Goal: Task Accomplishment & Management: Manage account settings

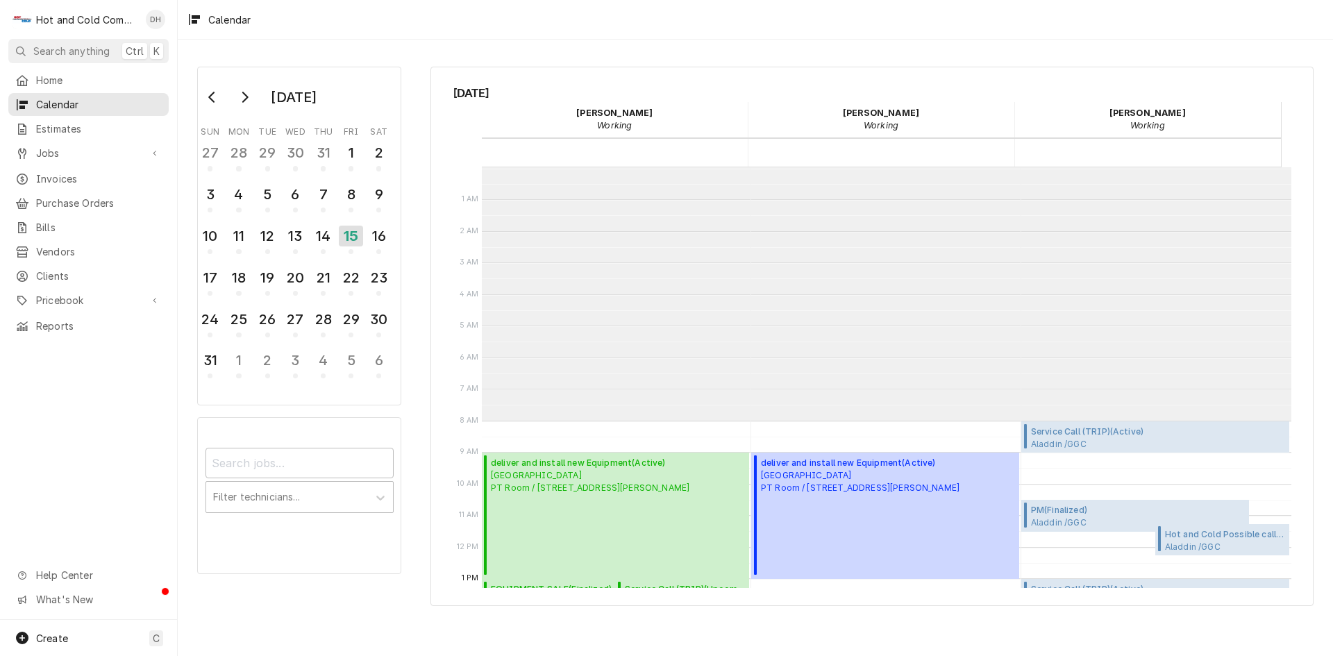
scroll to position [253, 0]
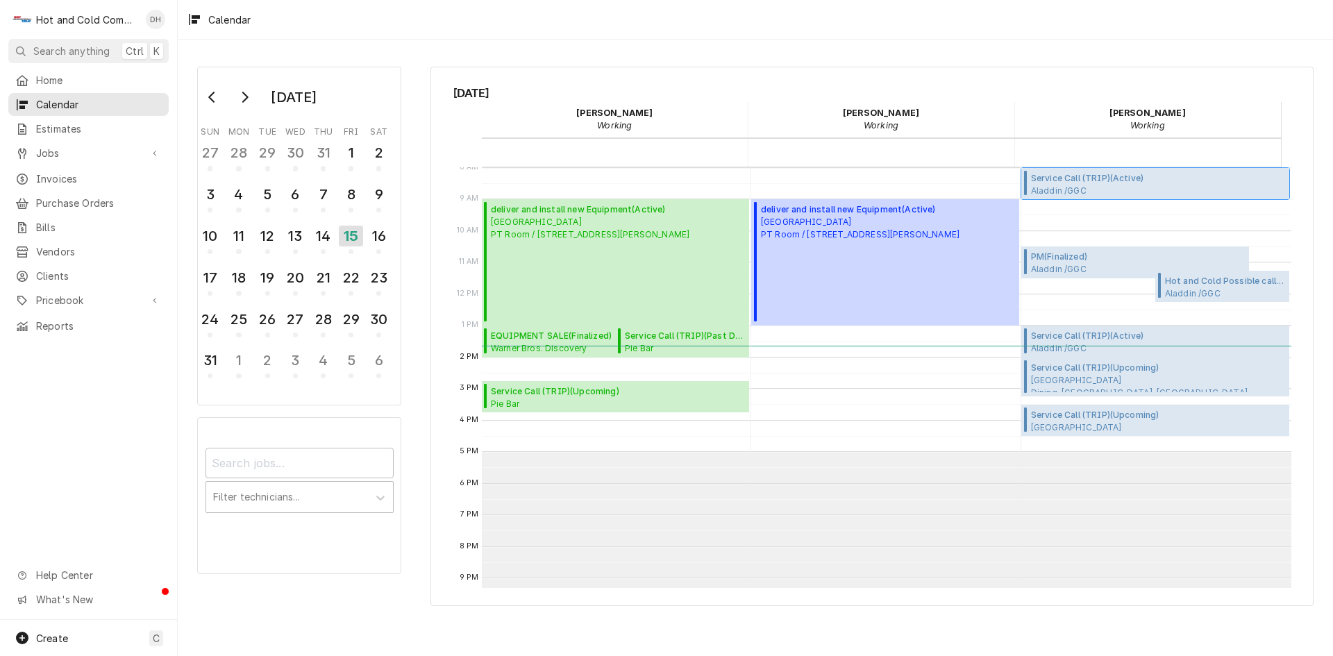
click at [1109, 178] on span "Service Call (TRIP) ( Active )" at bounding box center [1158, 178] width 255 height 12
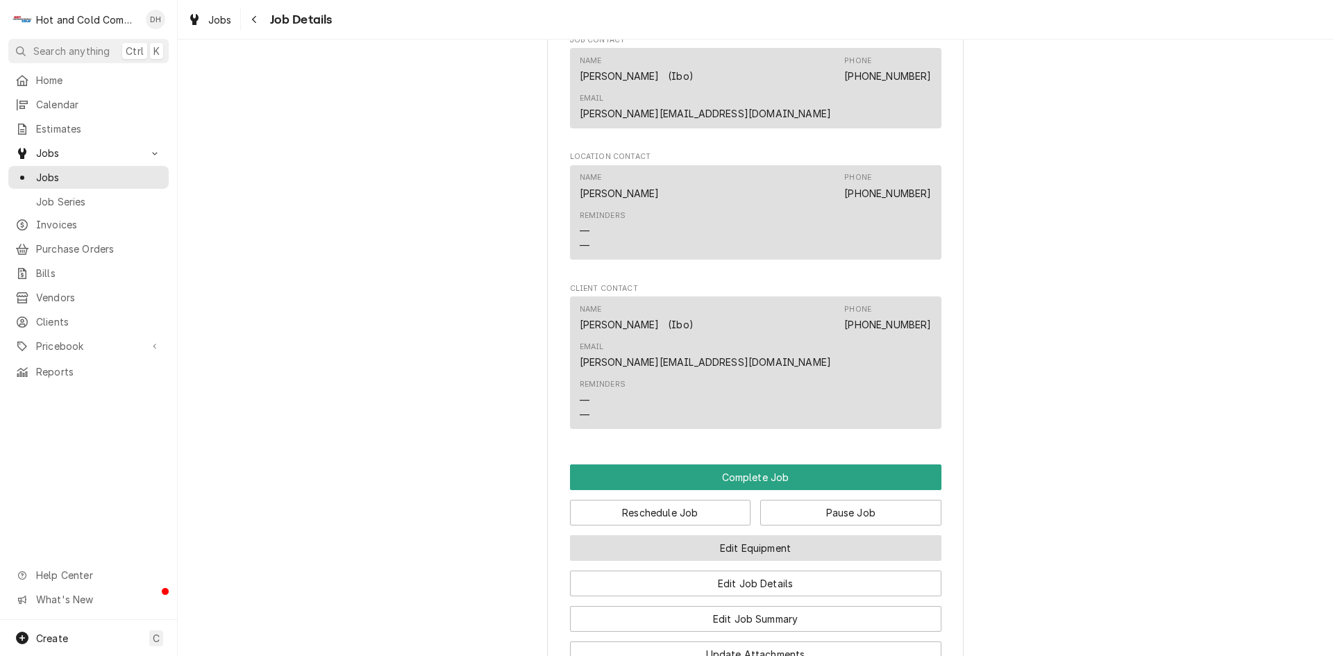
scroll to position [1388, 0]
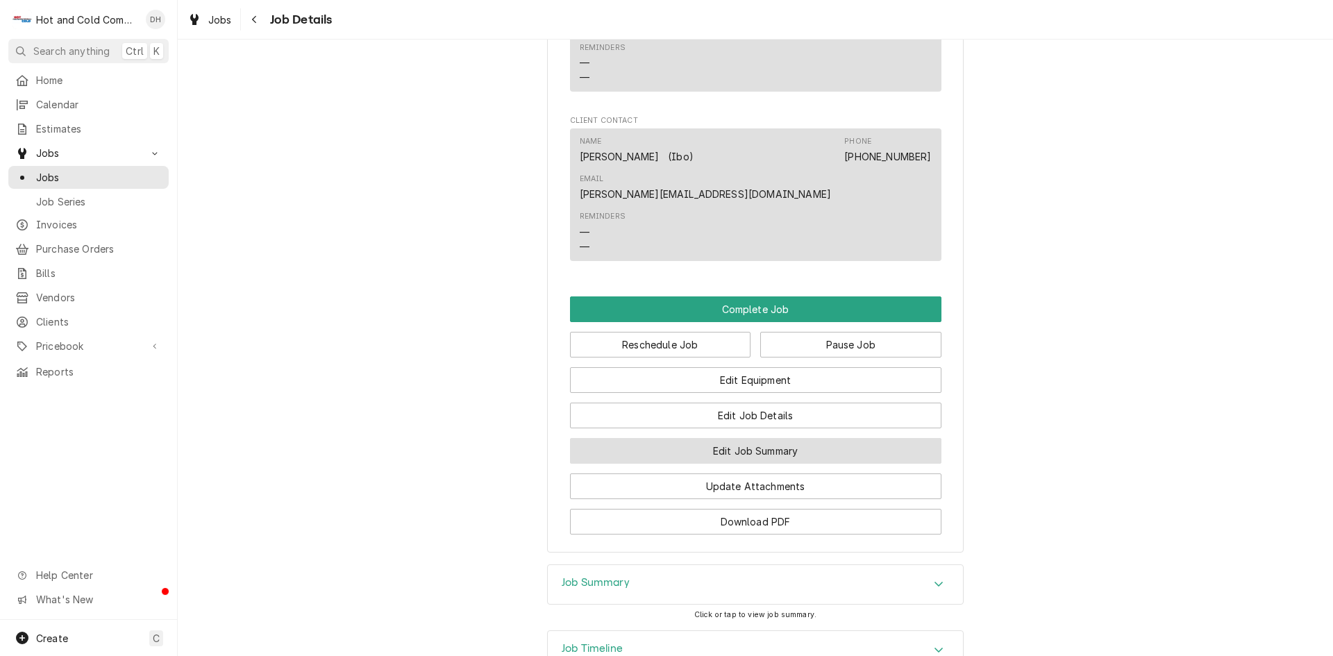
drag, startPoint x: 804, startPoint y: 353, endPoint x: 911, endPoint y: 334, distance: 109.2
click at [805, 438] on button "Edit Job Summary" at bounding box center [755, 451] width 371 height 26
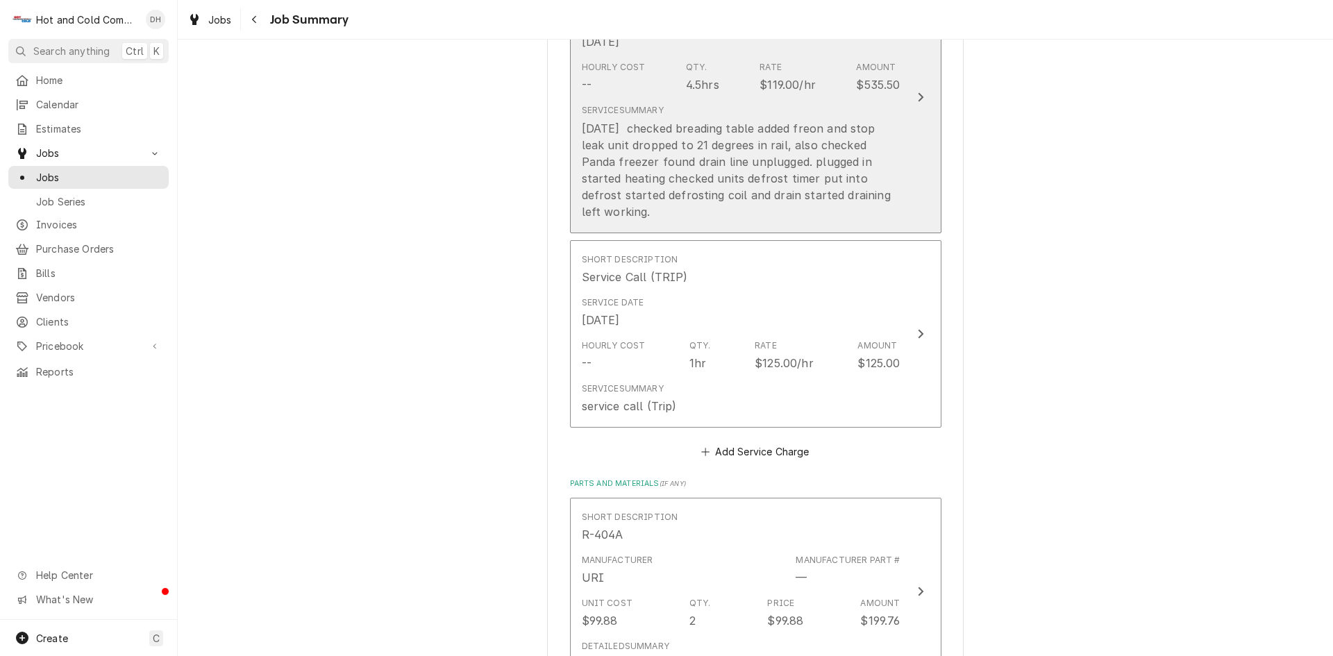
scroll to position [463, 0]
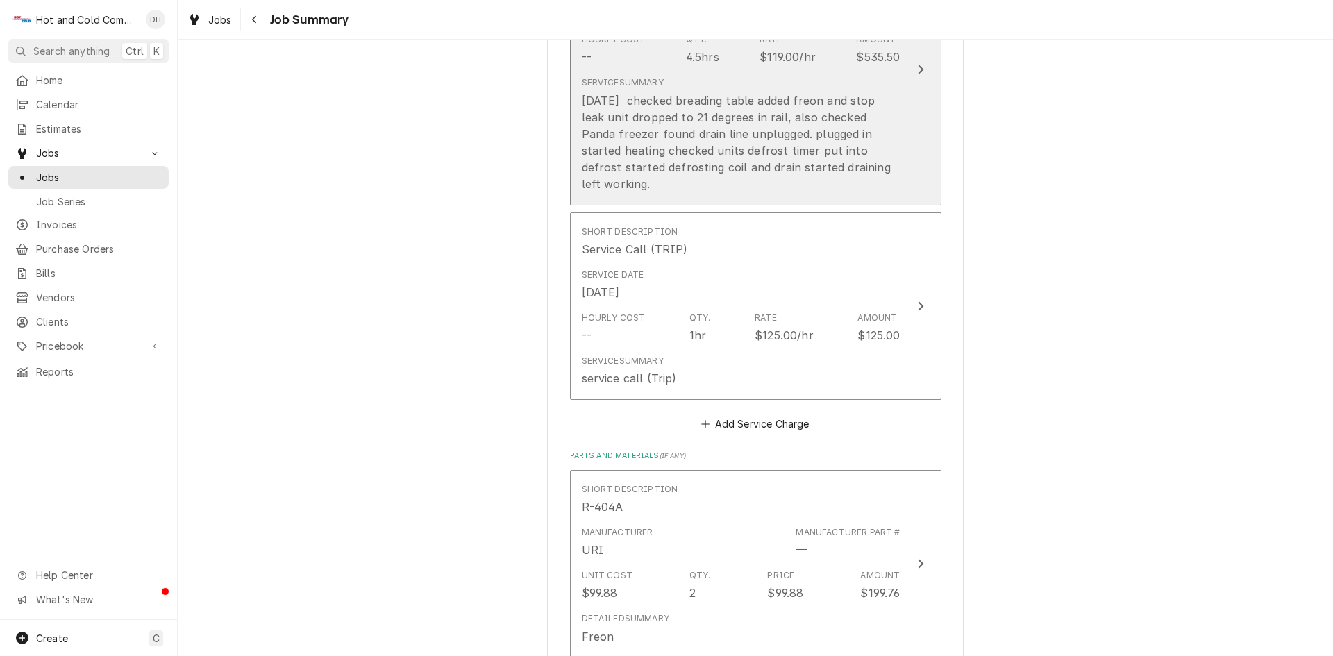
click at [915, 167] on button "Short Description Hourly Labor 1/man Service Date Aug 8, 2025 Hourly Cost -- Qt…" at bounding box center [755, 69] width 371 height 271
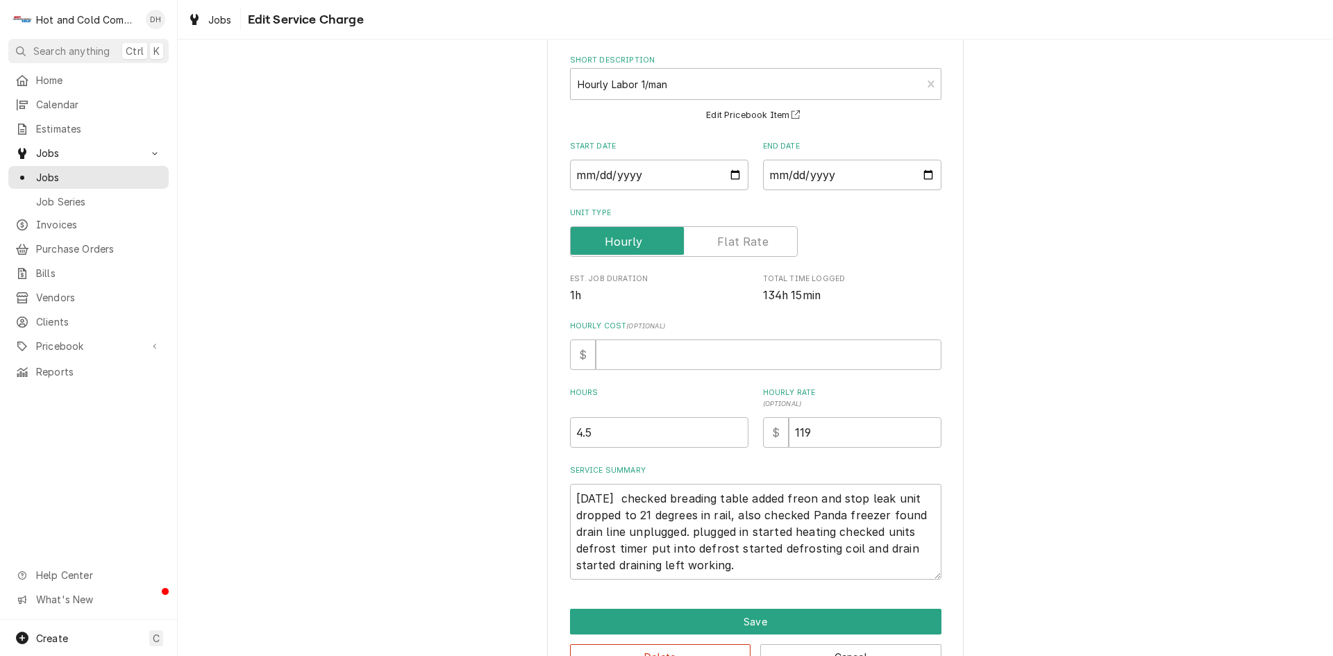
scroll to position [107, 0]
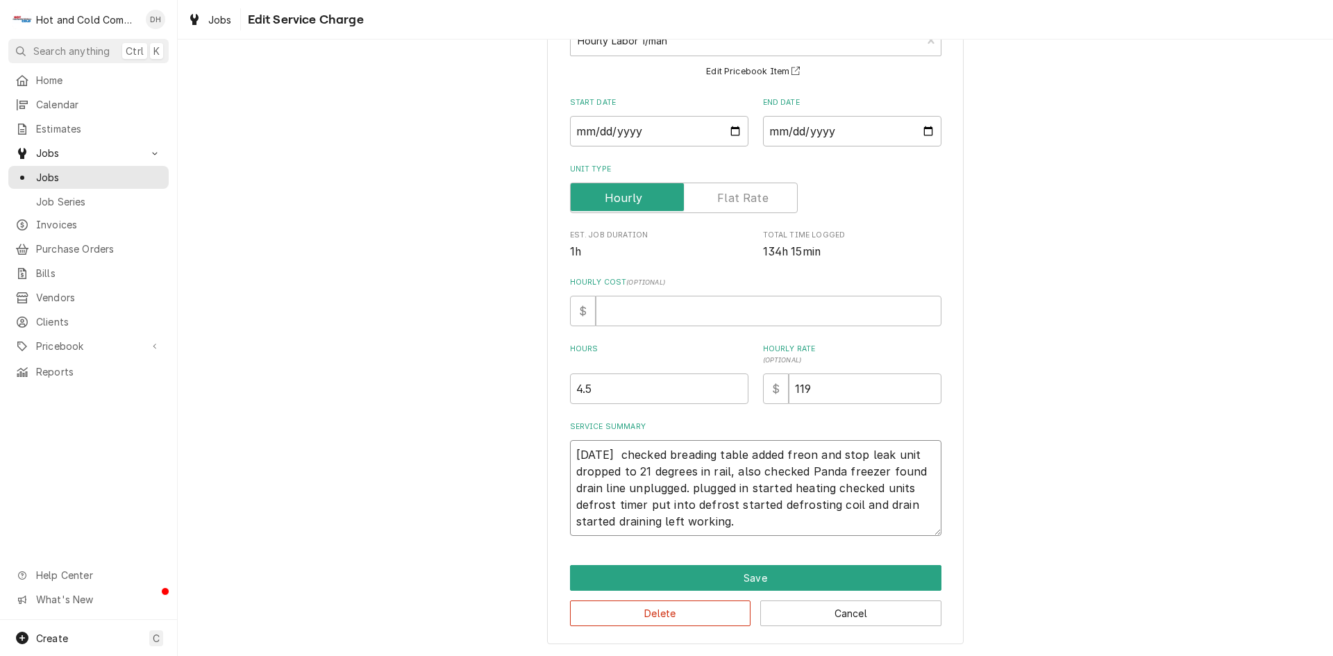
click at [913, 523] on textarea "8/8/25 checked breading table added freon and stop leak unit dropped to 21 degr…" at bounding box center [755, 488] width 371 height 96
type textarea "x"
type textarea "8/8/25 checked breading table added freon and stop leak unit dropped to 21 degr…"
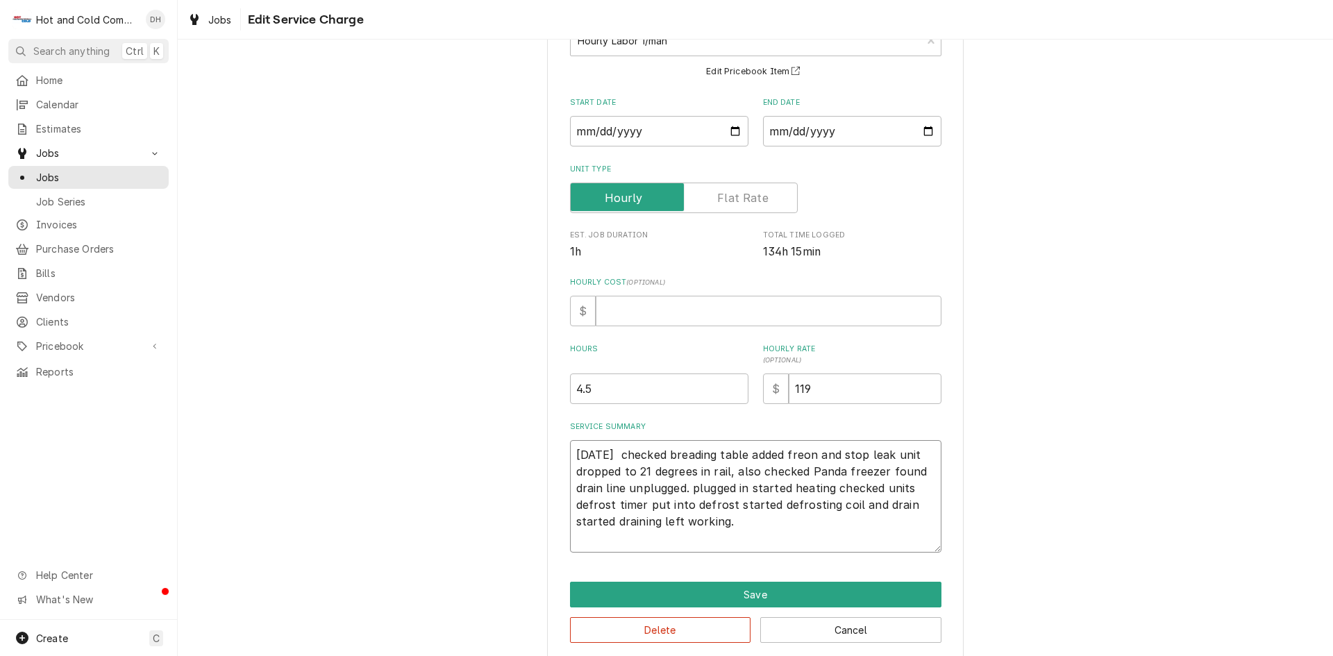
type textarea "x"
type textarea "8/8/25 checked breading table added freon and stop leak unit dropped to 21 degr…"
type textarea "x"
type textarea "8/8/25 checked breading table added freon and stop leak unit dropped to 21 degr…"
type textarea "x"
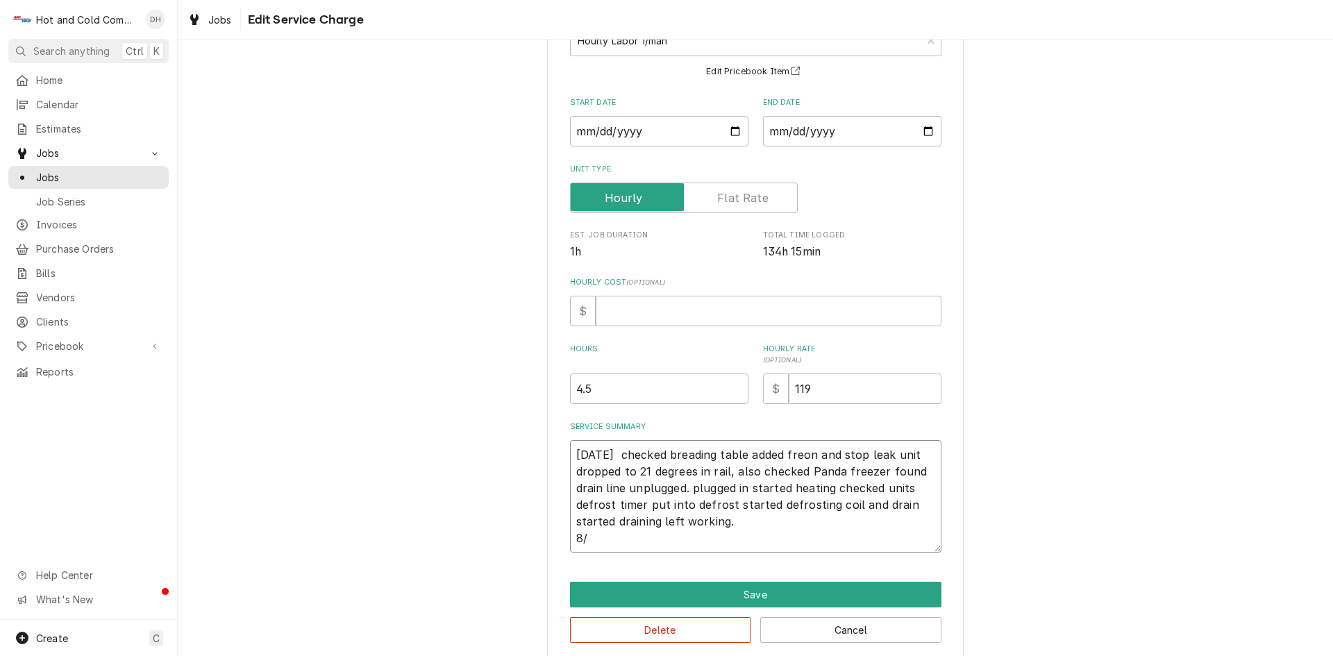
type textarea "8/8/25 checked breading table added freon and stop leak unit dropped to 21 degr…"
type textarea "x"
type textarea "8/8/25 checked breading table added freon and stop leak unit dropped to 21 degr…"
type textarea "x"
type textarea "8/8/25 checked breading table added freon and stop leak unit dropped to 21 degr…"
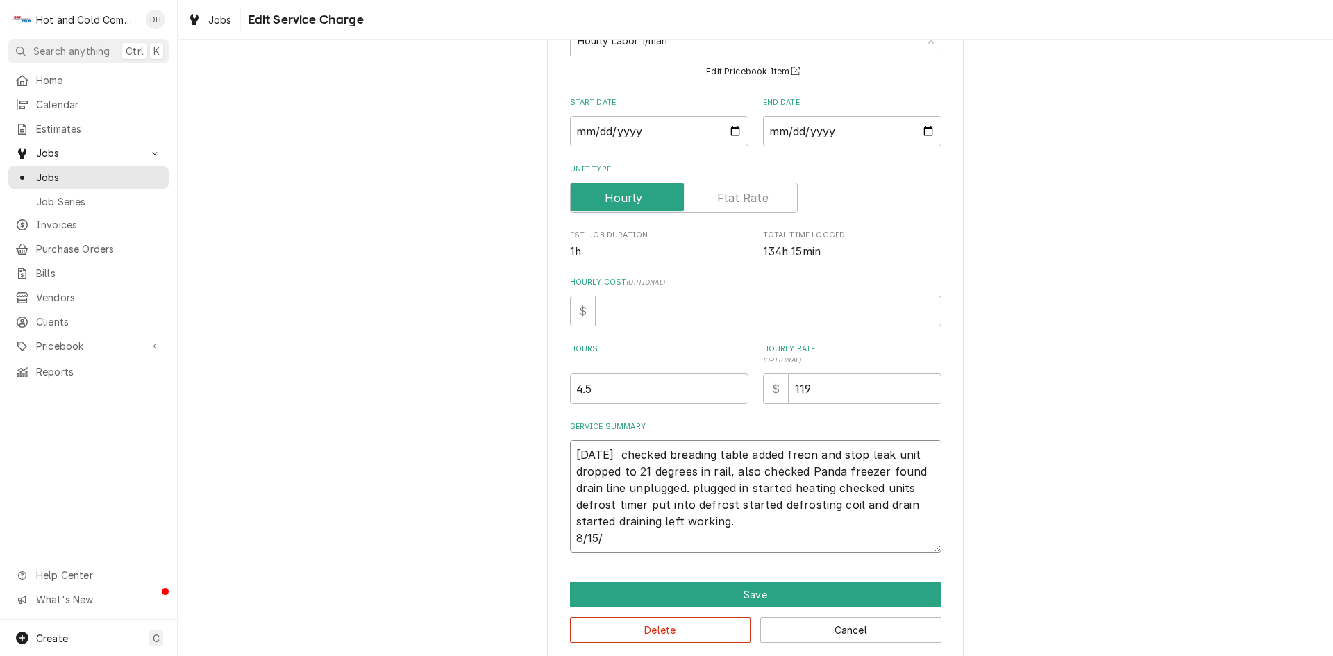
type textarea "x"
type textarea "8/8/25 checked breading table added freon and stop leak unit dropped to 21 degr…"
type textarea "x"
type textarea "8/8/25 checked breading table added freon and stop leak unit dropped to 21 degr…"
type textarea "x"
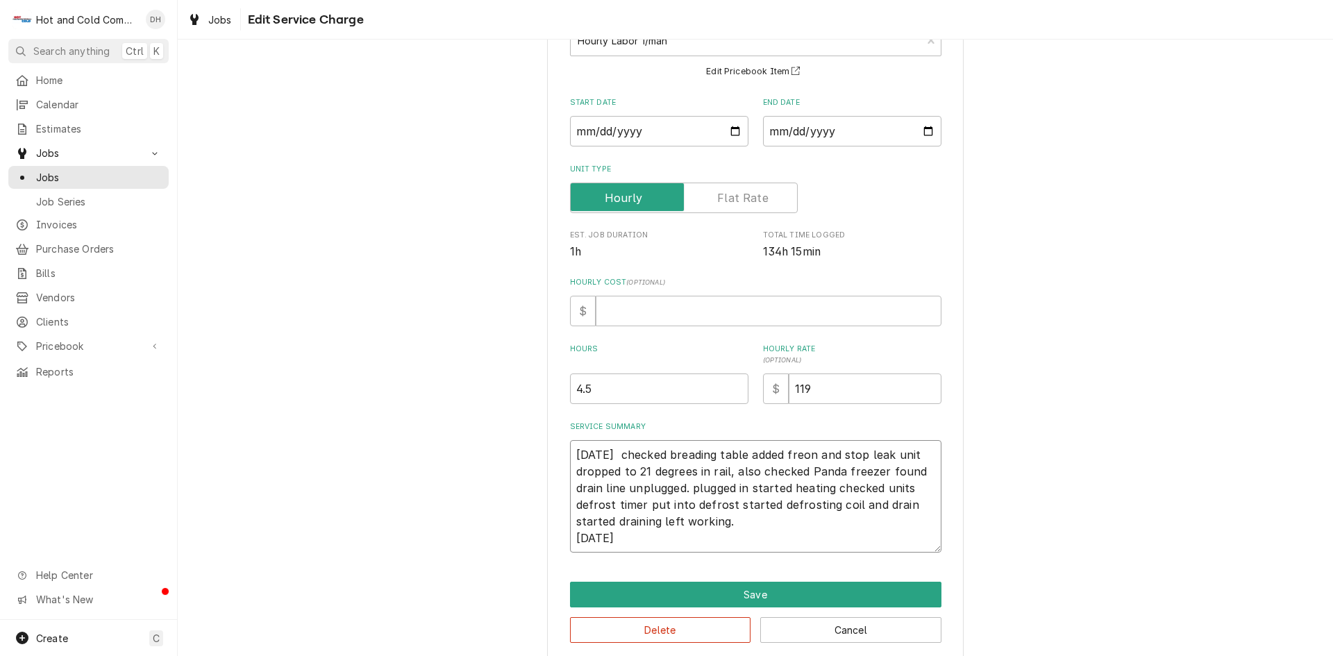
type textarea "8/8/25 checked breading table added freon and stop leak unit dropped to 21 degr…"
type textarea "x"
type textarea "8/8/25 checked breading table added freon and stop leak unit dropped to 21 degr…"
type textarea "x"
type textarea "8/8/25 checked breading table added freon and stop leak unit dropped to 21 degr…"
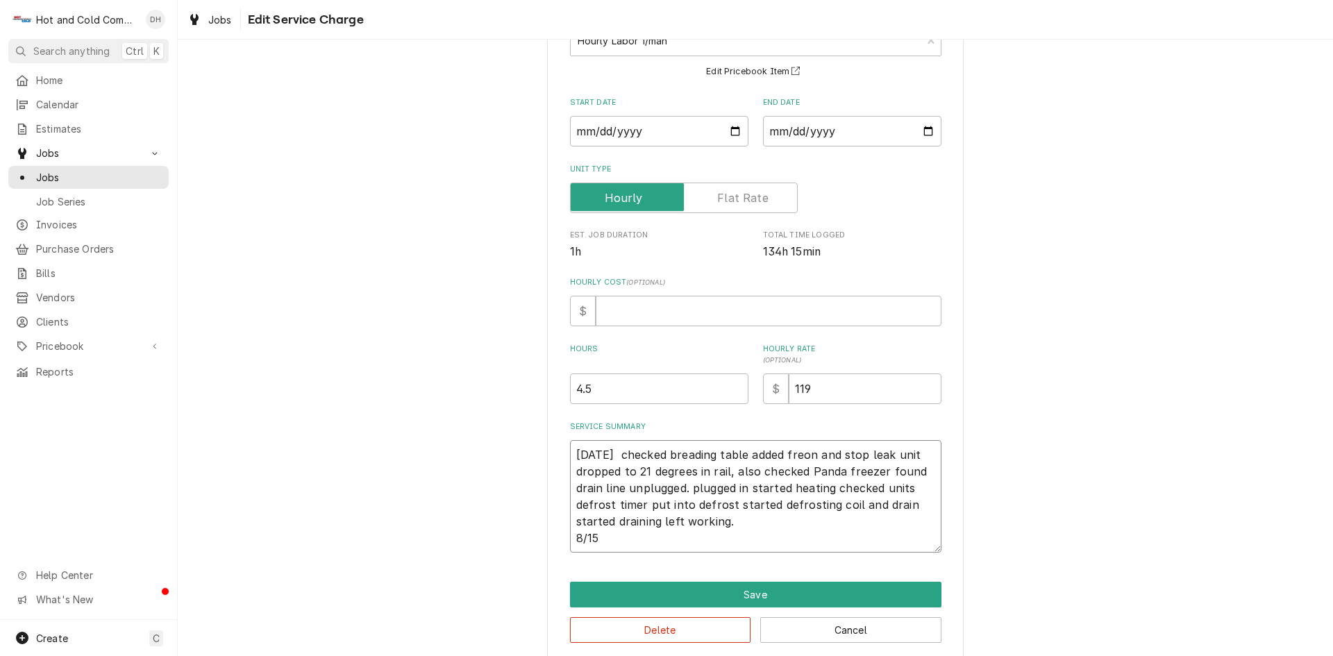
type textarea "x"
type textarea "8/8/25 checked breading table added freon and stop leak unit dropped to 21 degr…"
type textarea "x"
type textarea "8/8/25 checked breading table added freon and stop leak unit dropped to 21 degr…"
type textarea "x"
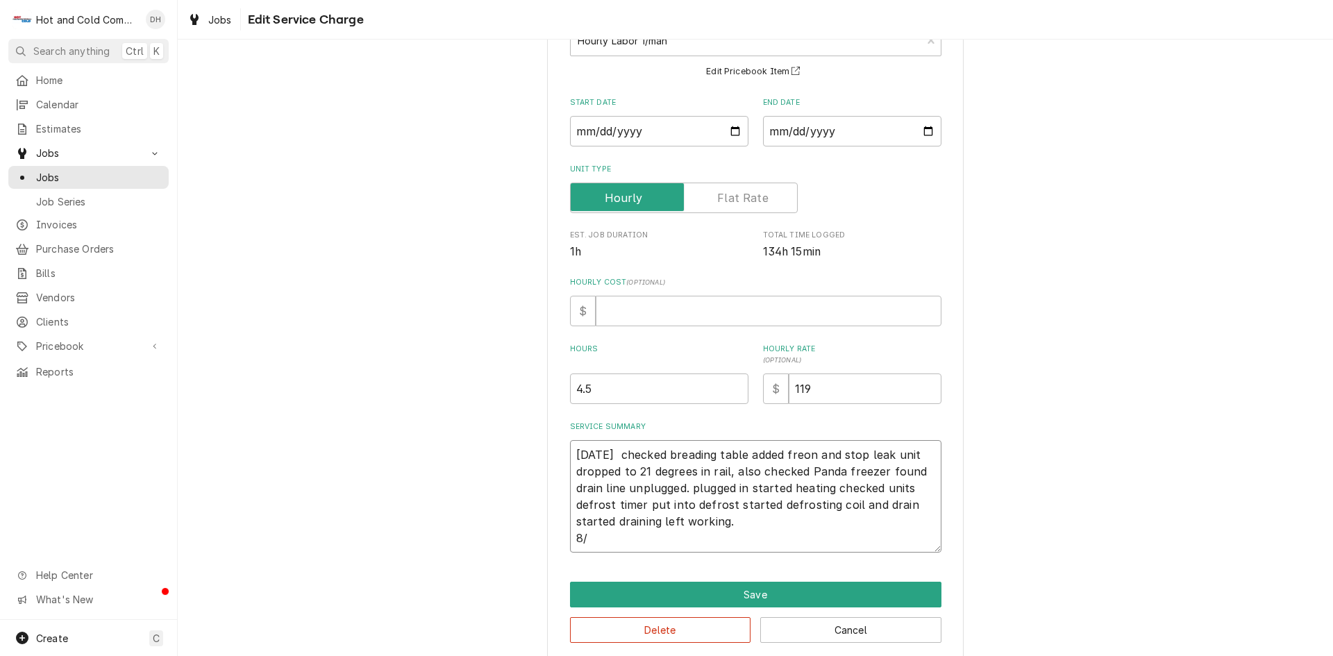
type textarea "8/8/25 checked breading table added freon and stop leak unit dropped to 21 degr…"
type textarea "x"
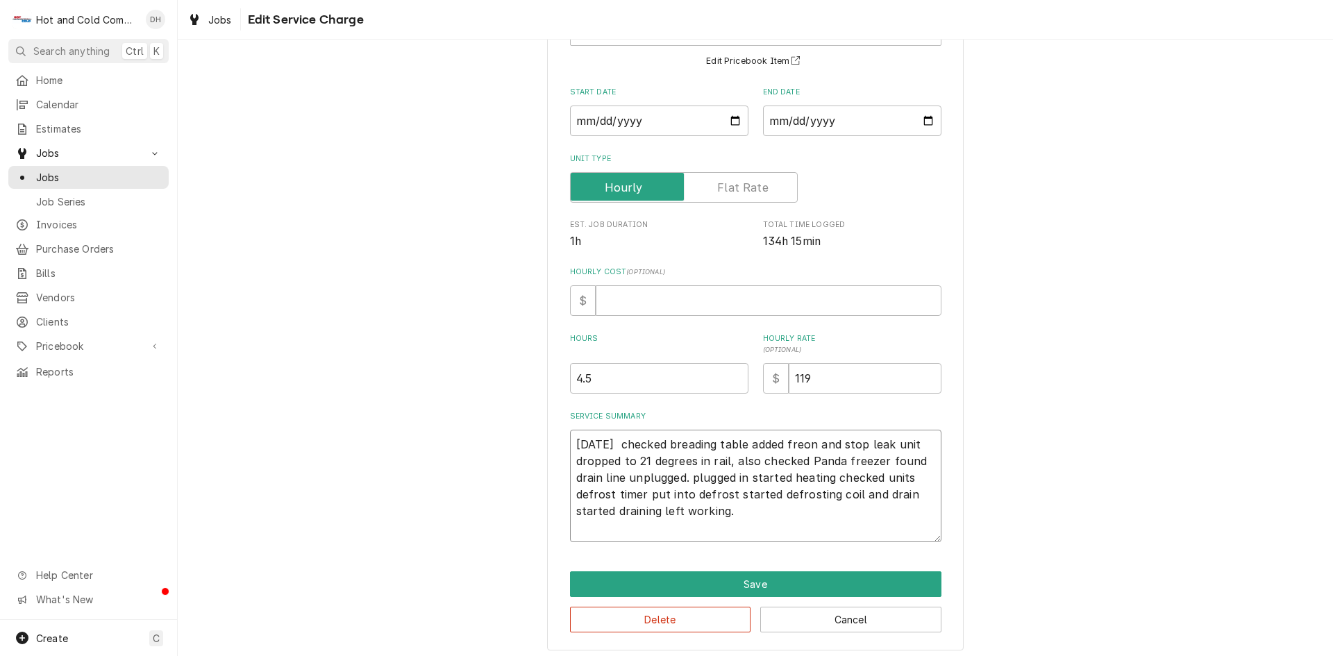
scroll to position [124, 0]
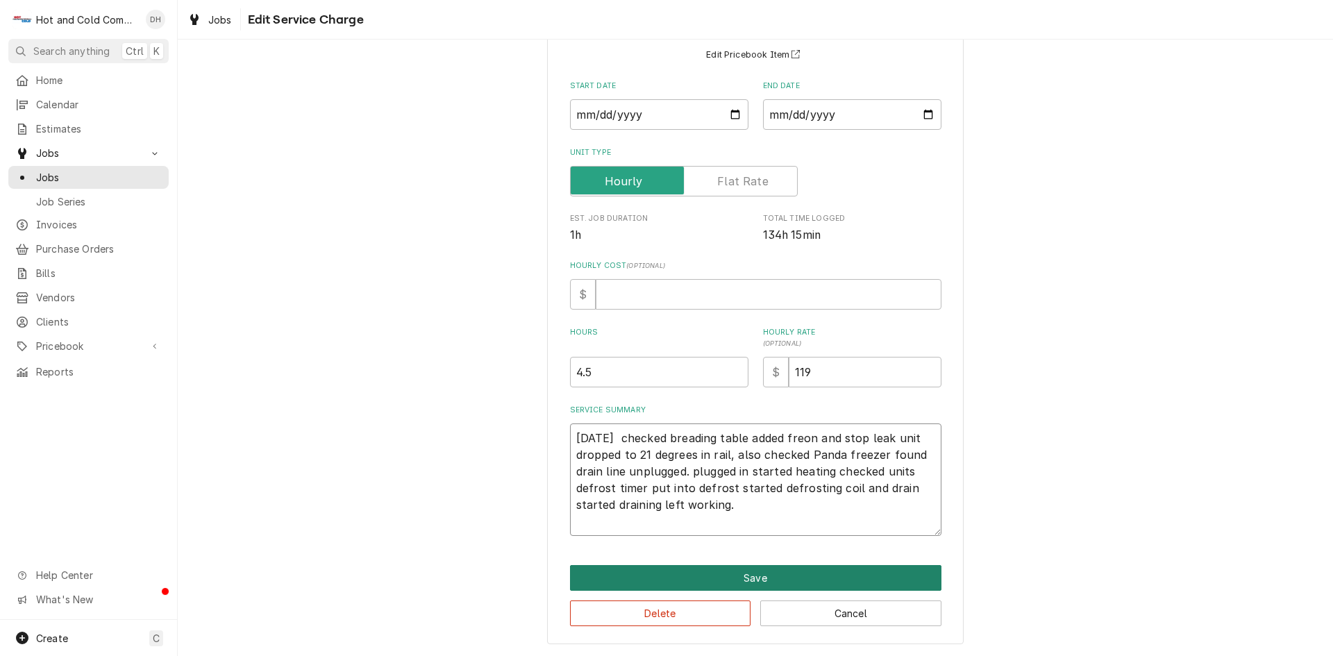
type textarea "8/8/25 checked breading table added freon and stop leak unit dropped to 21 degr…"
click at [751, 575] on button "Save" at bounding box center [755, 578] width 371 height 26
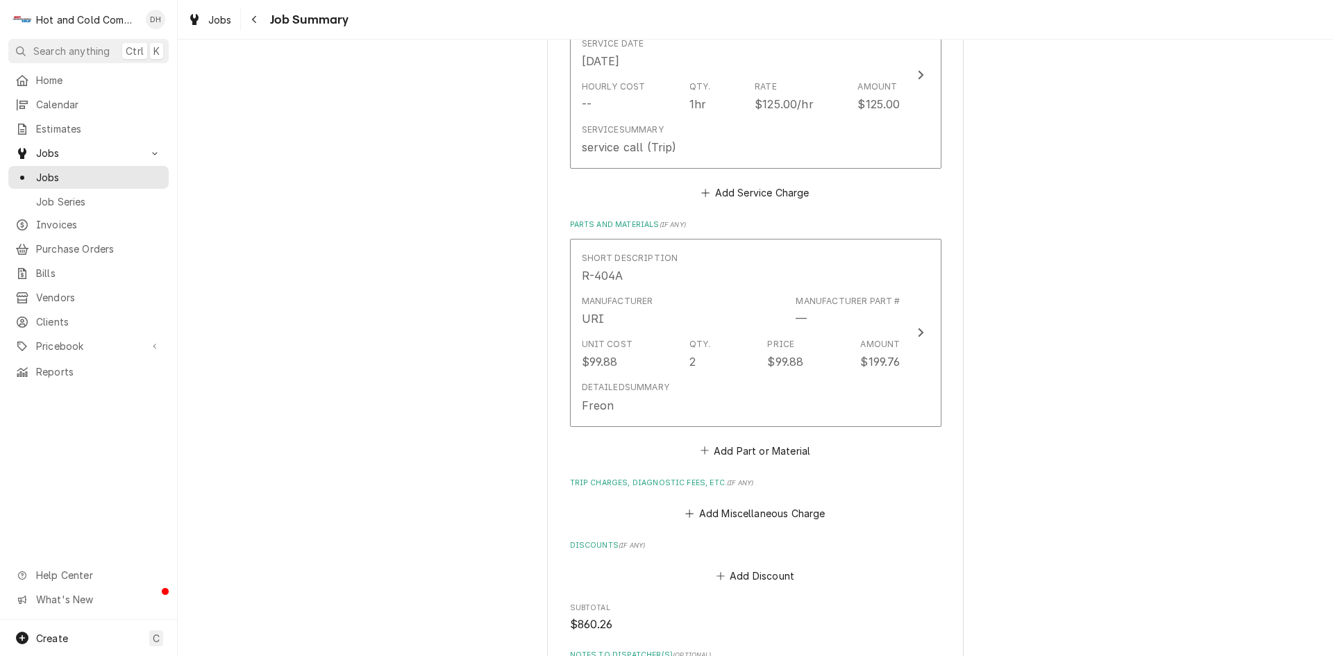
scroll to position [926, 0]
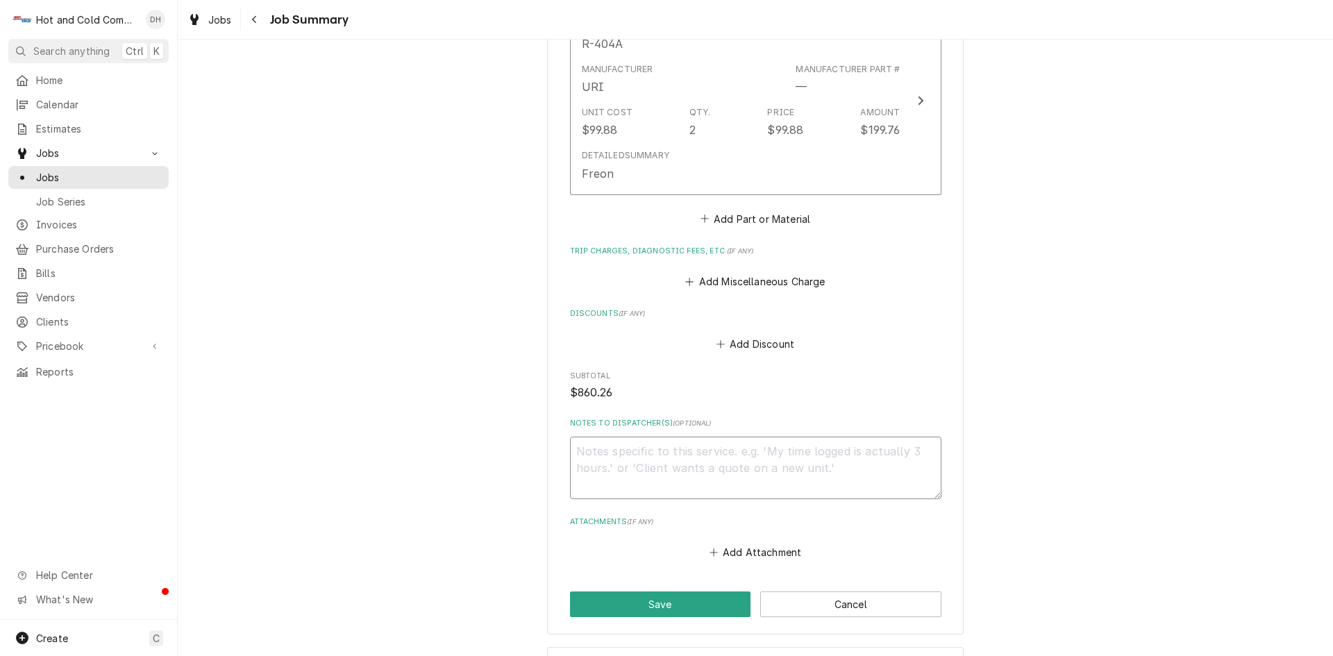
click at [850, 449] on textarea "Notes to Dispatcher(s) ( optional )" at bounding box center [755, 468] width 371 height 62
type textarea "x"
type textarea "8"
type textarea "x"
type textarea "8/"
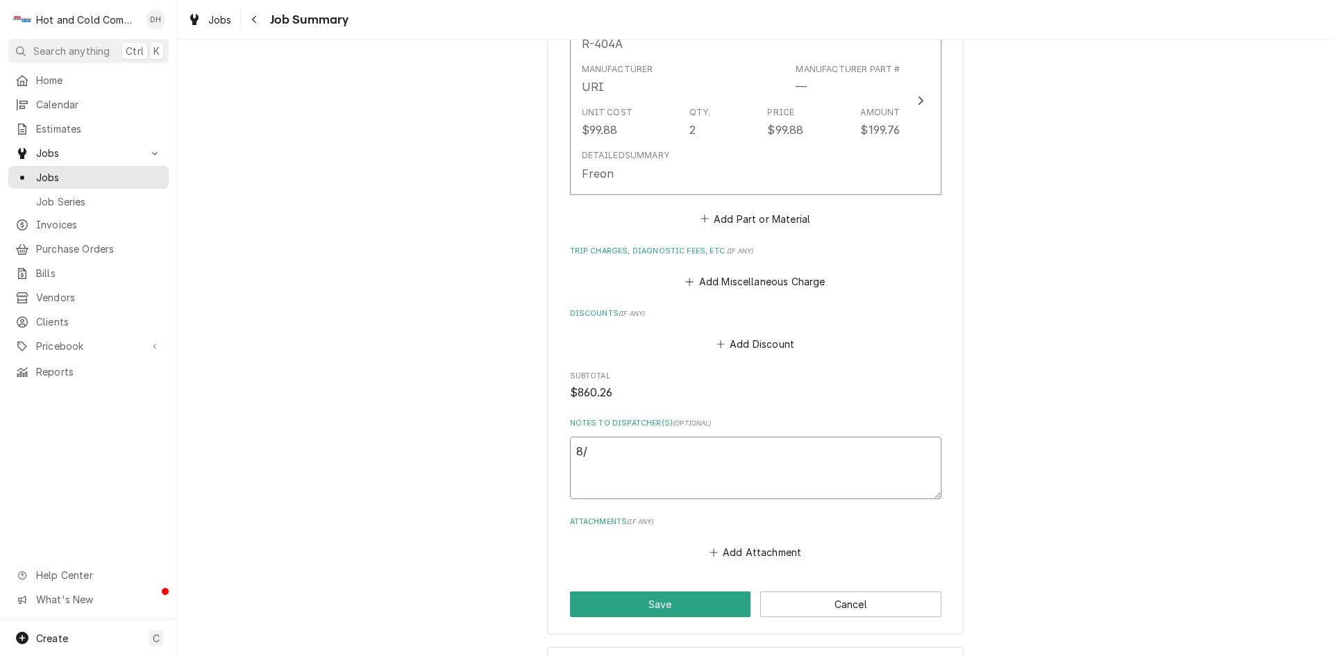
type textarea "x"
type textarea "8/1"
type textarea "x"
type textarea "8/15"
type textarea "x"
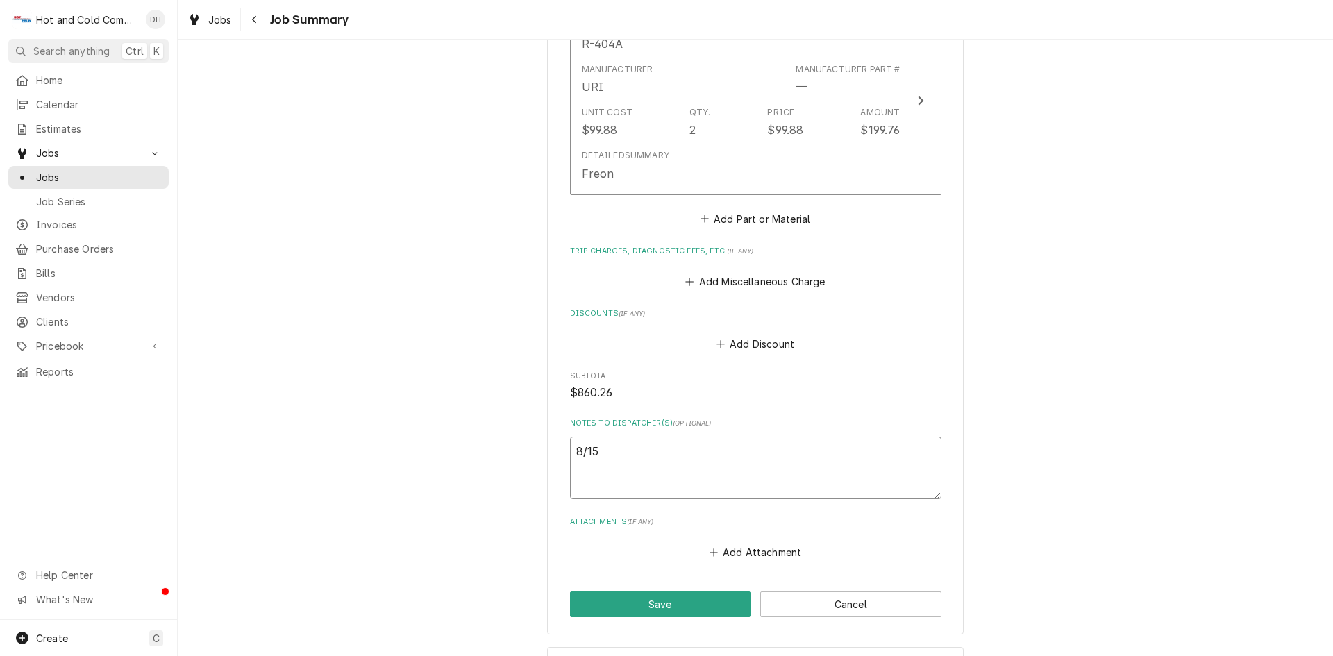
type textarea "8/15/"
type textarea "x"
type textarea "8/15/2"
type textarea "x"
type textarea "8/15/25"
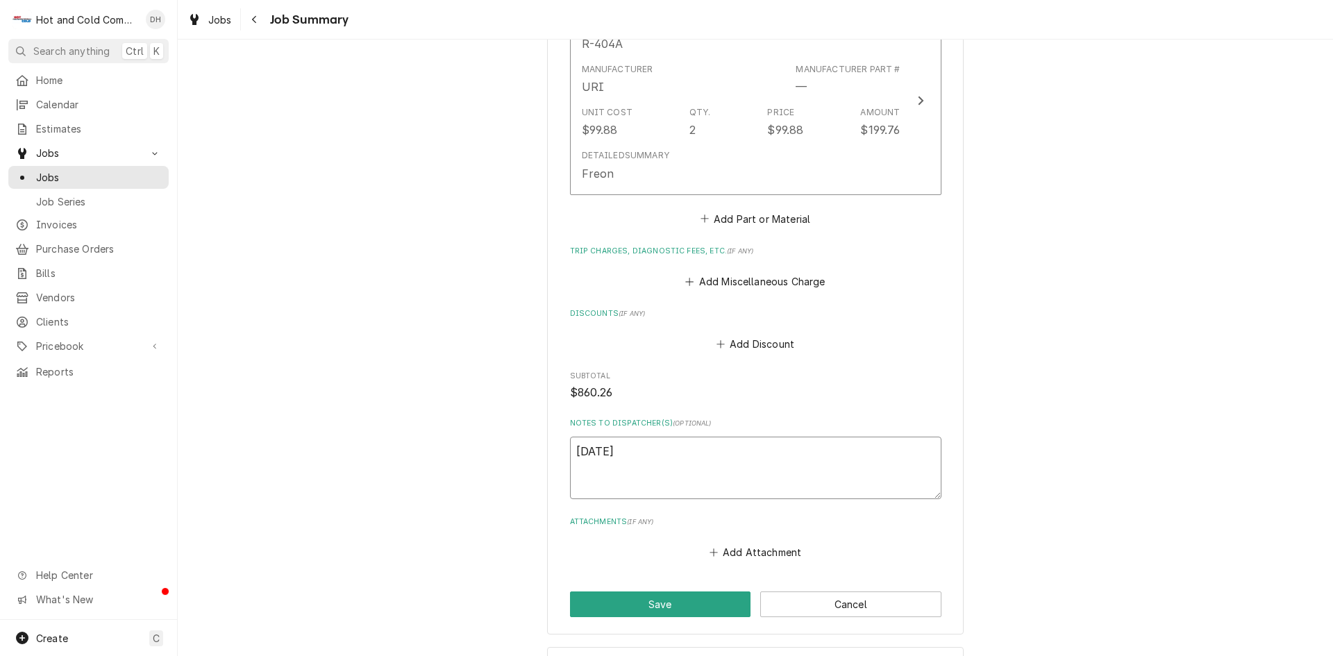
type textarea "x"
type textarea "8/15/25"
type textarea "x"
type textarea "8/15/25 J"
type textarea "x"
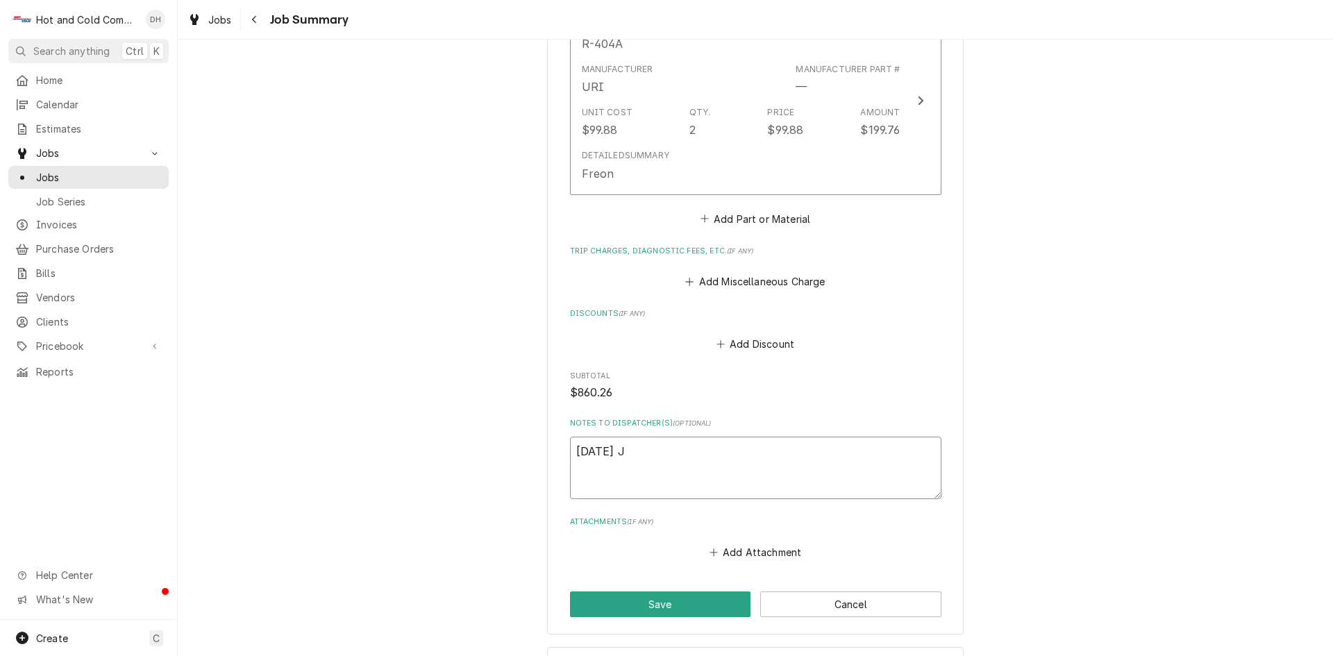
type textarea "8/15/25 Ja"
type textarea "x"
type textarea "8/15/25 Jas"
type textarea "x"
type textarea "8/15/25 Jaso"
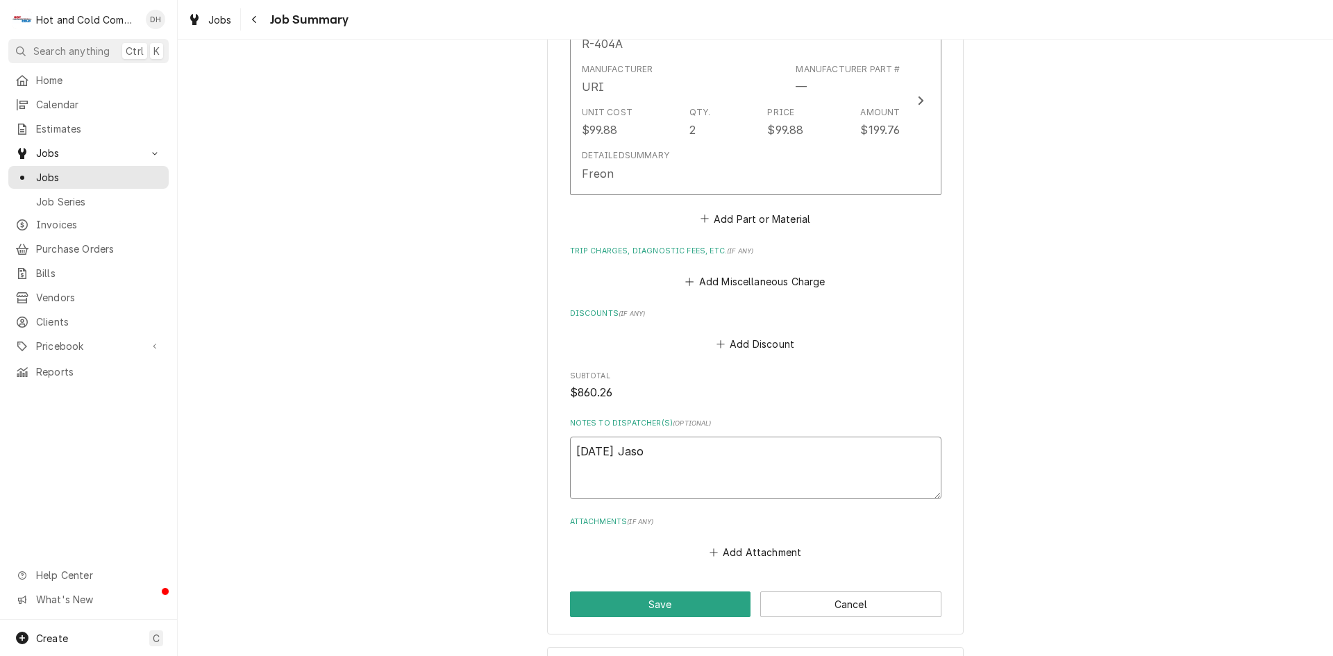
type textarea "x"
type textarea "8/15/25 Jason"
type textarea "x"
type textarea "8/15/25 Jason"
type textarea "x"
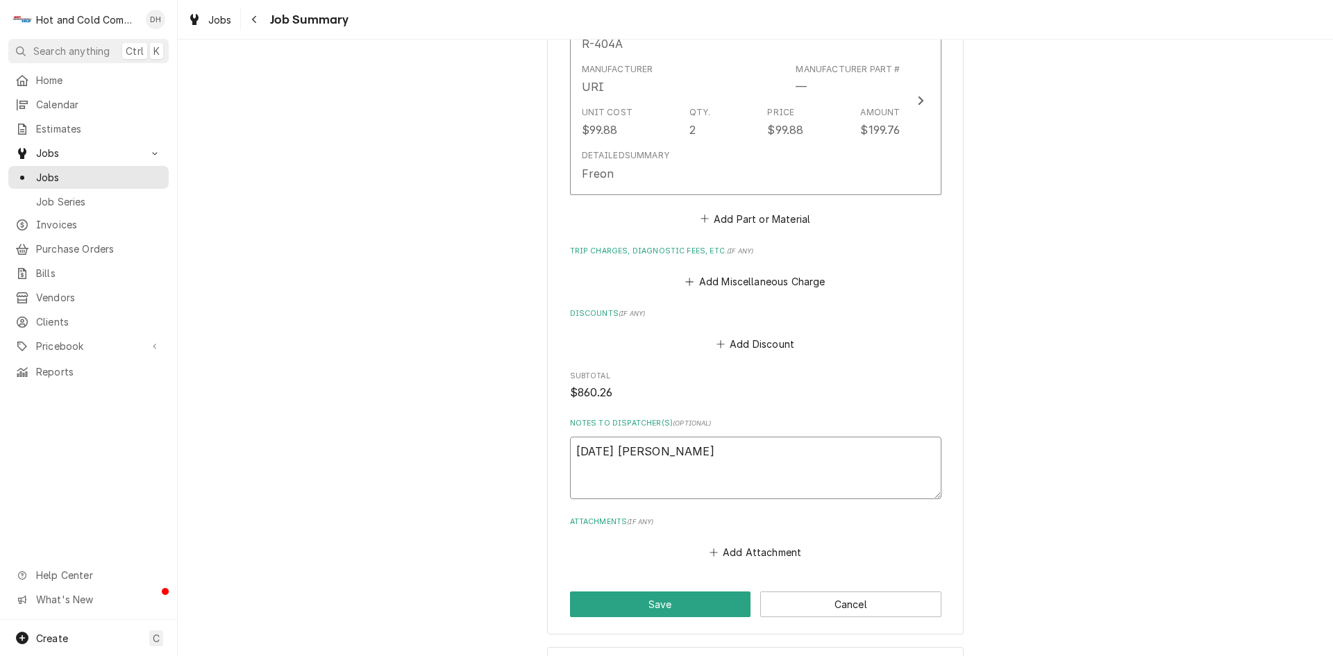
type textarea "8/15/25 Jason t"
type textarea "x"
type textarea "8/15/25 Jason tr"
type textarea "x"
type textarea "8/15/25 Jason tri"
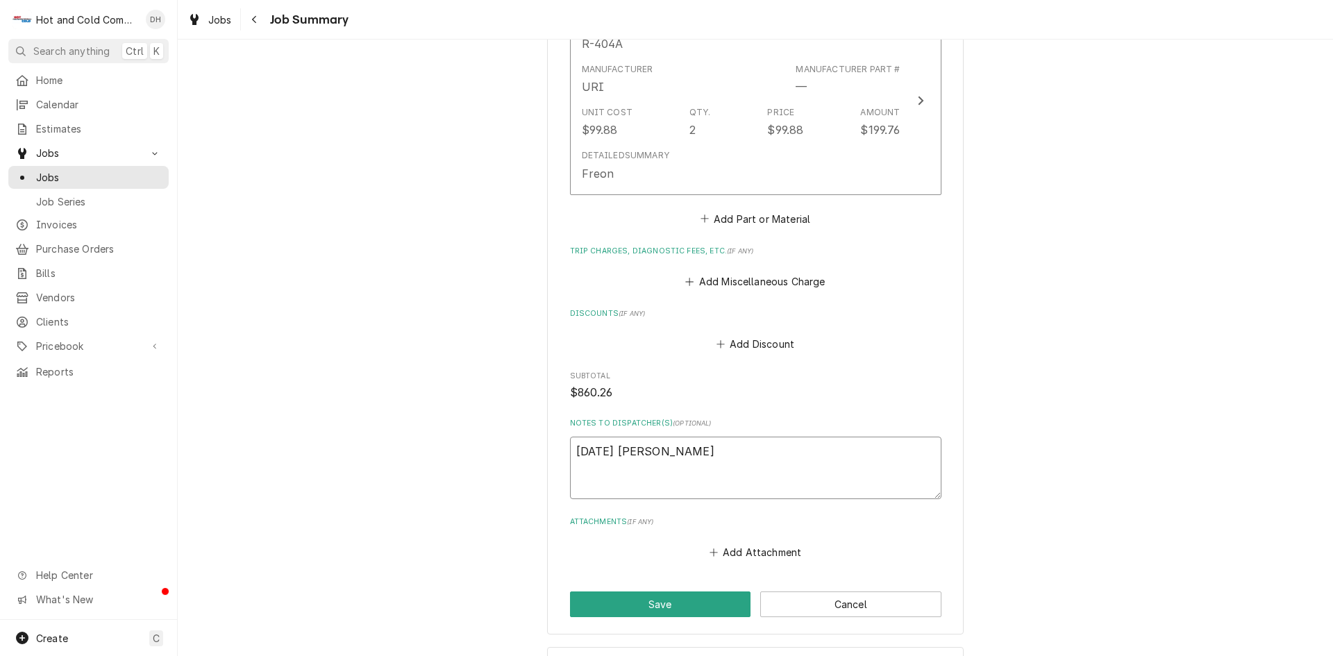
type textarea "x"
type textarea "8/15/25 Jason trie"
type textarea "x"
type textarea "8/15/25 Jason tried"
type textarea "x"
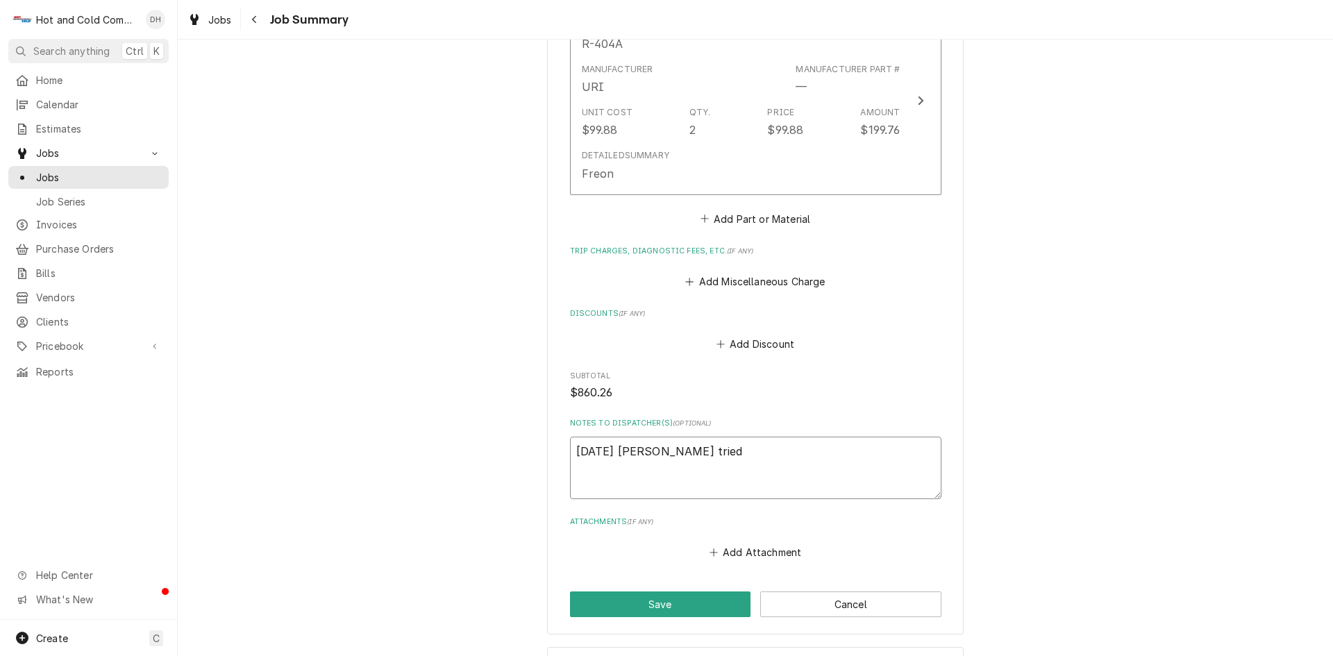
type textarea "8/15/25 Jason tried"
type textarea "x"
type textarea "8/15/25 Jason tried f"
type textarea "x"
type textarea "8/15/25 Jason tried fo"
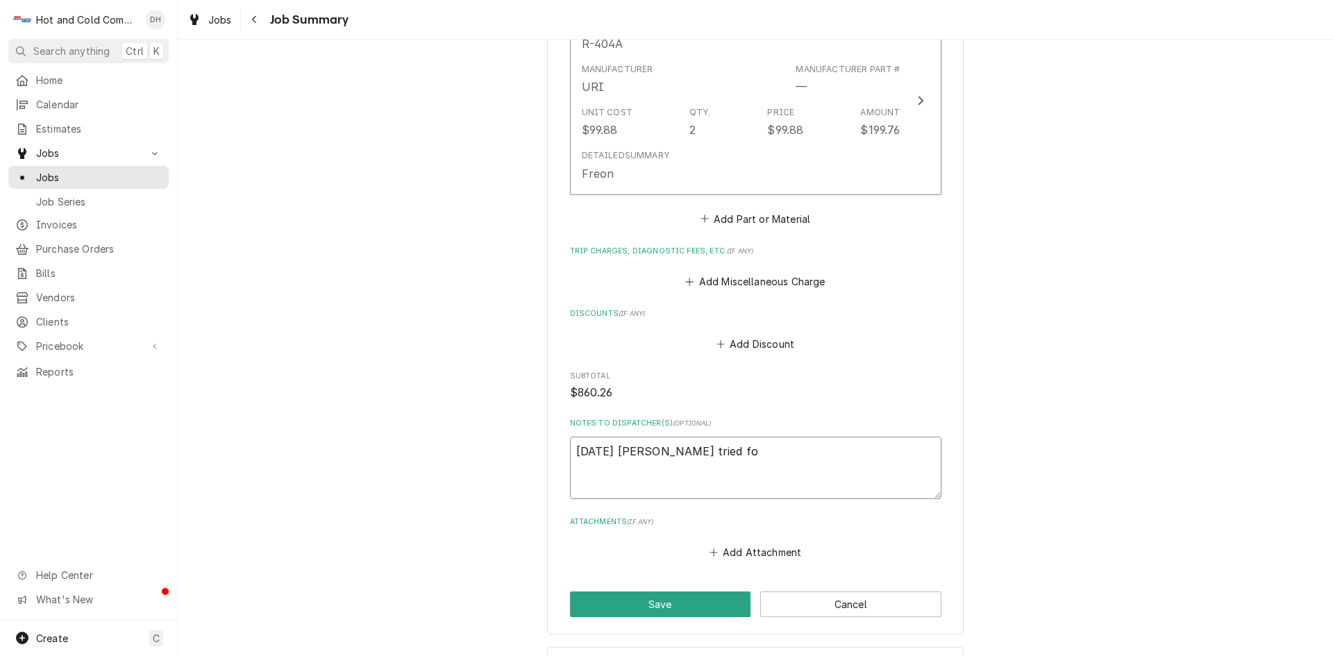
type textarea "x"
type textarea "8/15/25 Jason tried for"
type textarea "x"
type textarea "8/15/25 Jason tried for"
type textarea "x"
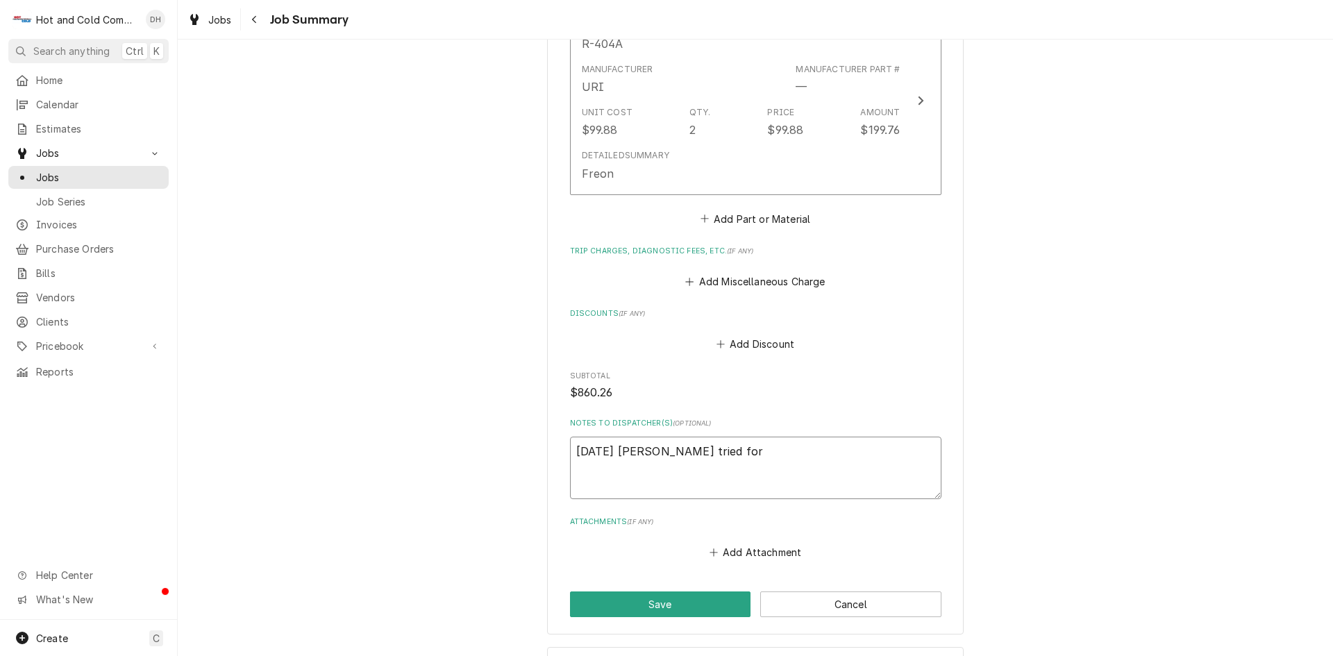
type textarea "8/15/25 Jason tried for a"
type textarea "x"
type textarea "8/15/25 Jason tried for an"
type textarea "x"
type textarea "8/15/25 Jason tried for an"
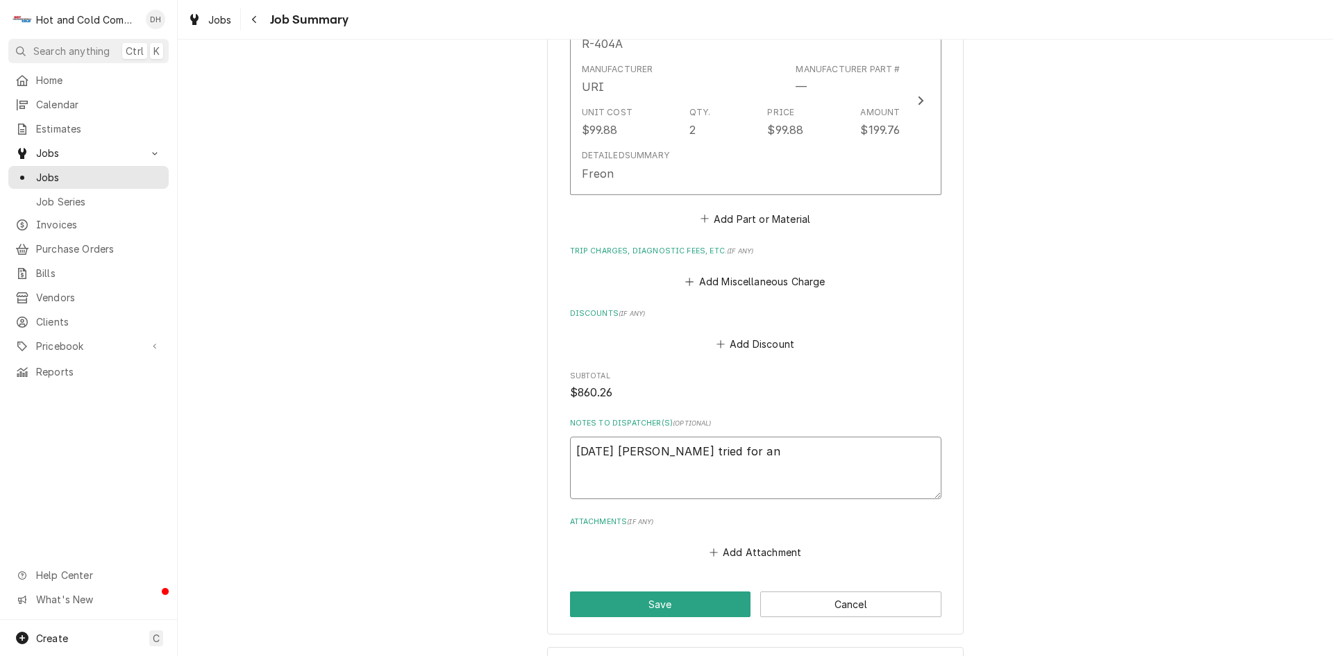
type textarea "x"
type textarea "8/15/25 Jason tried for an h"
type textarea "x"
type textarea "8/15/25 Jason tried for an ho"
type textarea "x"
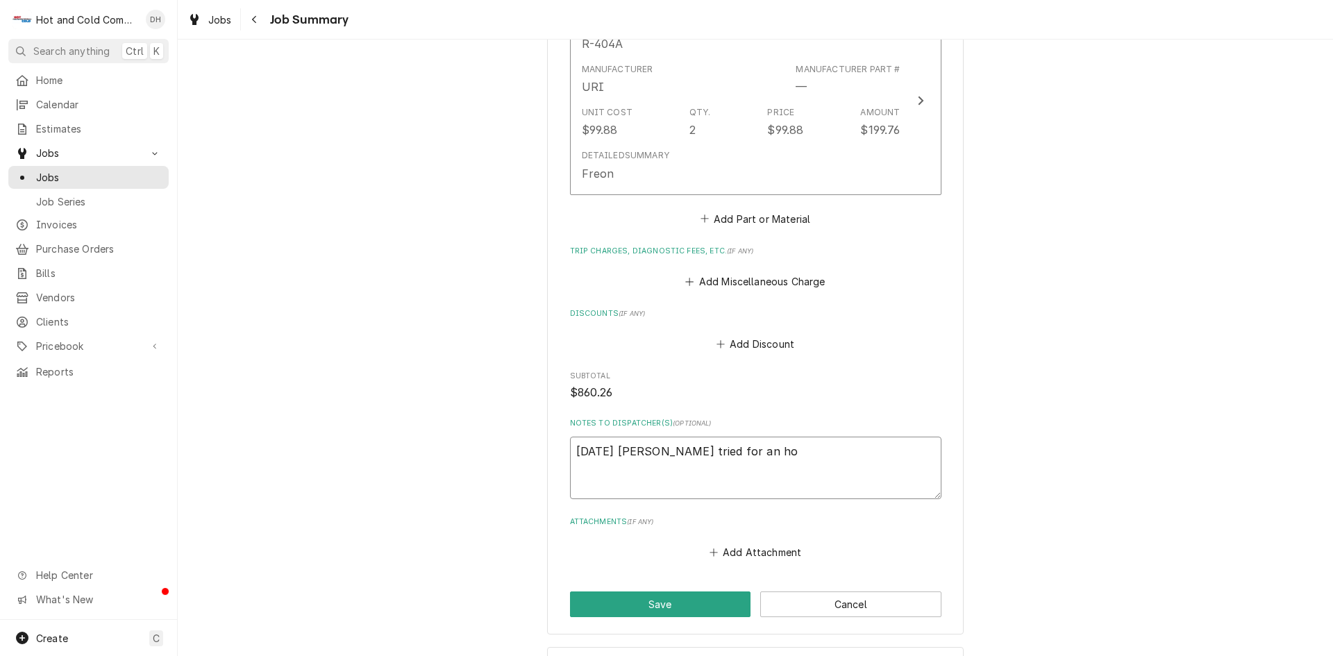
type textarea "8/15/25 Jason tried for an hou"
type textarea "x"
type textarea "8/15/25 Jason tried for an hour"
type textarea "x"
type textarea "8/15/25 Jason tried for an hour"
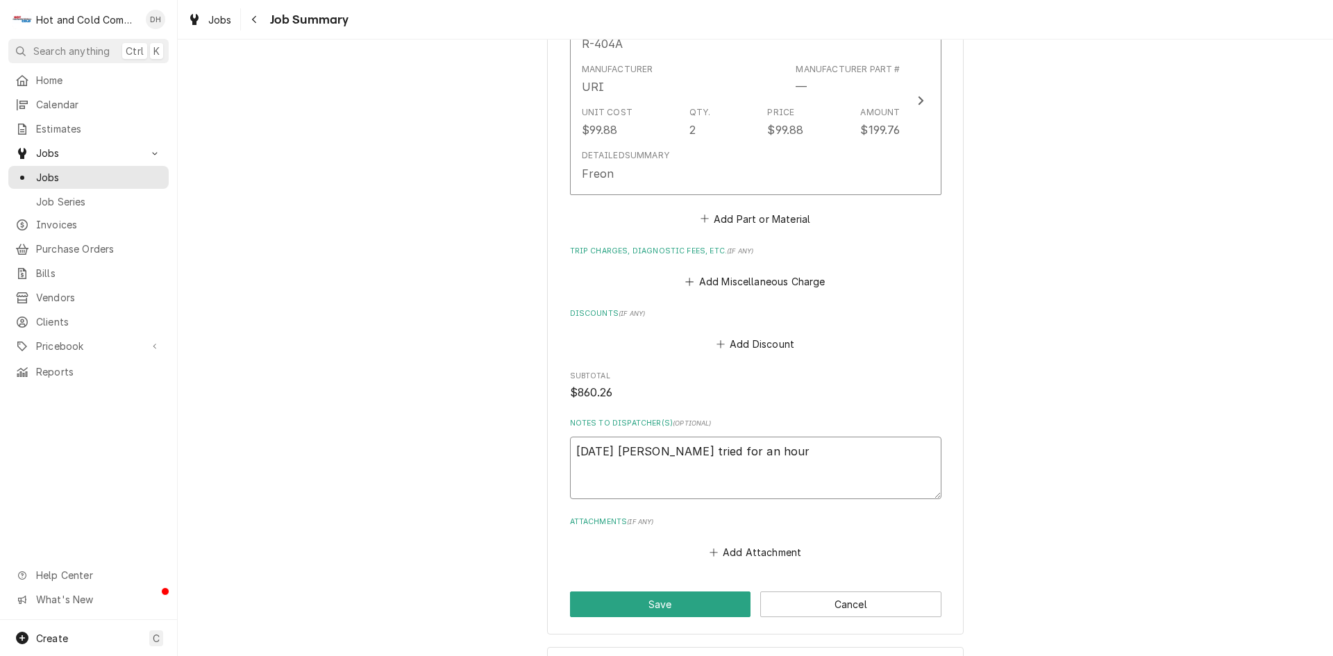
type textarea "x"
type textarea "8/15/25 Jason tried for an hour t"
type textarea "x"
type textarea "8/15/25 Jason tried for an hour to"
type textarea "x"
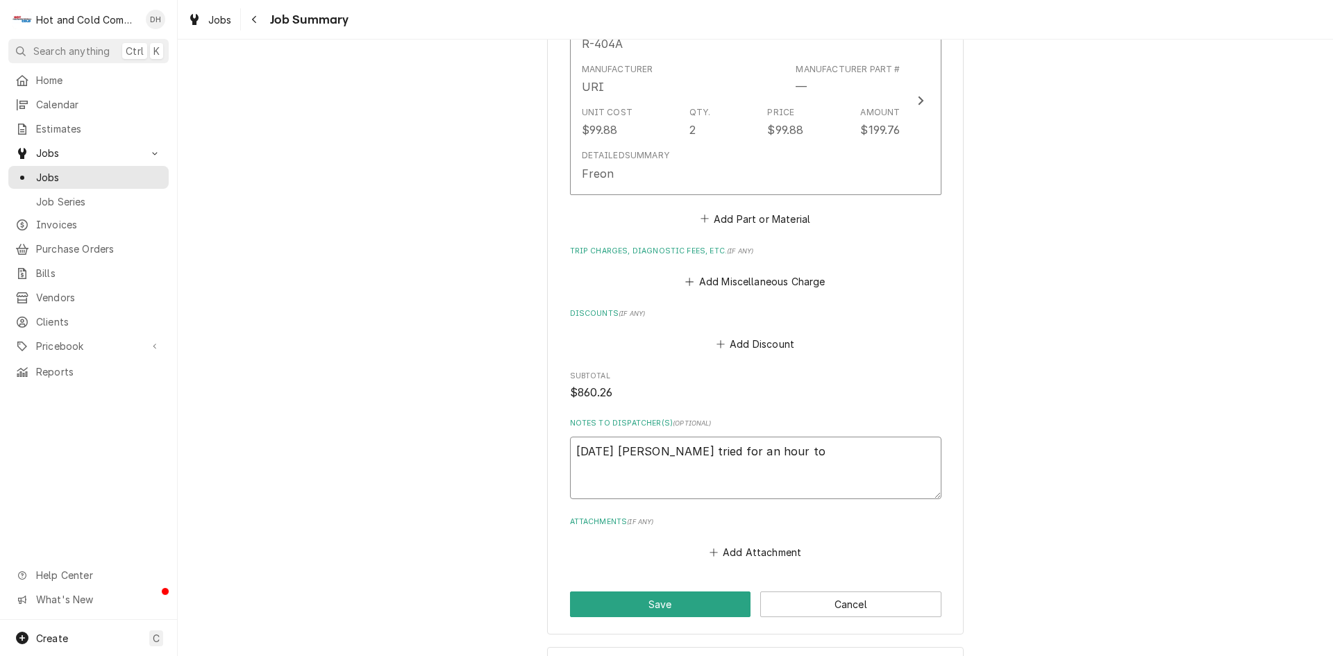
type textarea "8/15/25 Jason tried for an hour to"
type textarea "x"
type textarea "8/15/25 Jason tried for an hour to g"
type textarea "x"
type textarea "8/15/25 Jason tried for an hour to ge"
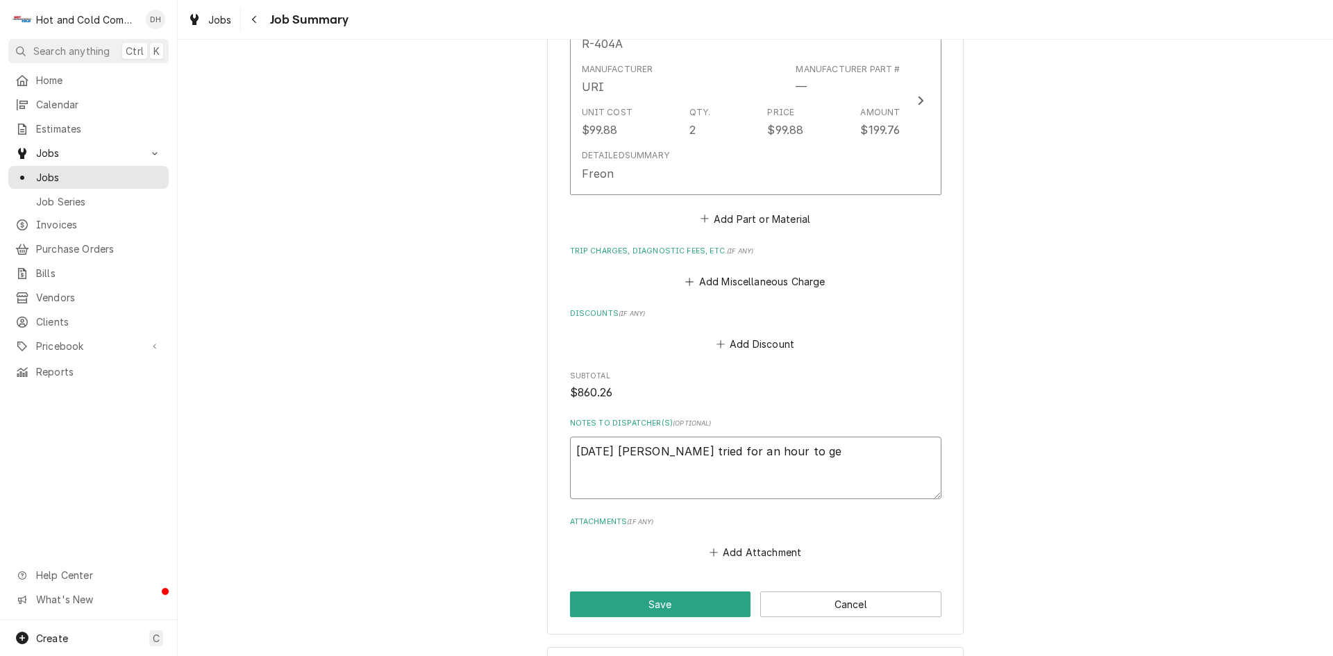
type textarea "x"
type textarea "8/15/25 Jason tried for an hour to get"
type textarea "x"
type textarea "8/15/25 Jason tried for an hour to get"
type textarea "x"
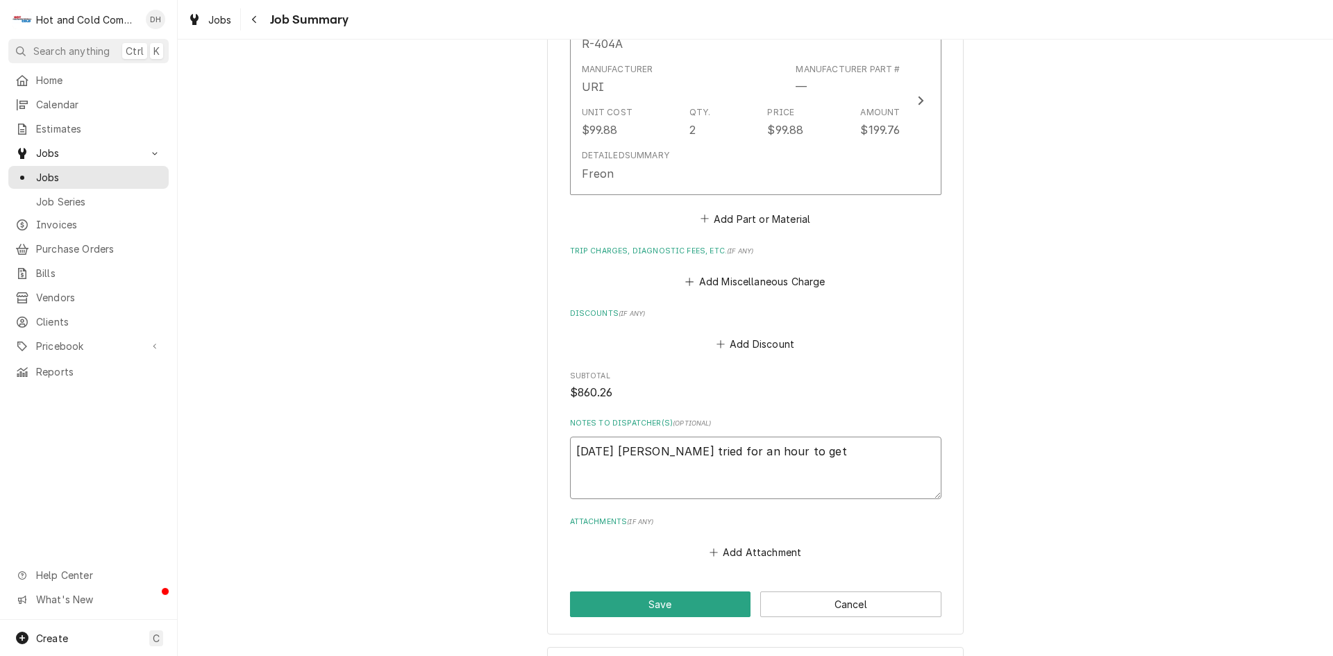
type textarea "8/15/25 Jason tried for an hour to get g"
type textarea "x"
type textarea "8/15/25 Jason tried for an hour to get ga"
type textarea "x"
type textarea "8/15/25 Jason tried for an hour to get gas"
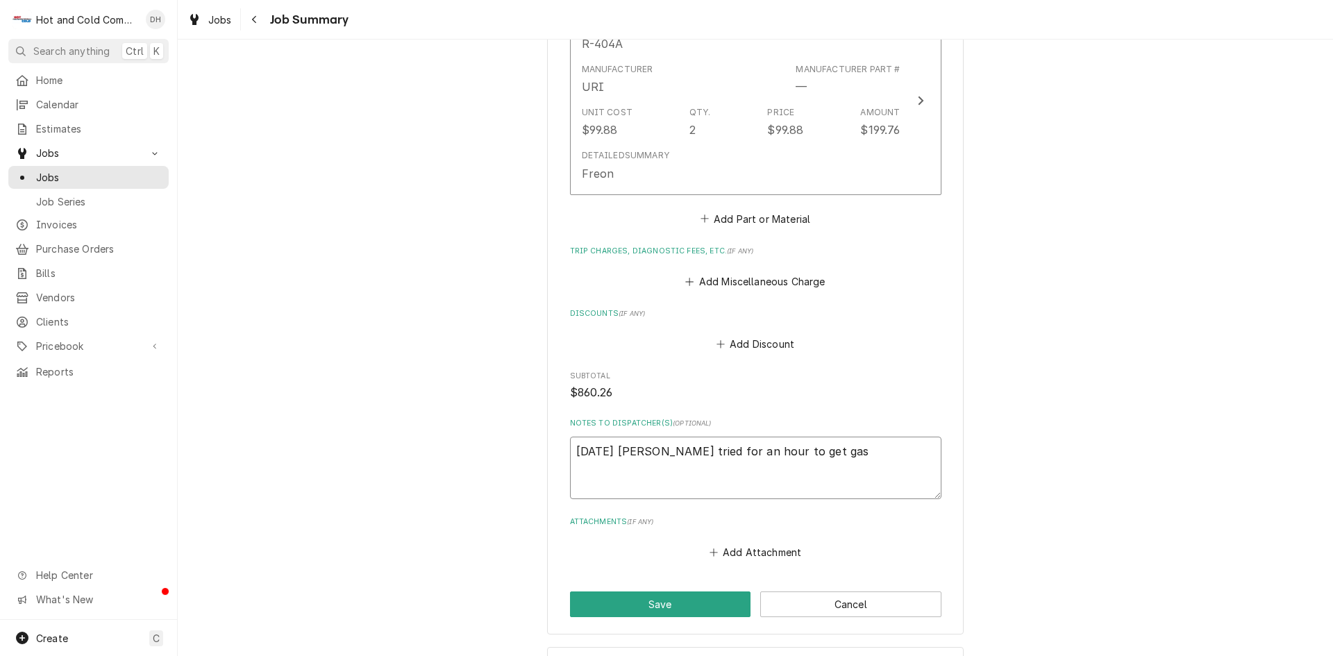
type textarea "x"
type textarea "8/15/25 Jason tried for an hour to get gask"
type textarea "x"
type textarea "8/15/25 Jason tried for an hour to get gaske"
type textarea "x"
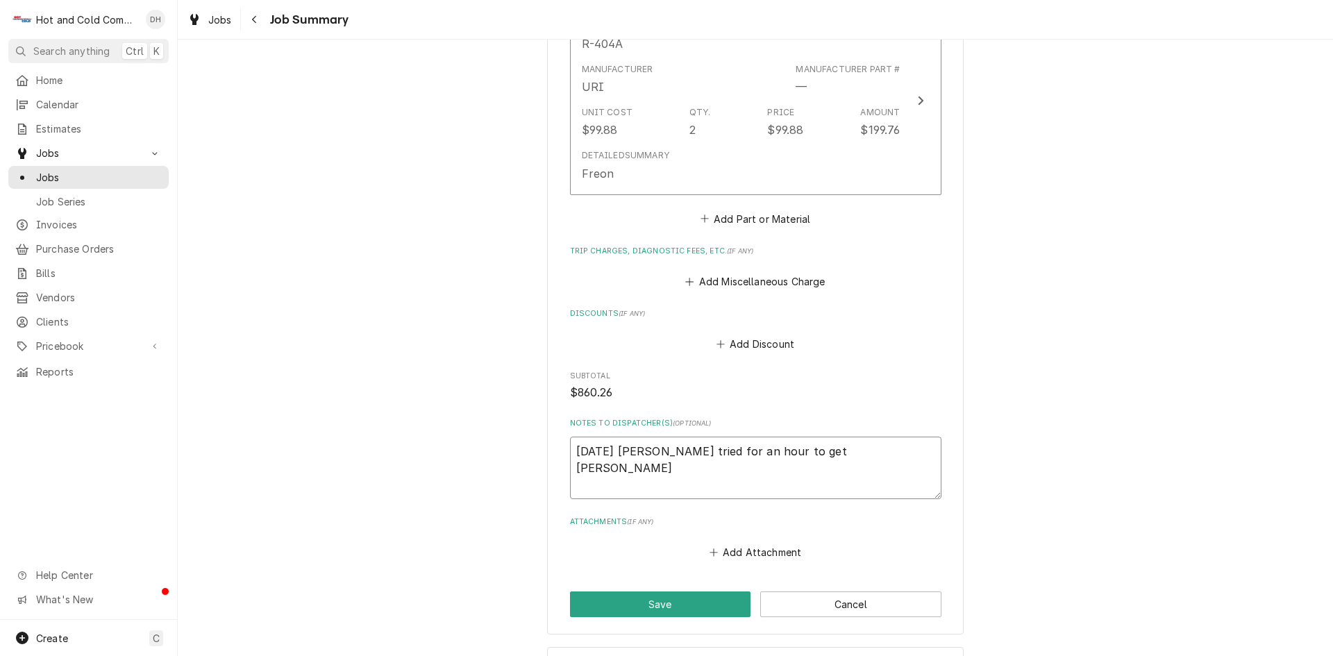
type textarea "8/15/25 Jason tried for an hour to get gasket"
type textarea "x"
type textarea "8/15/25 Jason tried for an hour to get gasket"
type textarea "x"
type textarea "8/15/25 Jason tried for an hour to get gasket o"
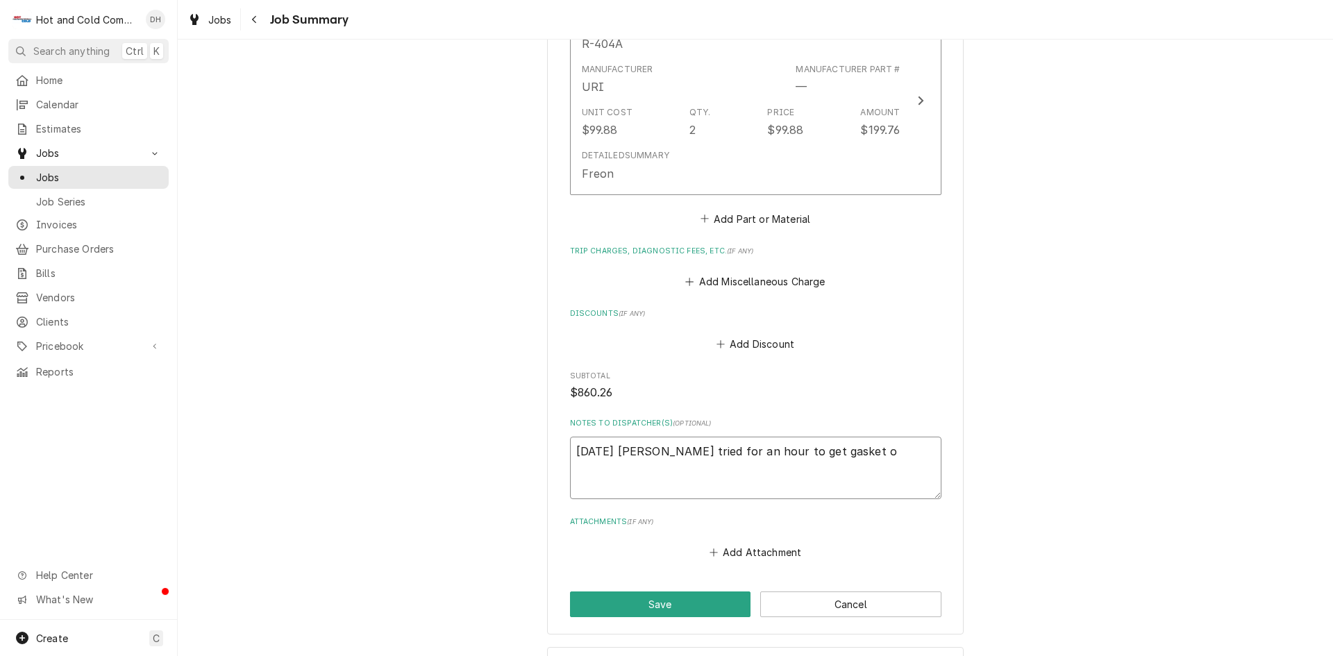
type textarea "x"
type textarea "8/15/25 Jason tried for an hour to get gasket on"
type textarea "x"
type textarea "8/15/25 Jason tried for an hour to get gasket on"
type textarea "x"
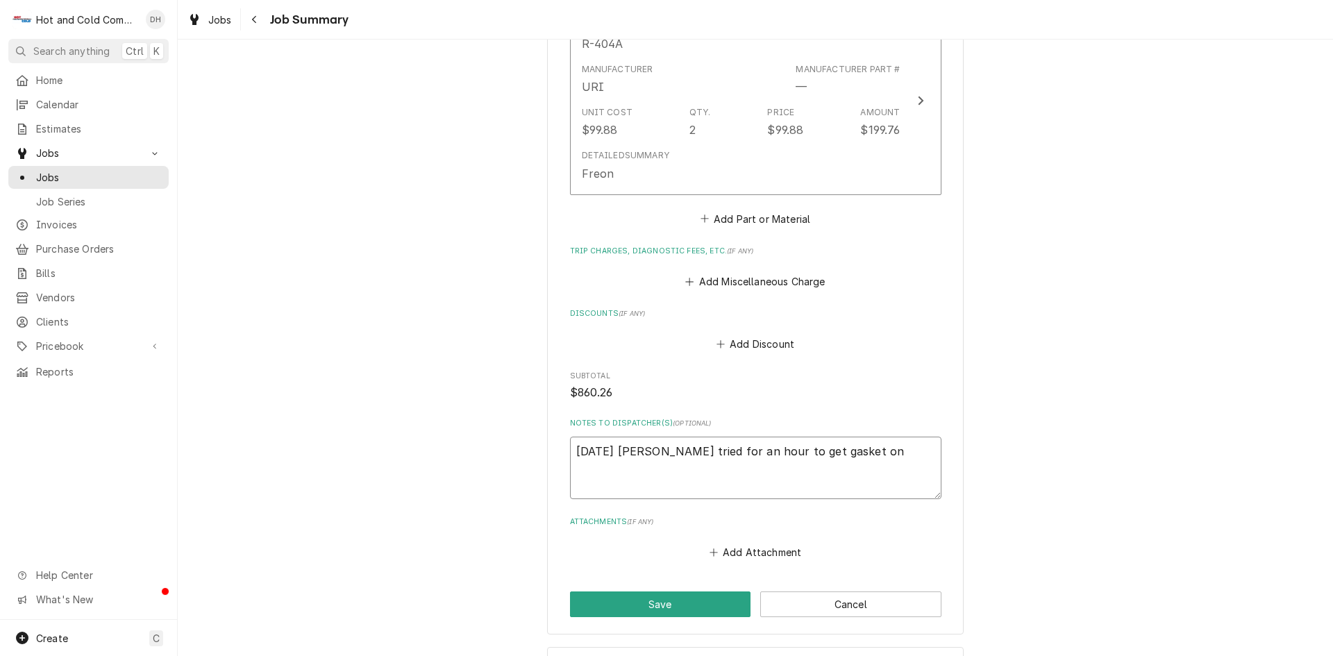
type textarea "8/15/25 Jason tried for an hour to get gasket on b"
type textarea "x"
type textarea "8/15/25 Jason tried for an hour to get gasket on bu"
type textarea "x"
type textarea "8/15/25 Jason tried for an hour to get gasket on but"
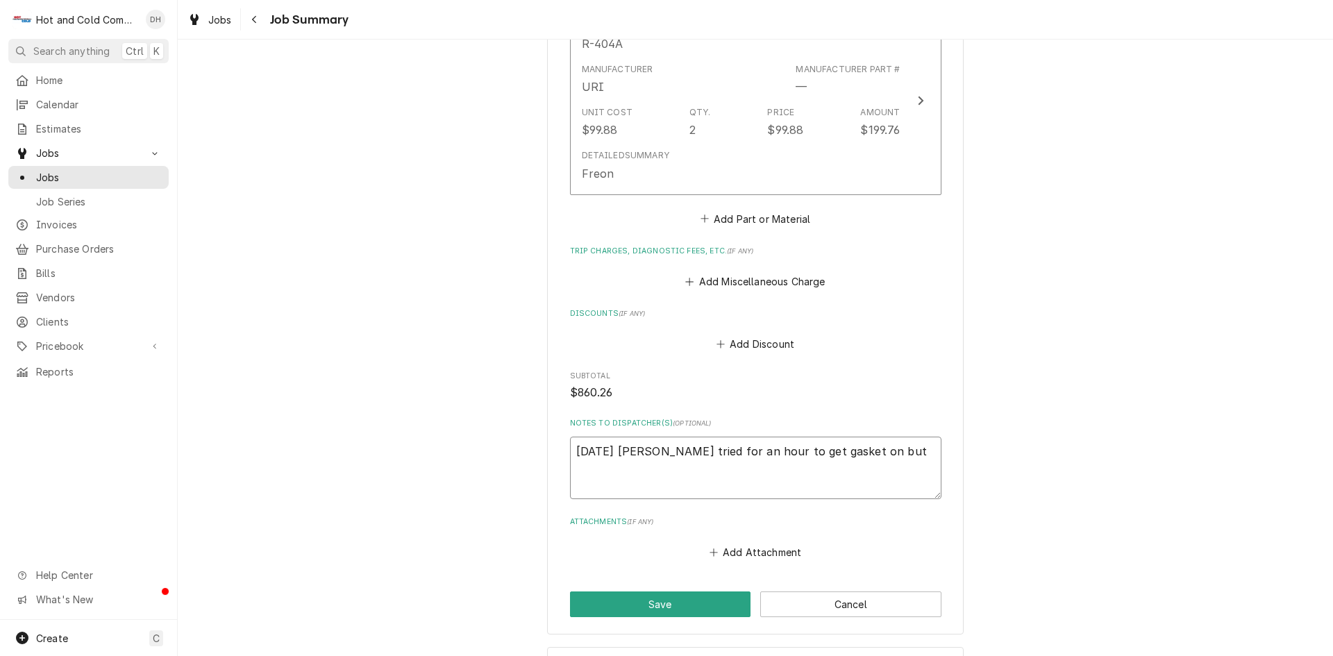
type textarea "x"
type textarea "8/15/25 Jason tried for an hour to get gasket on but"
type textarea "x"
type textarea "8/15/25 Jason tried for an hour to get gasket on but c"
type textarea "x"
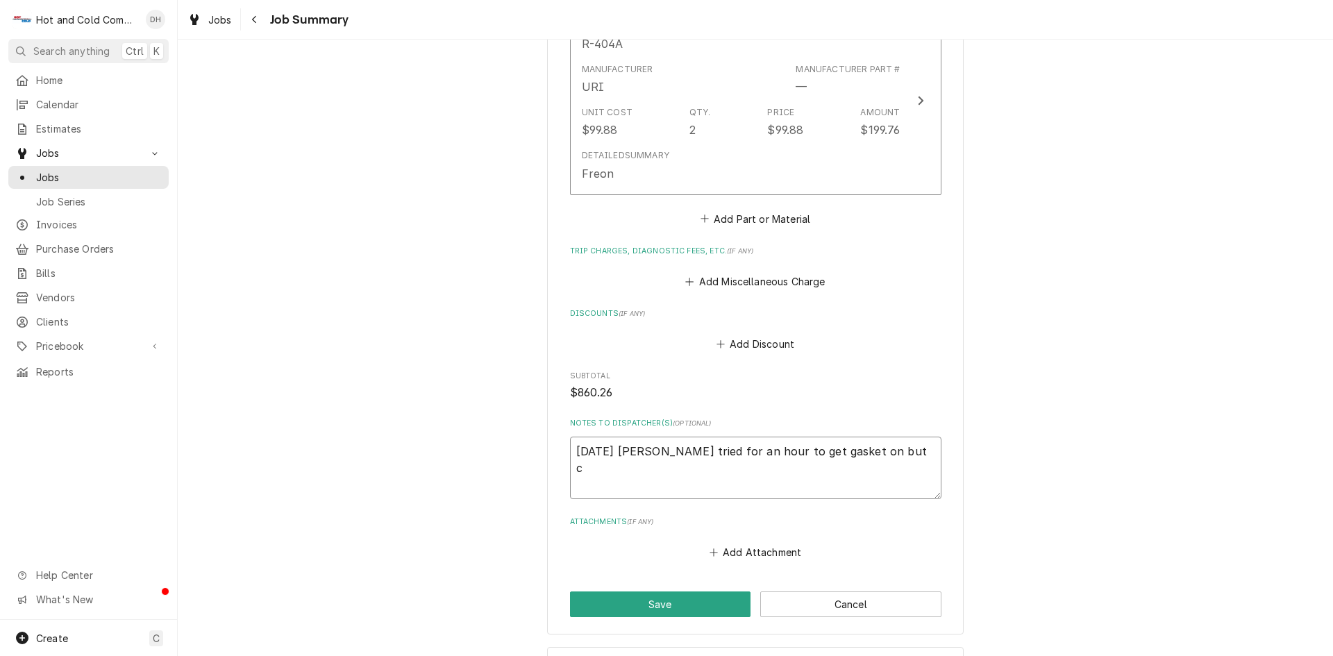
type textarea "8/15/25 Jason tried for an hour to get gasket on but co"
type textarea "x"
type textarea "8/15/25 Jason tried for an hour to get gasket on but cou"
type textarea "x"
type textarea "8/15/25 Jason tried for an hour to get gasket on but coul"
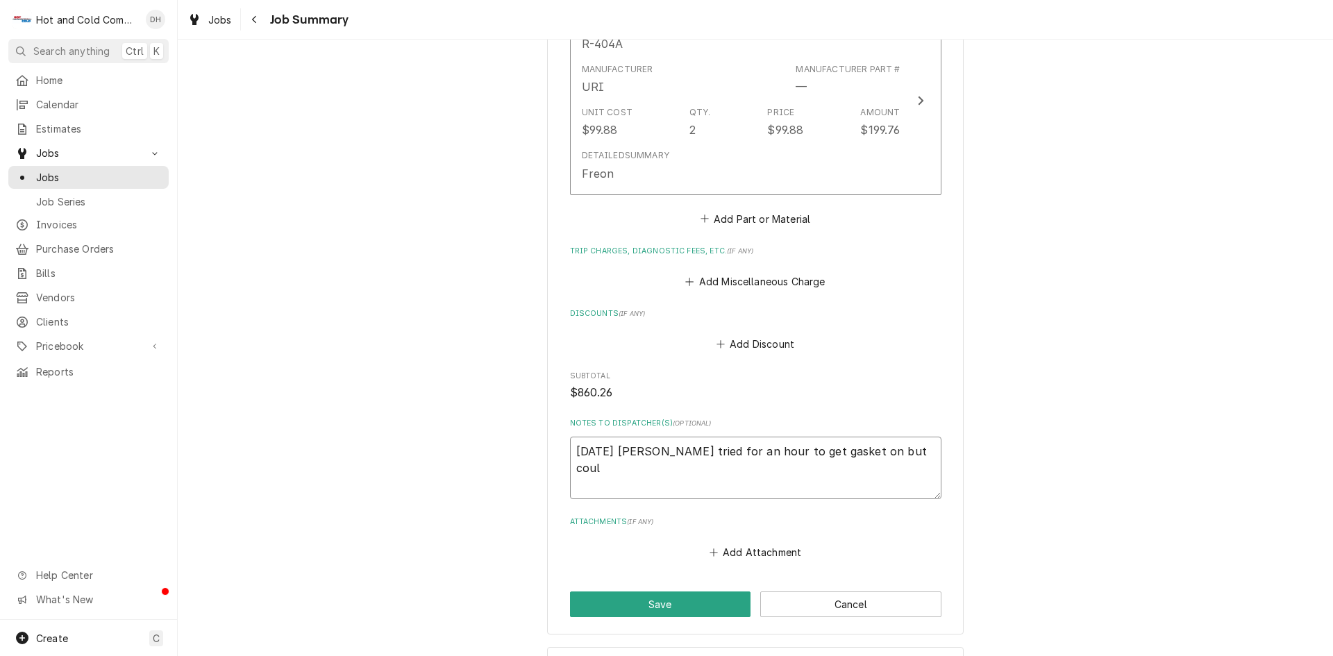
type textarea "x"
type textarea "8/15/25 Jason tried for an hour to get gasket on but could"
type textarea "x"
type textarea "8/15/25 Jason tried for an hour to get gasket on but couldn"
type textarea "x"
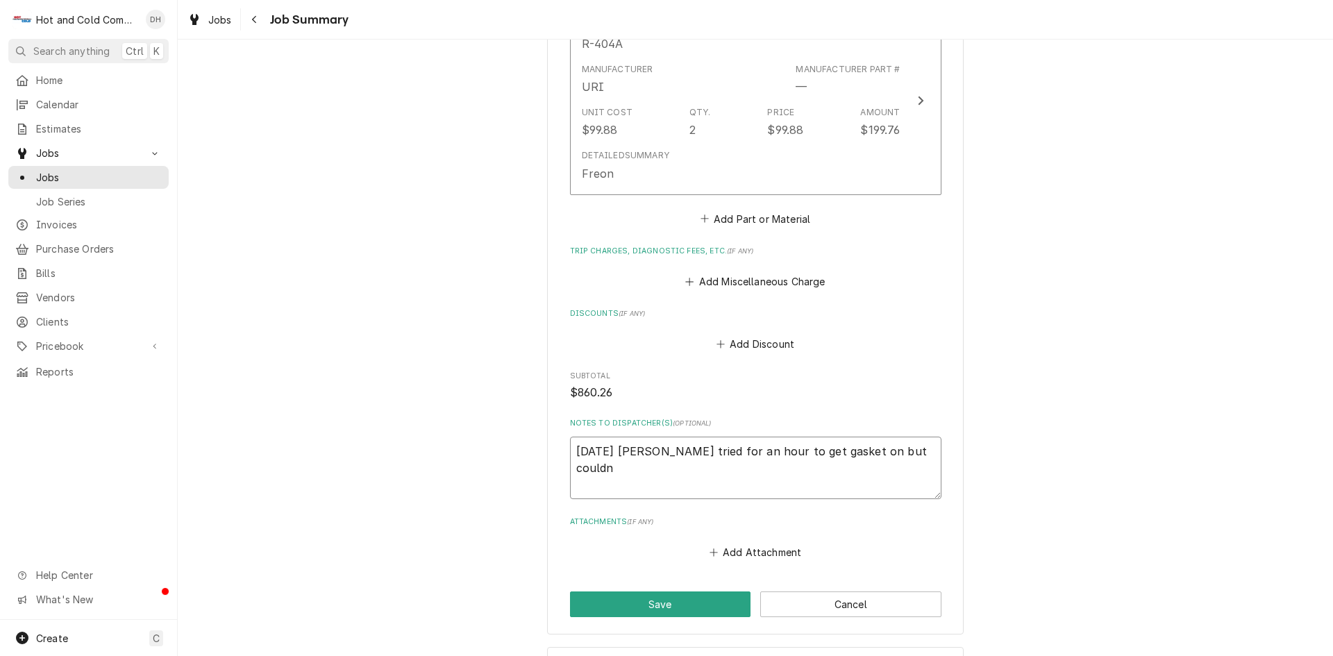
type textarea "8/15/25 Jason tried for an hour to get gasket on but couldn'"
type textarea "x"
type textarea "8/15/25 Jason tried for an hour to get gasket on but couldn't"
type textarea "x"
type textarea "8/15/25 Jason tried for an hour to get gasket on but couldn't"
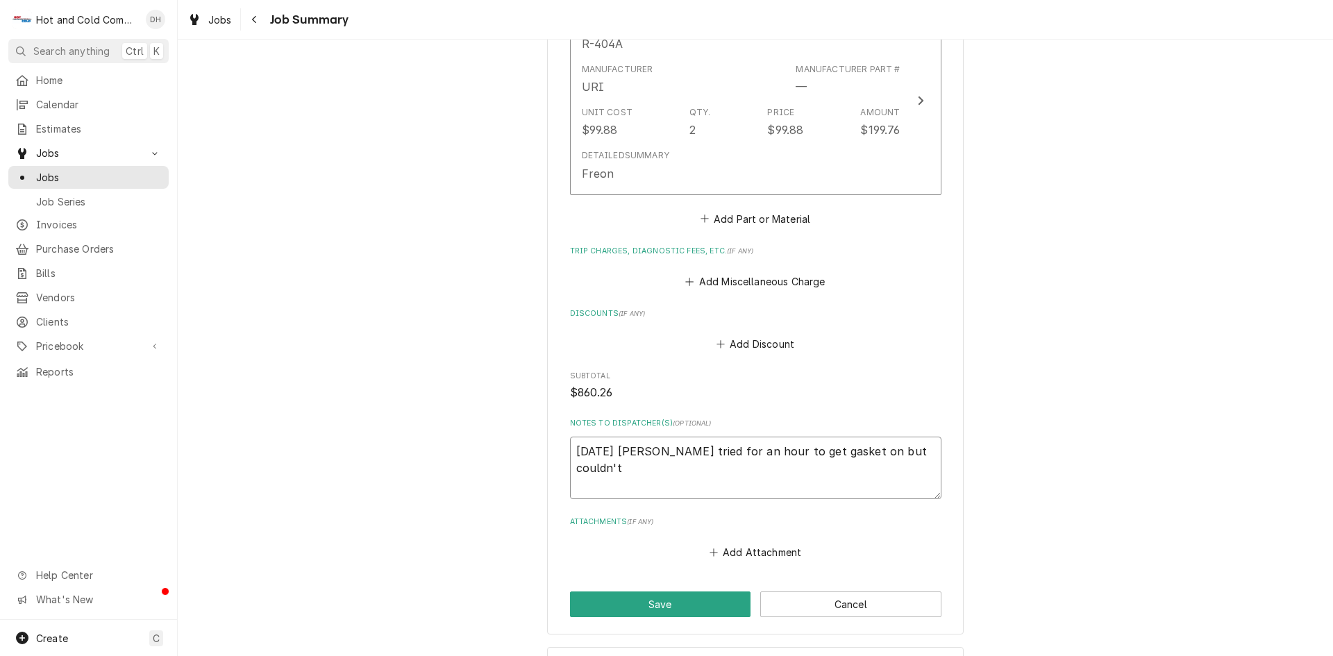
type textarea "x"
type textarea "8/15/25 Jason tried for an hour to get gasket on but couldn't m"
type textarea "x"
type textarea "8/15/25 Jason tried for an hour to get gasket on but couldn't ma"
type textarea "x"
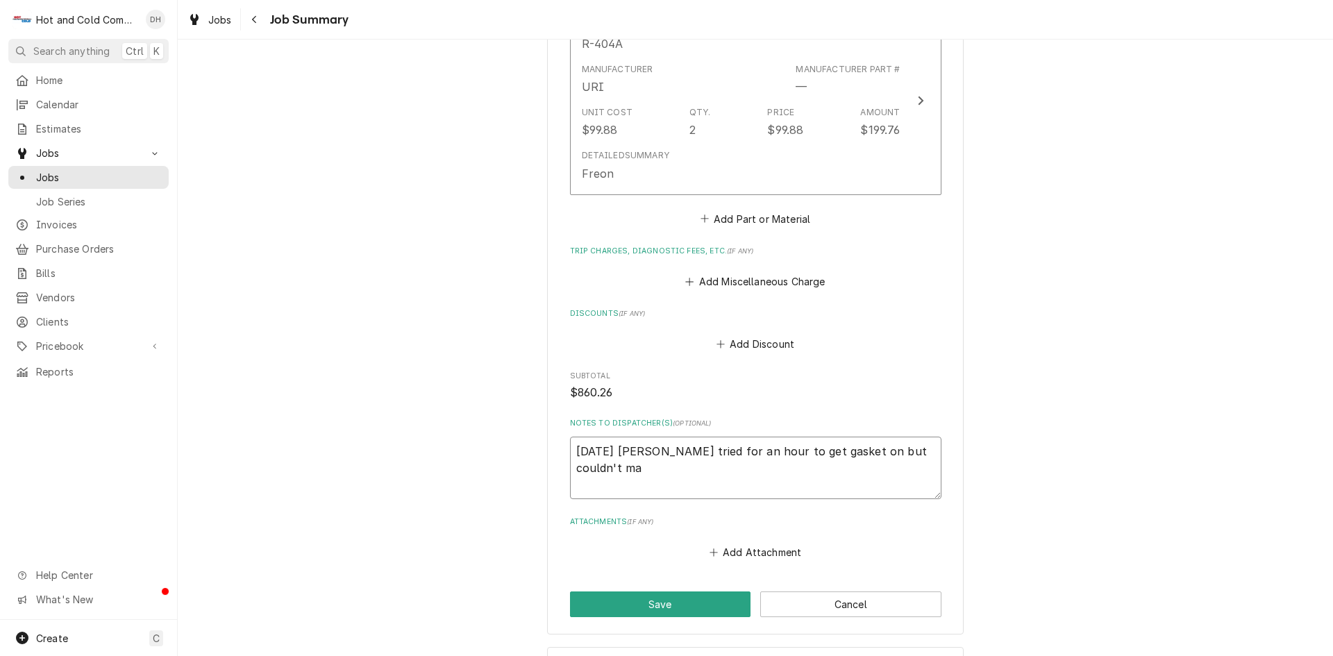
type textarea "8/15/25 Jason tried for an hour to get gasket on but couldn't mak"
type textarea "x"
type textarea "8/15/25 Jason tried for an hour to get gasket on but couldn't make"
type textarea "x"
type textarea "8/15/25 Jason tried for an hour to get gasket on but couldn't make"
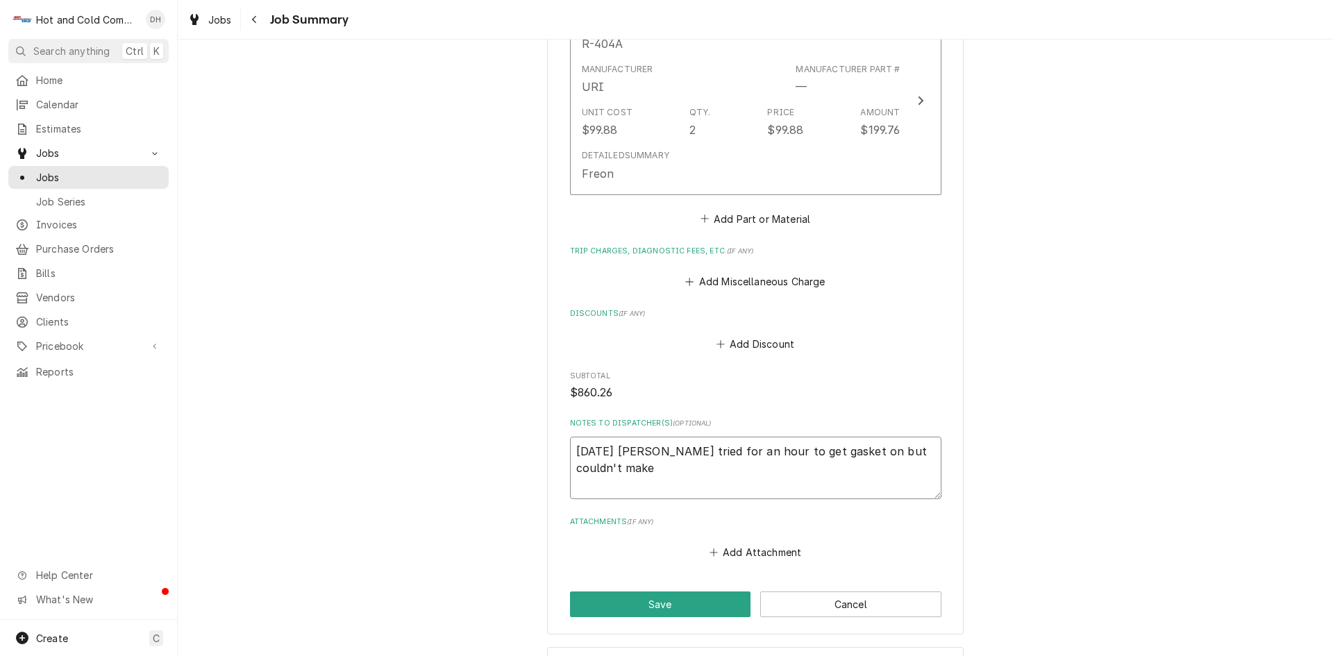
type textarea "x"
type textarea "8/15/25 Jason tried for an hour to get gasket on but couldn't make i"
type textarea "x"
type textarea "8/15/25 Jason tried for an hour to get gasket on but couldn't make it"
type textarea "x"
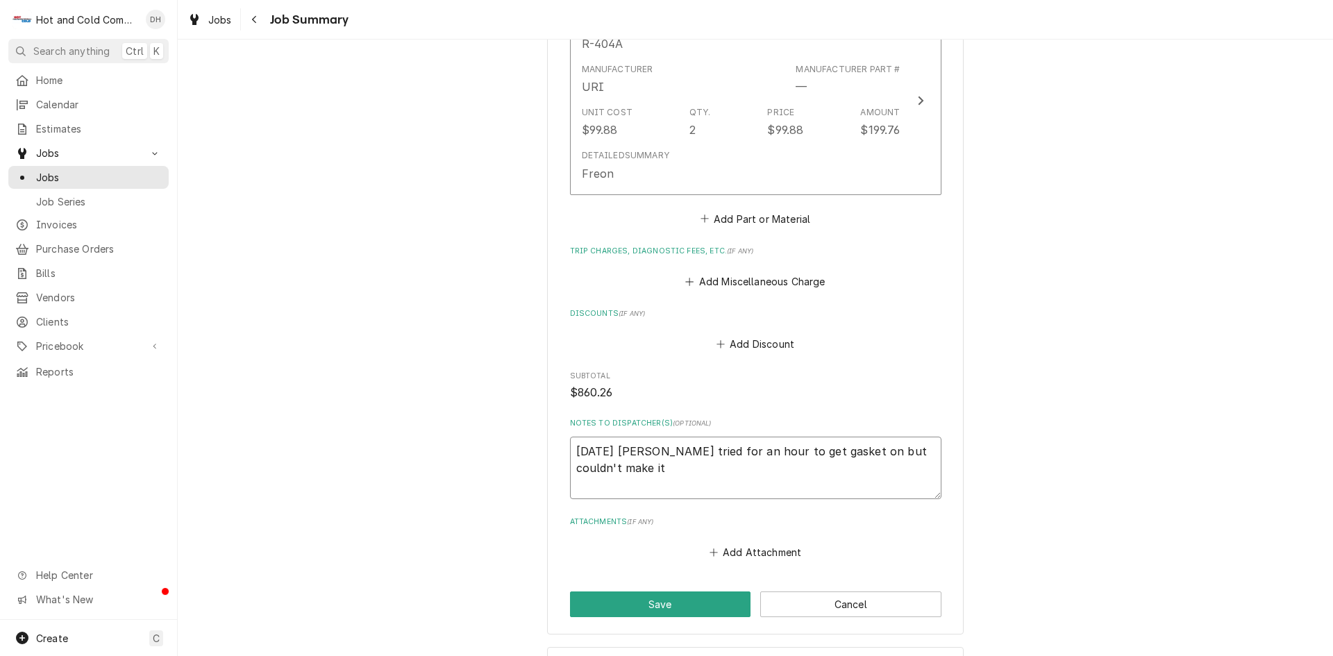
type textarea "8/15/25 Jason tried for an hour to get gasket on but couldn't make it"
type textarea "x"
type textarea "8/15/25 Jason tried for an hour to get gasket on but couldn't make it h"
type textarea "x"
type textarea "8/15/25 Jason tried for an hour to get gasket on but couldn't make it ha"
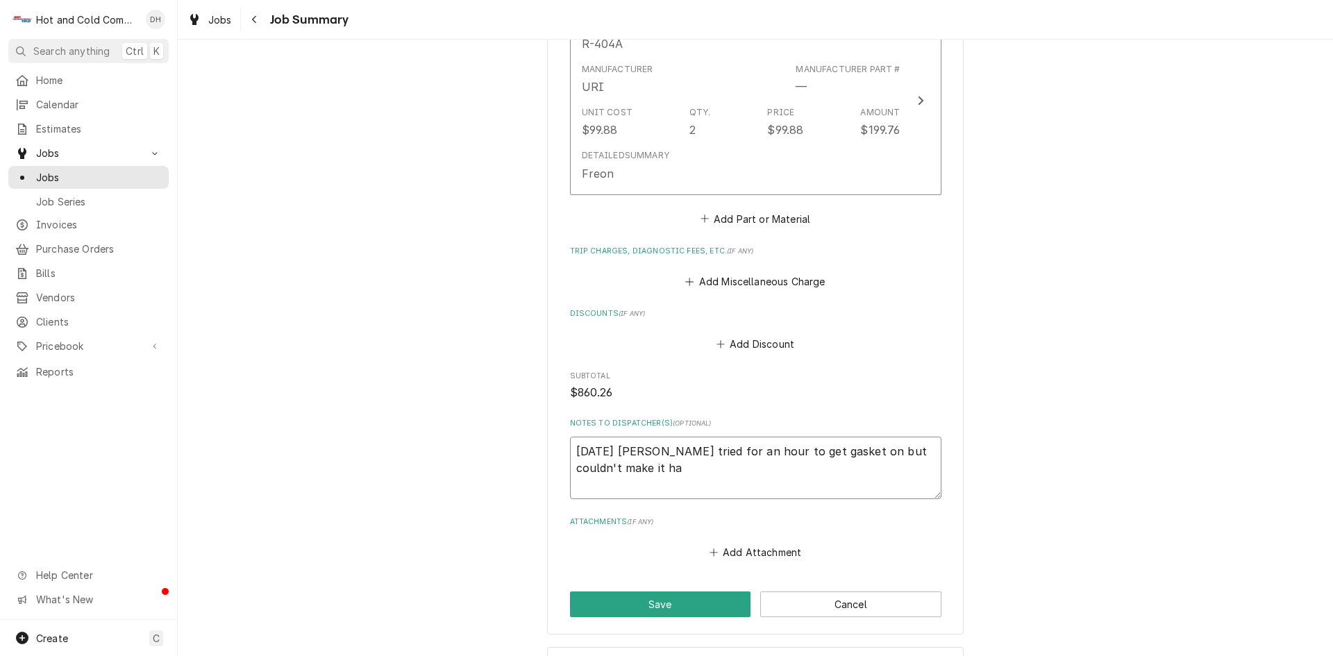
type textarea "x"
type textarea "8/15/25 Jason tried for an hour to get gasket on but couldn't make it hap"
type textarea "x"
type textarea "8/15/25 Jason tried for an hour to get gasket on but couldn't make it happ"
type textarea "x"
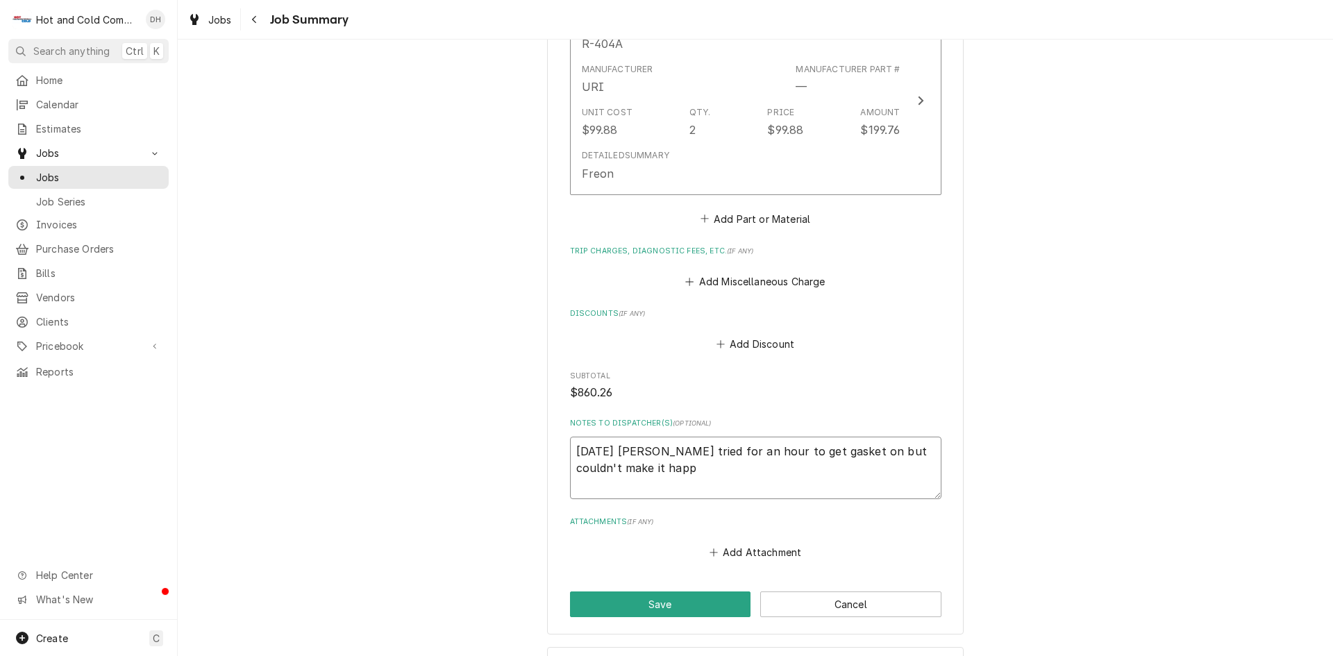
type textarea "8/15/25 Jason tried for an hour to get gasket on but couldn't make it happe"
type textarea "x"
type textarea "8/15/25 Jason tried for an hour to get gasket on but couldn't make it happen"
type textarea "x"
type textarea "8/15/25 Jason tried for an hour to get gasket on but couldn't make it happen."
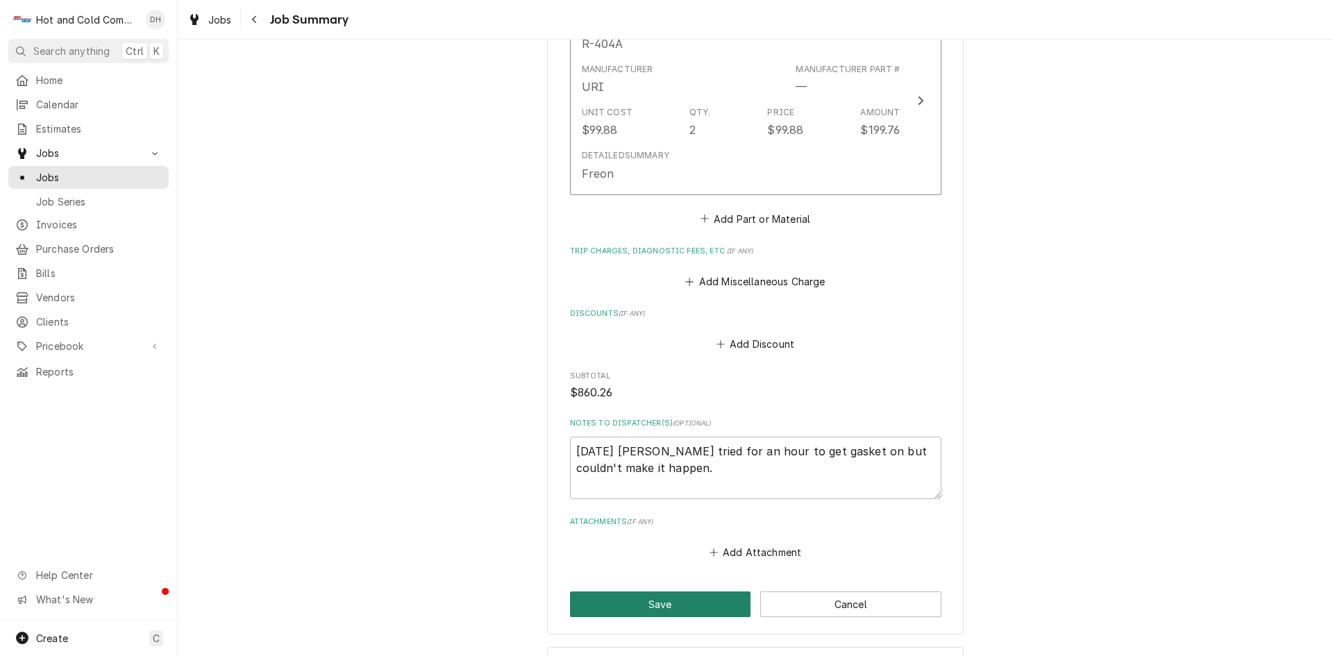
click at [671, 591] on button "Save" at bounding box center [660, 604] width 181 height 26
type textarea "x"
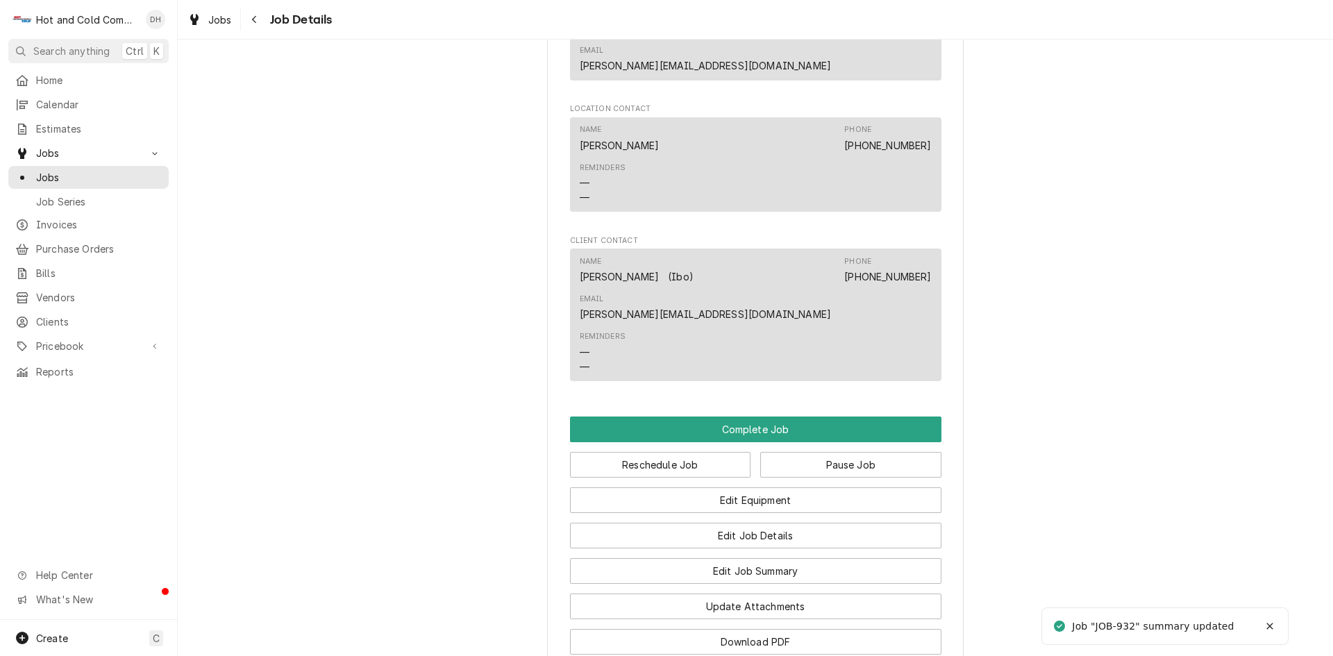
scroll to position [1388, 0]
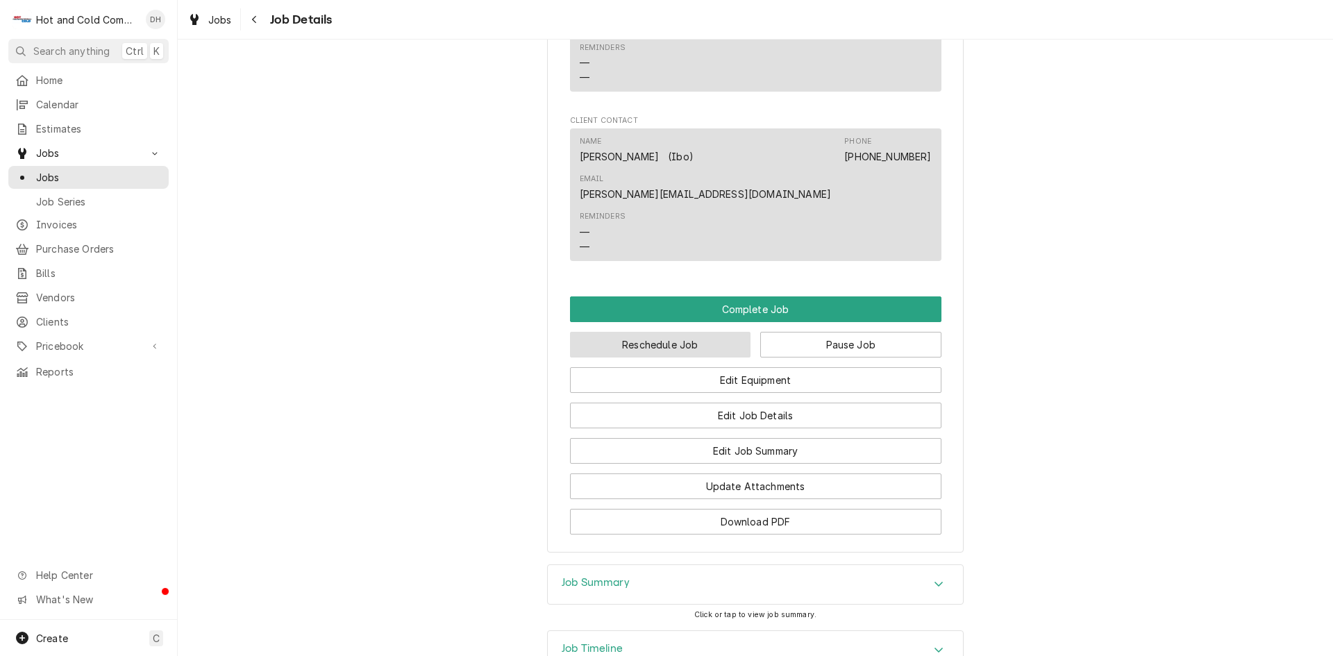
click at [666, 332] on button "Reschedule Job" at bounding box center [660, 345] width 181 height 26
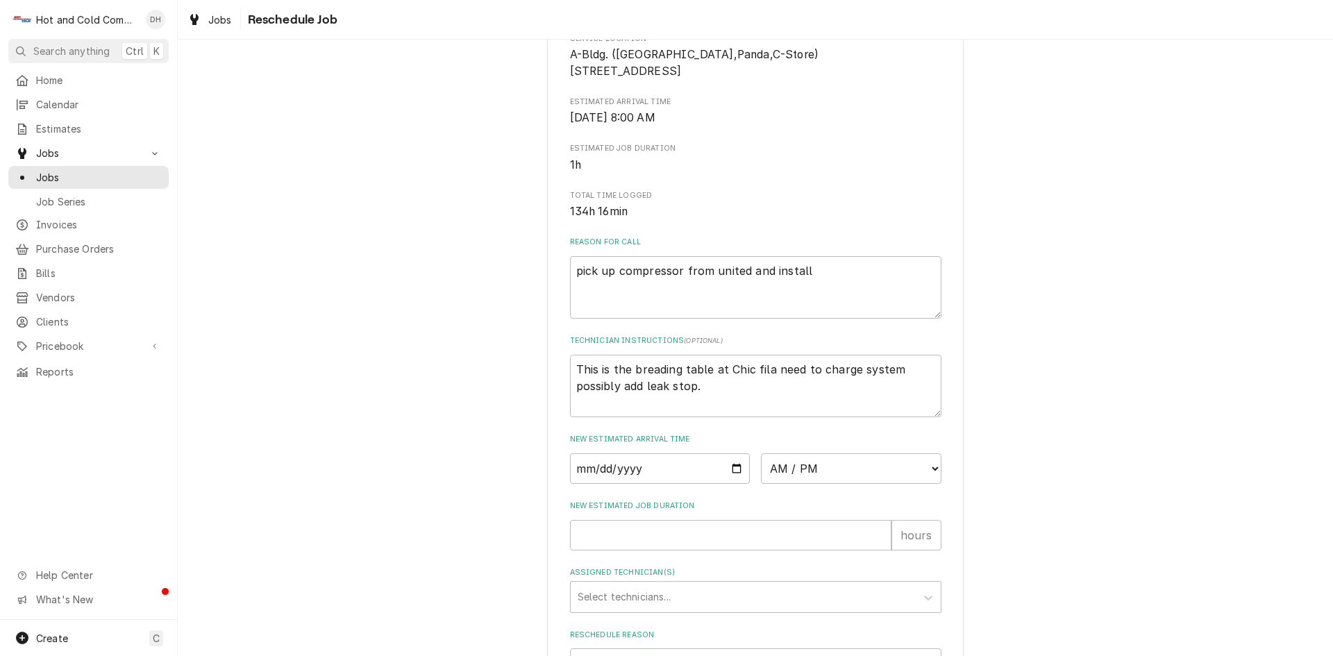
scroll to position [382, 0]
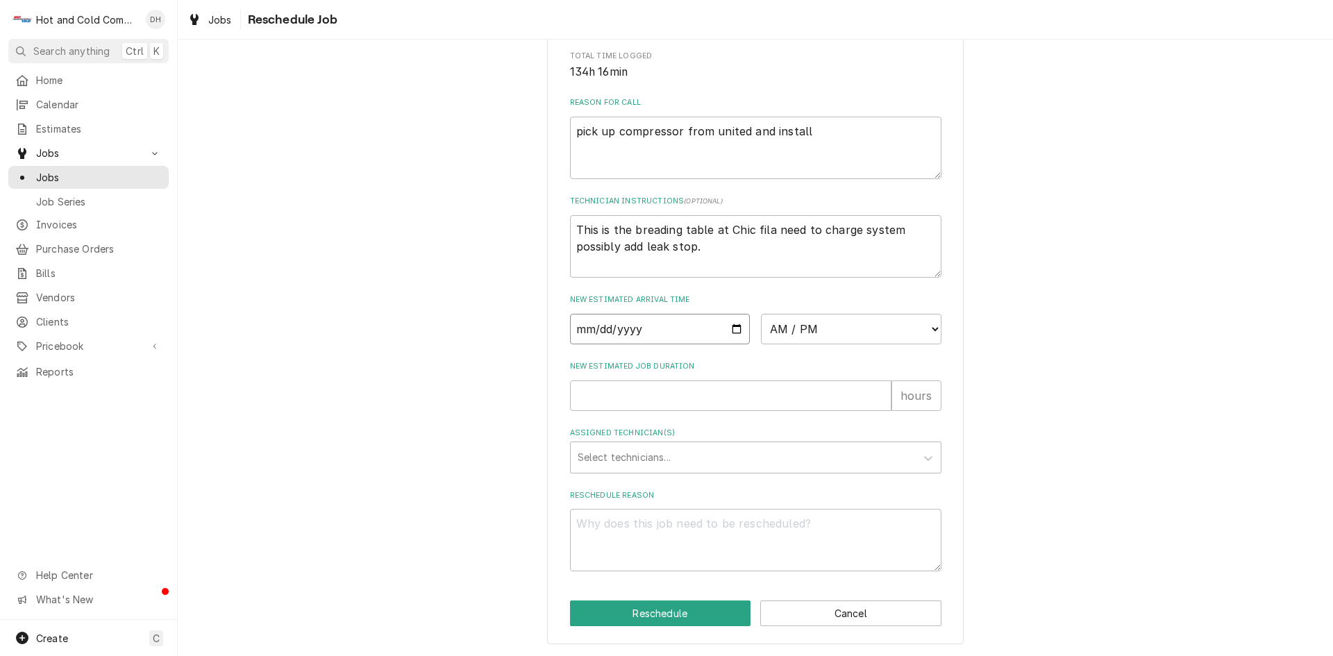
click at [732, 328] on input "Date" at bounding box center [660, 329] width 180 height 31
type input "2025-08-20"
type textarea "x"
click at [927, 323] on select "AM / PM 6:00 AM 6:15 AM 6:30 AM 6:45 AM 7:00 AM 7:15 AM 7:30 AM 7:45 AM 8:00 AM…" at bounding box center [851, 329] width 180 height 31
select select "10:00:00"
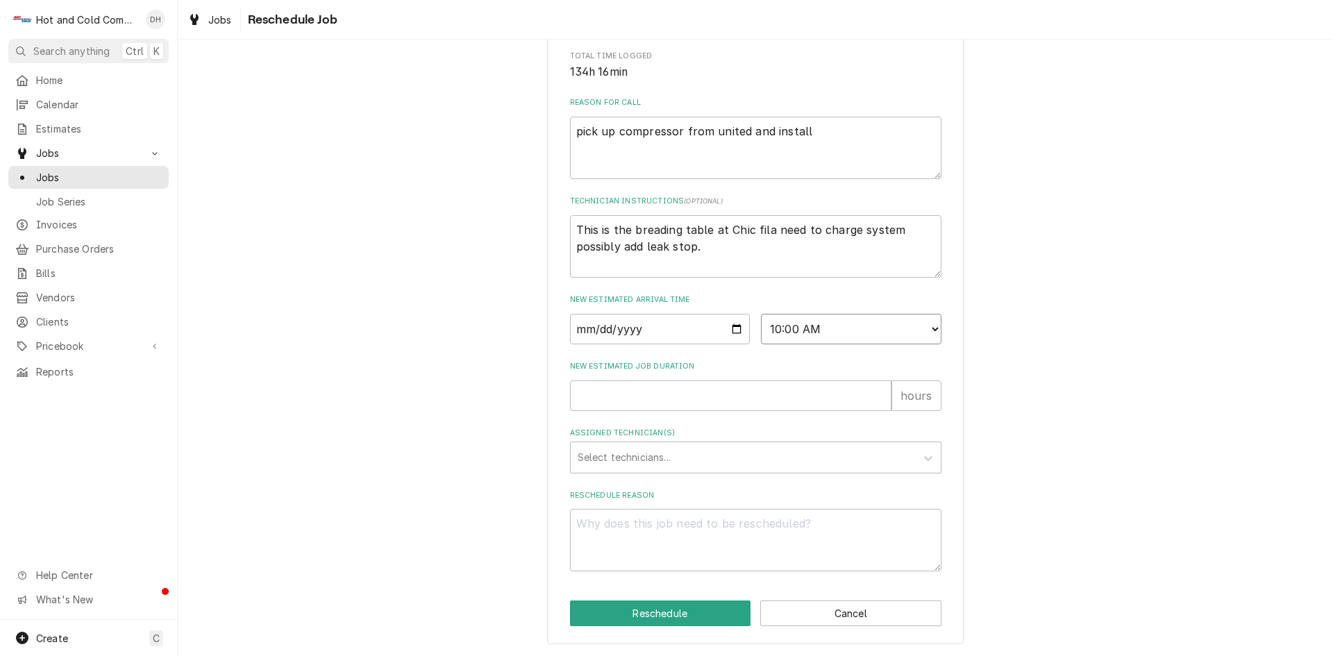
click at [761, 314] on select "AM / PM 6:00 AM 6:15 AM 6:30 AM 6:45 AM 7:00 AM 7:15 AM 7:30 AM 7:45 AM 8:00 AM…" at bounding box center [851, 329] width 180 height 31
click at [625, 402] on input "New Estimated Job Duration" at bounding box center [730, 395] width 321 height 31
type textarea "x"
type input "1"
click at [637, 462] on div "Assigned Technician(s)" at bounding box center [743, 457] width 331 height 25
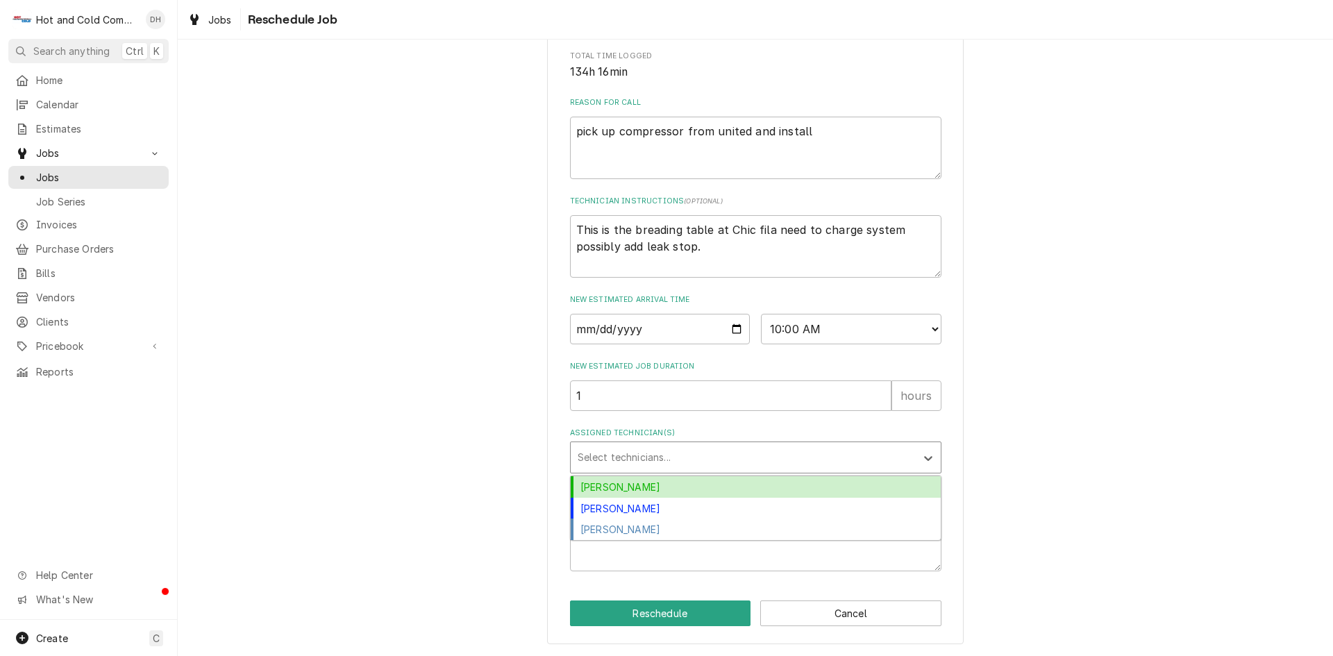
click at [625, 480] on div "[PERSON_NAME]" at bounding box center [756, 487] width 370 height 22
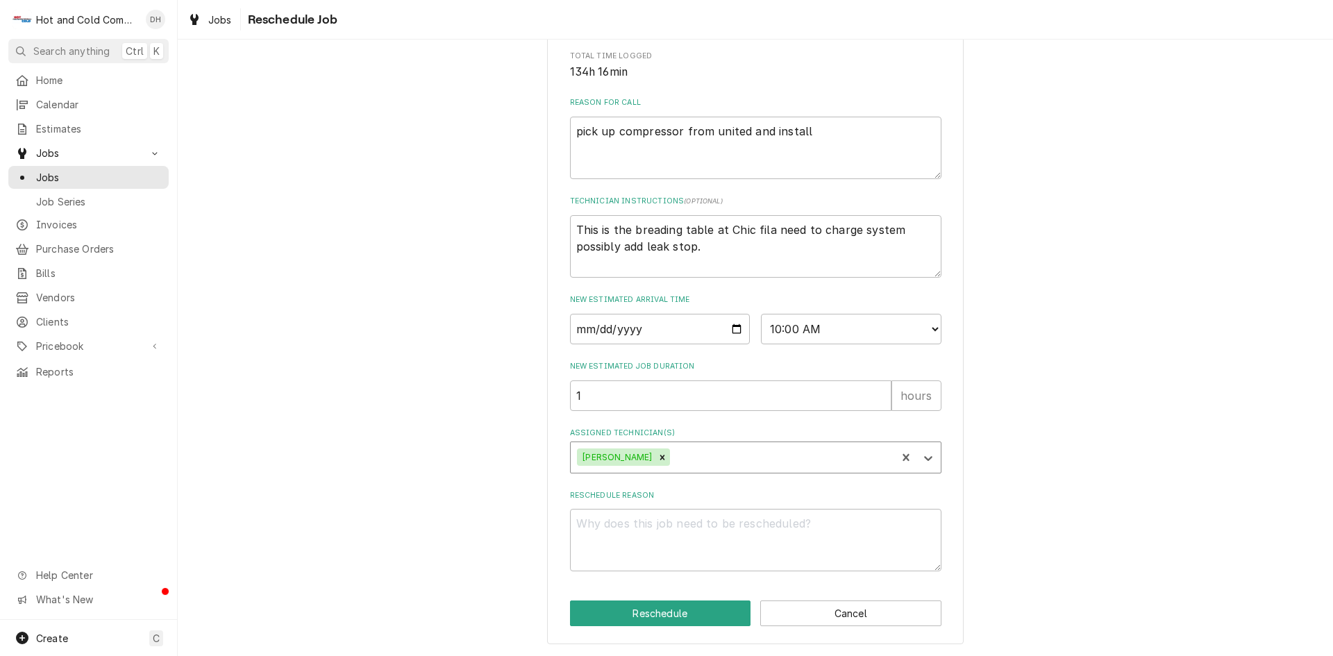
click at [725, 445] on div "Assigned Technician(s)" at bounding box center [781, 457] width 217 height 25
click at [635, 489] on div "[PERSON_NAME]" at bounding box center [756, 487] width 370 height 22
click at [597, 537] on textarea "Reschedule Reason" at bounding box center [755, 540] width 371 height 62
type textarea "x"
type textarea "p"
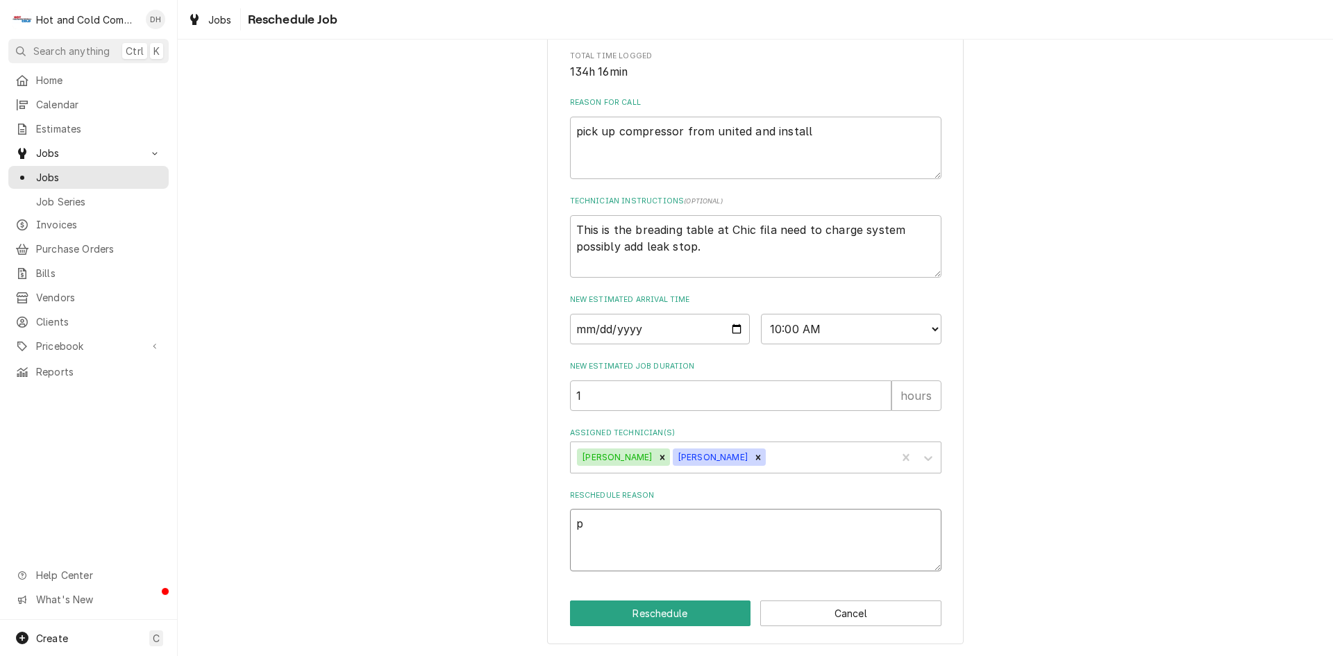
type textarea "x"
type textarea "pu"
type textarea "x"
type textarea "put"
type textarea "x"
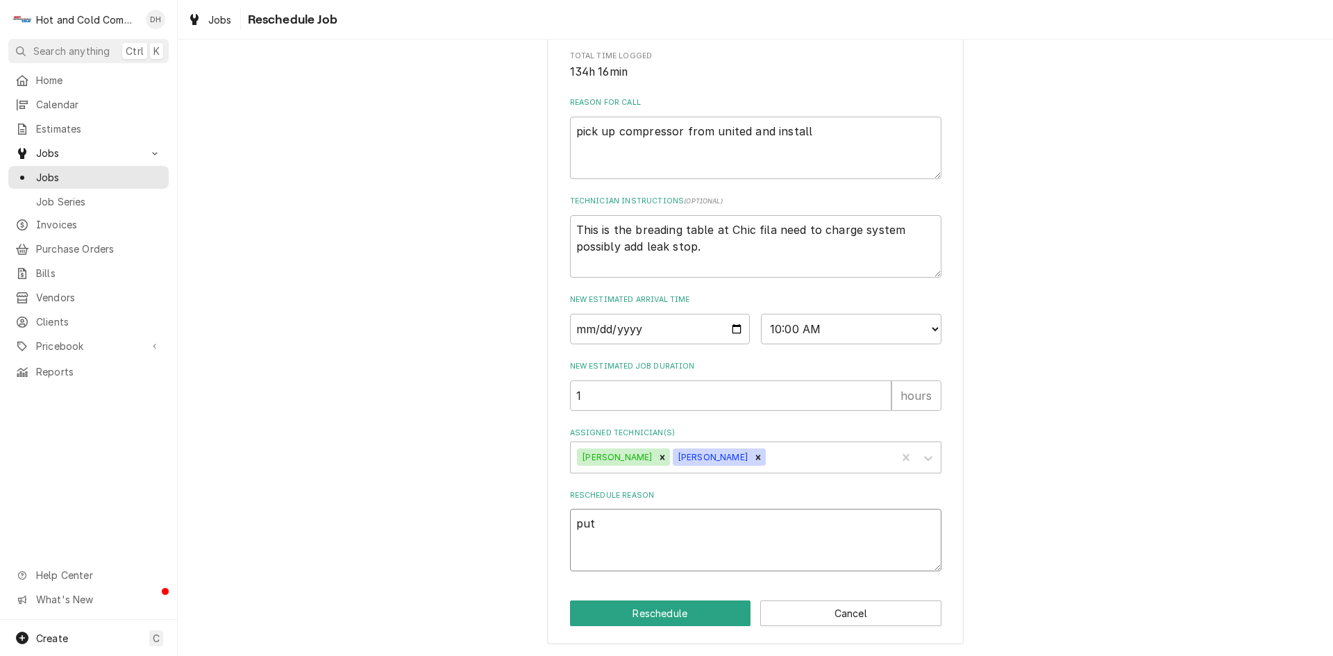
type textarea "put"
type textarea "x"
type textarea "put o"
type textarea "x"
type textarea "put on"
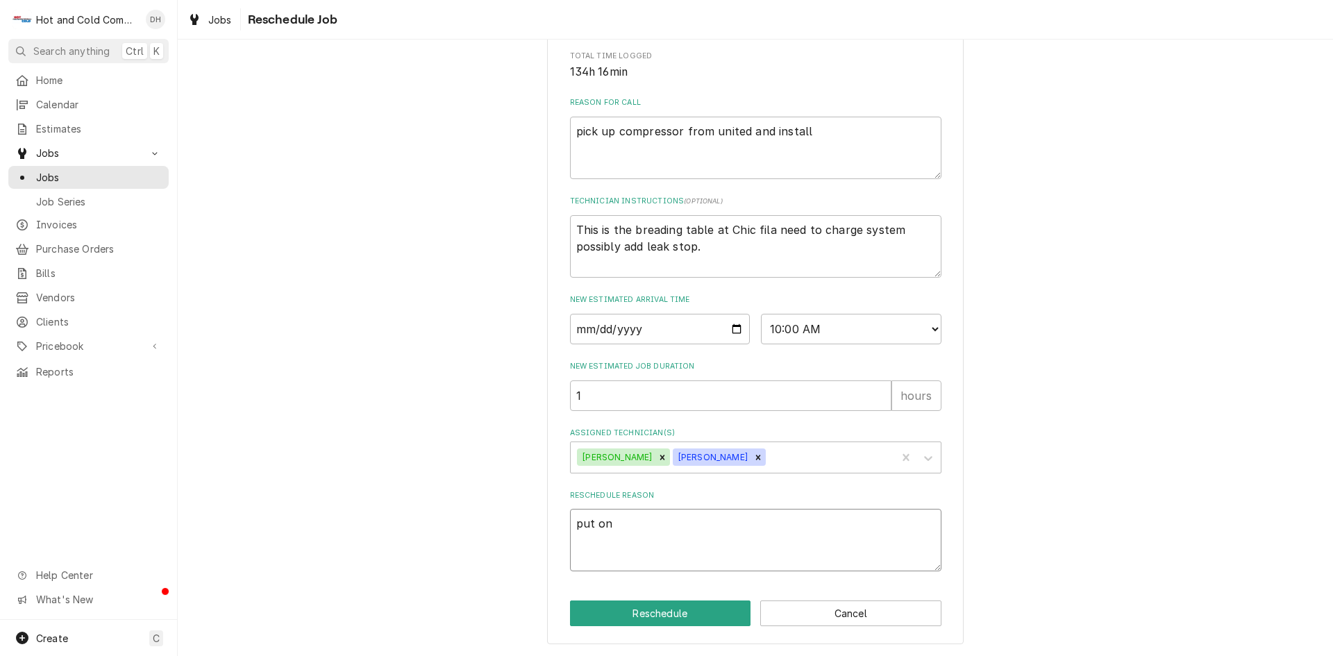
type textarea "x"
type textarea "put on"
type textarea "x"
type textarea "put on c"
type textarea "x"
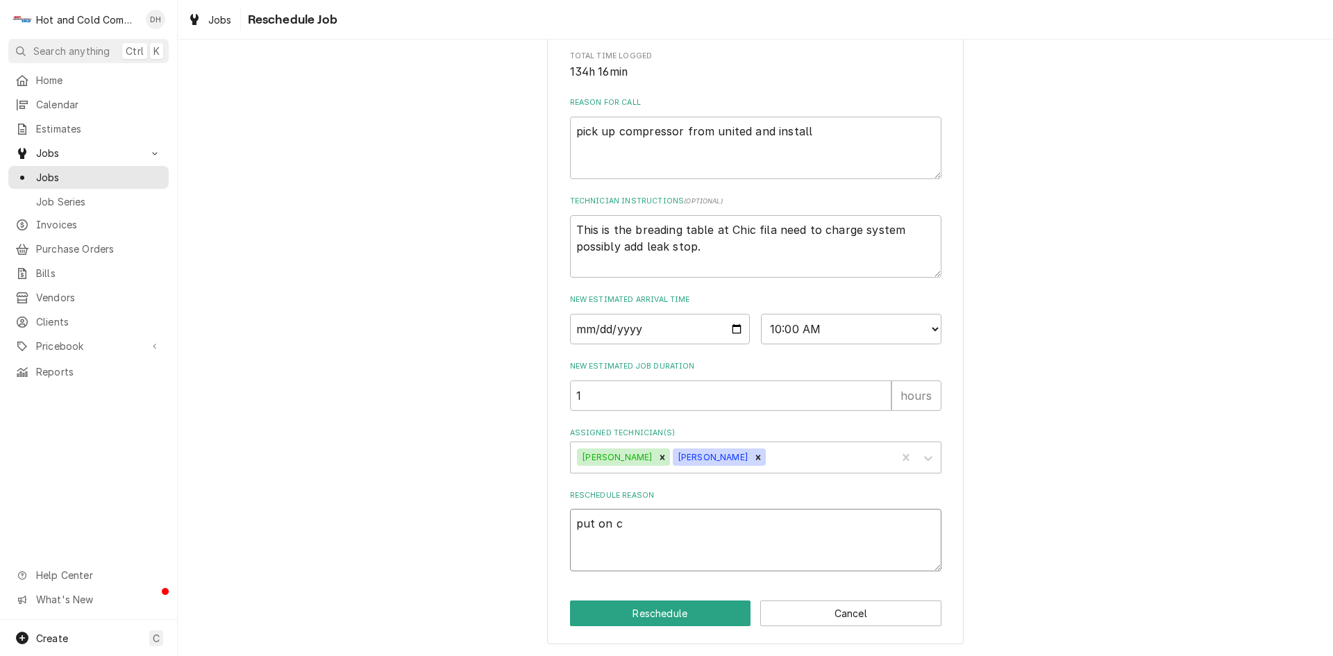
type textarea "put on co"
type textarea "x"
type textarea "put on coo"
type textarea "x"
type textarea "put on cool"
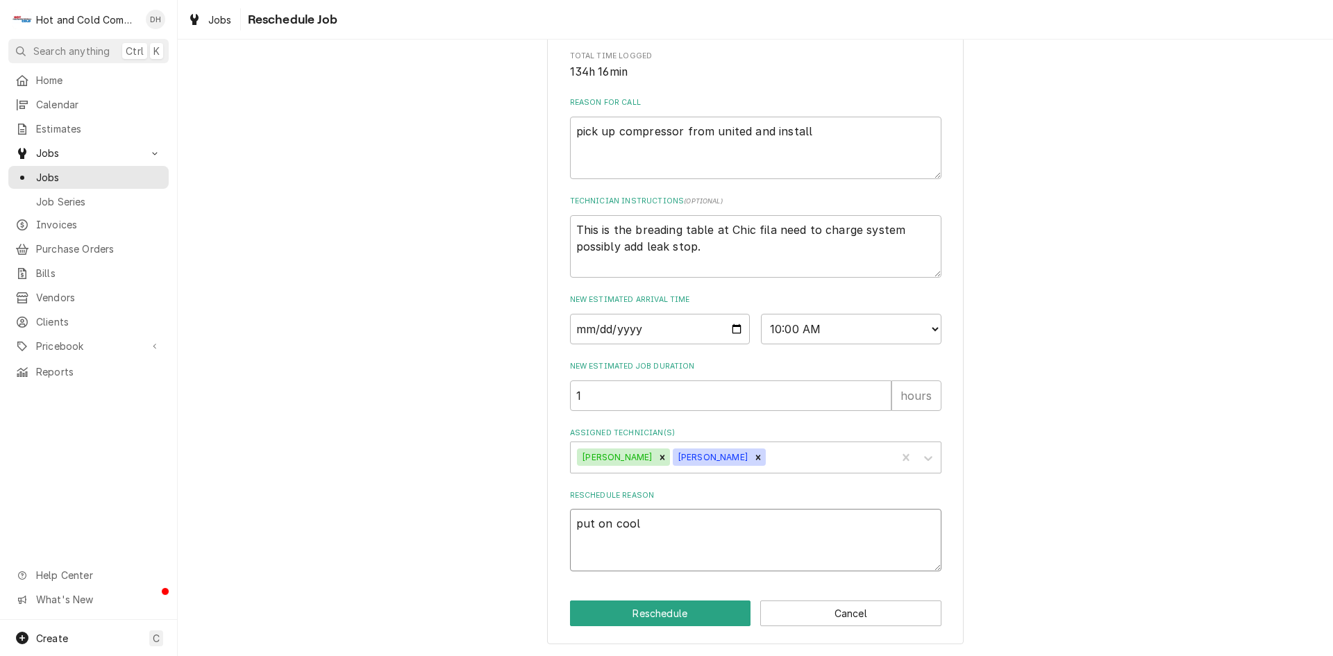
type textarea "x"
type textarea "put on coo"
type textarea "x"
type textarea "put on co"
type textarea "x"
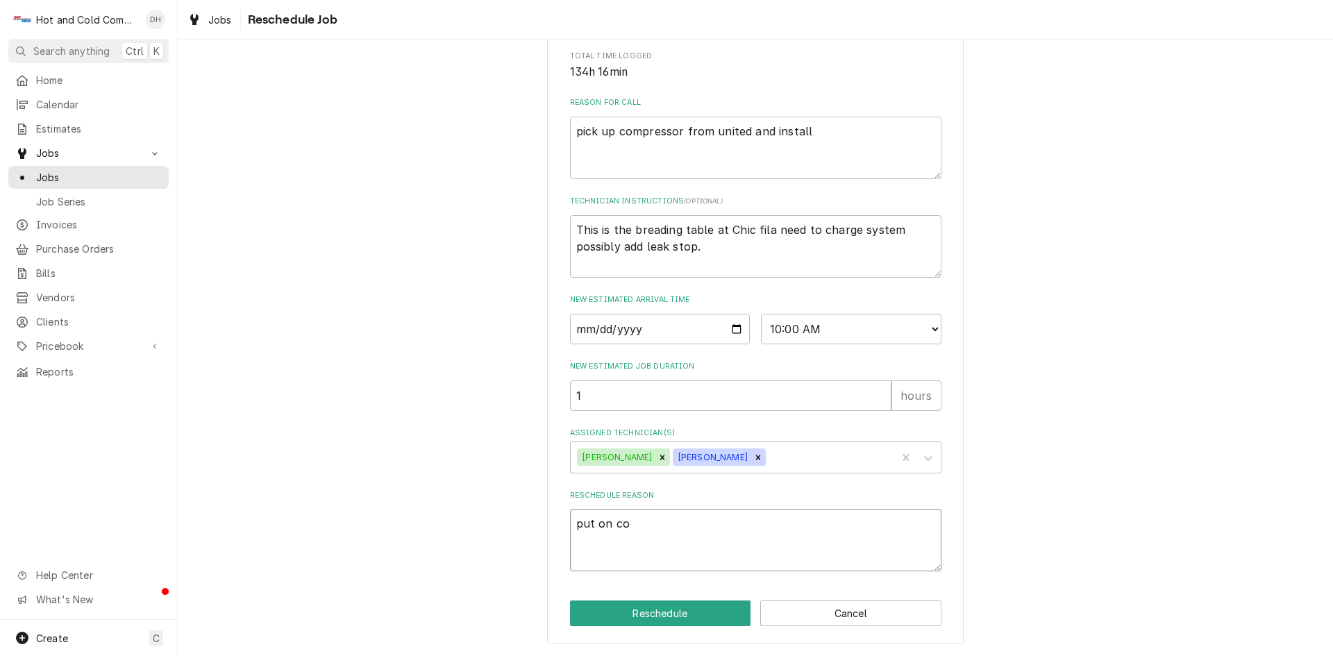
type textarea "put on c"
type textarea "x"
type textarea "put on"
type textarea "x"
type textarea "put on W"
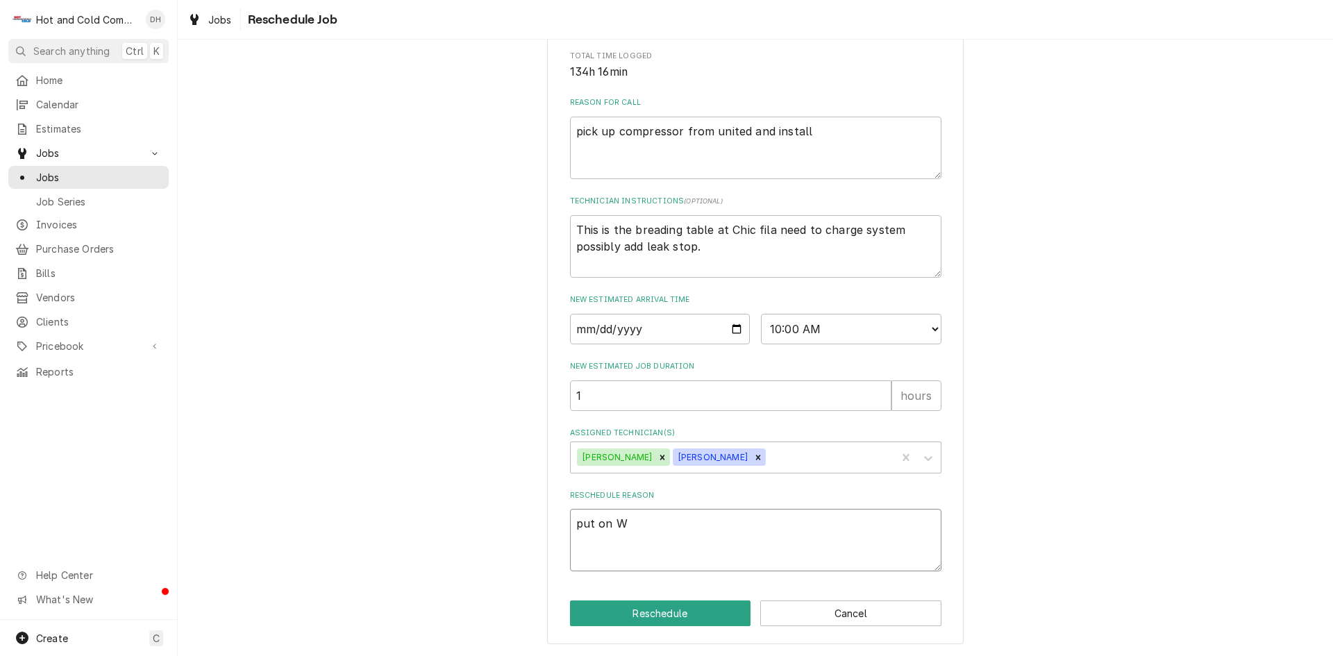
type textarea "x"
type textarea "put on WI"
type textarea "x"
type textarea "put on WIC"
type textarea "x"
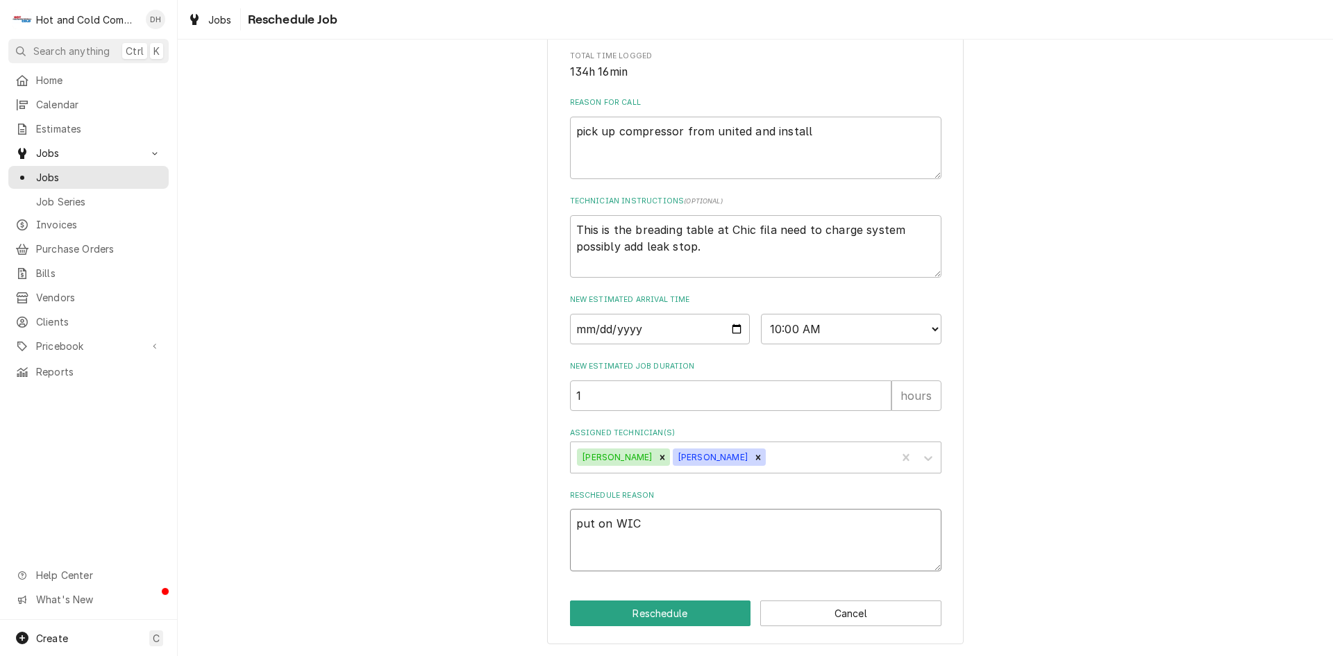
type textarea "put on WIC"
type textarea "x"
type textarea "put on WIC g"
type textarea "x"
type textarea "put on WIC ga"
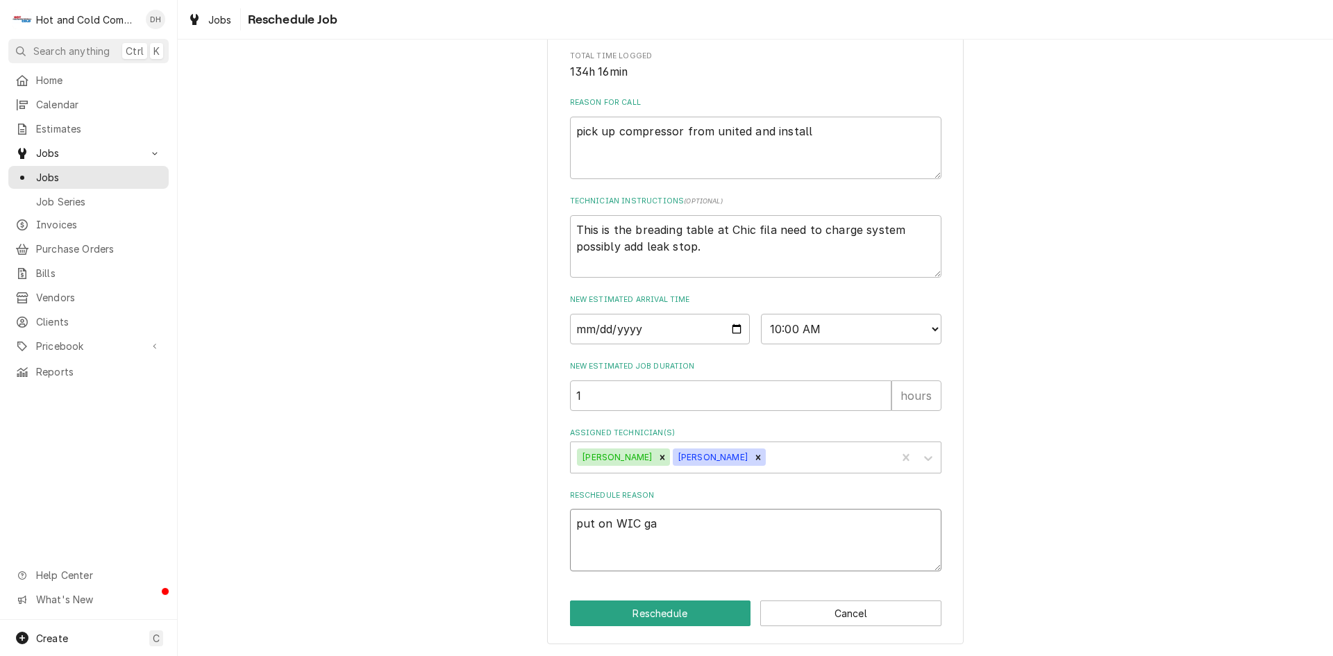
type textarea "x"
type textarea "put on WIC gas"
type textarea "x"
type textarea "put on WIC gask"
type textarea "x"
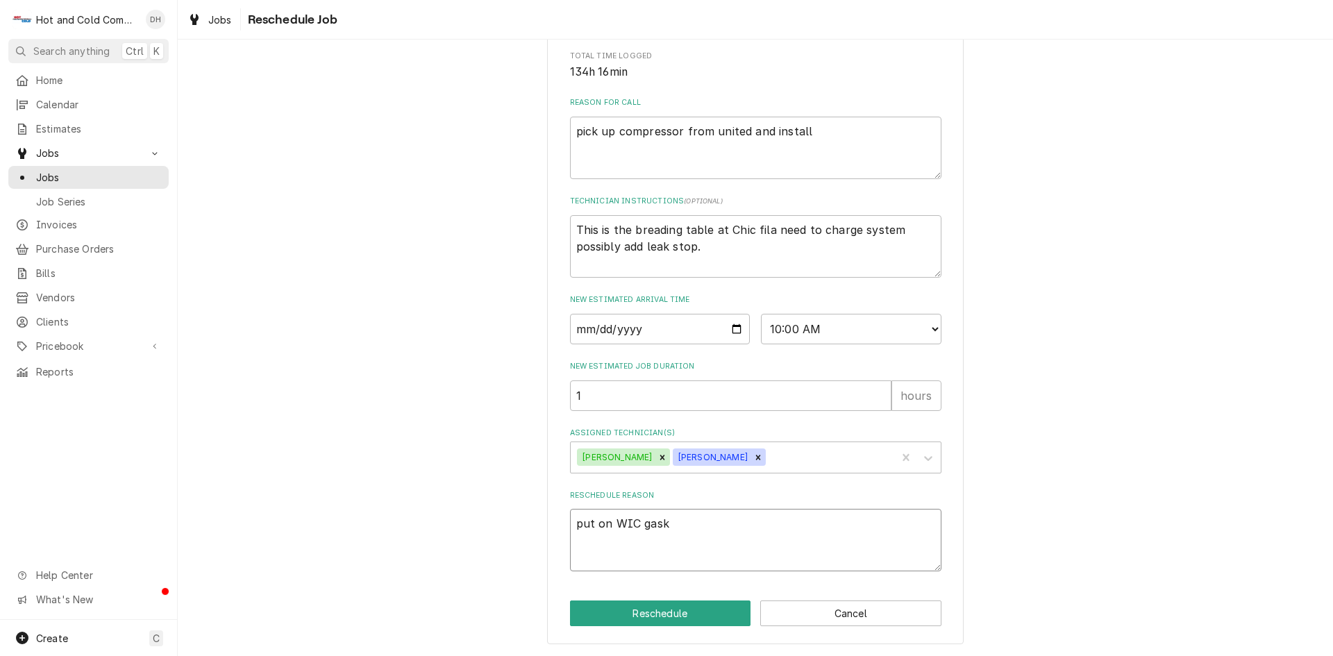
type textarea "put on WIC gaske"
type textarea "x"
type textarea "put on WIC gasket"
type textarea "x"
type textarea "put on WIC gasket"
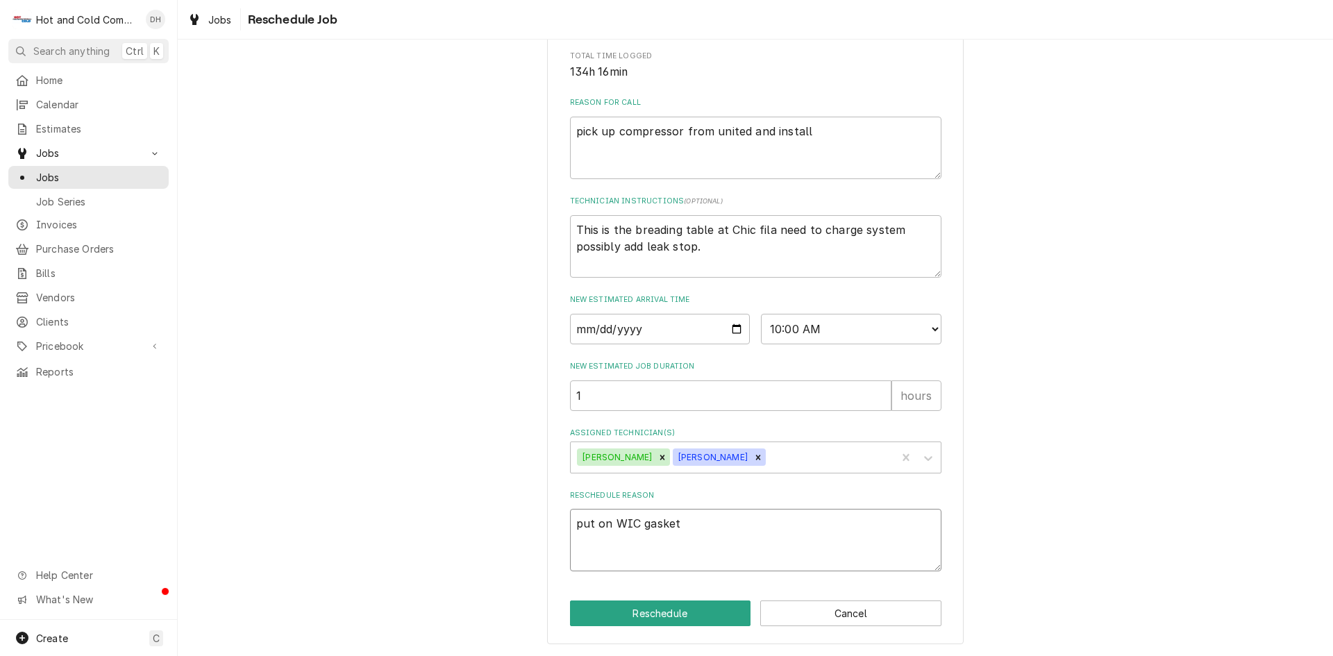
type textarea "x"
type textarea "put on WIC gasket P"
type textarea "x"
type textarea "put on WIC gasket Pa"
type textarea "x"
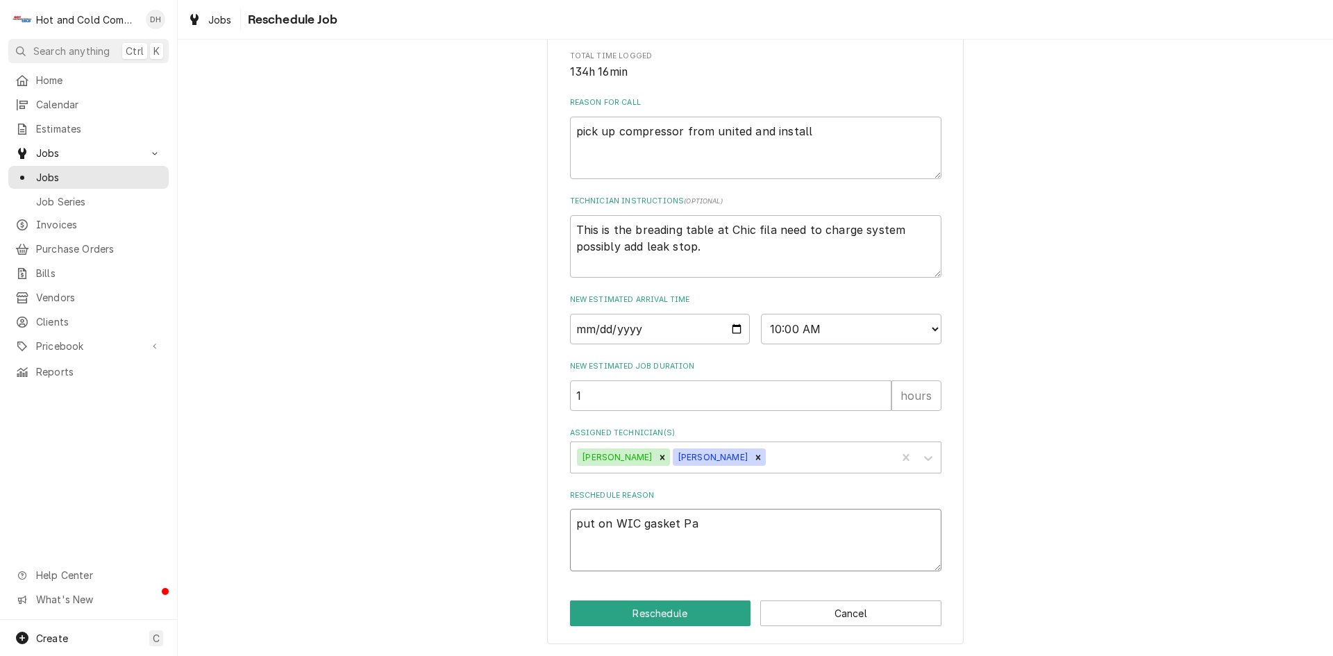
type textarea "put on WIC gasket Pan"
type textarea "x"
type textarea "put on WIC gasket Pand"
type textarea "x"
type textarea "put on WIC gasket Panda"
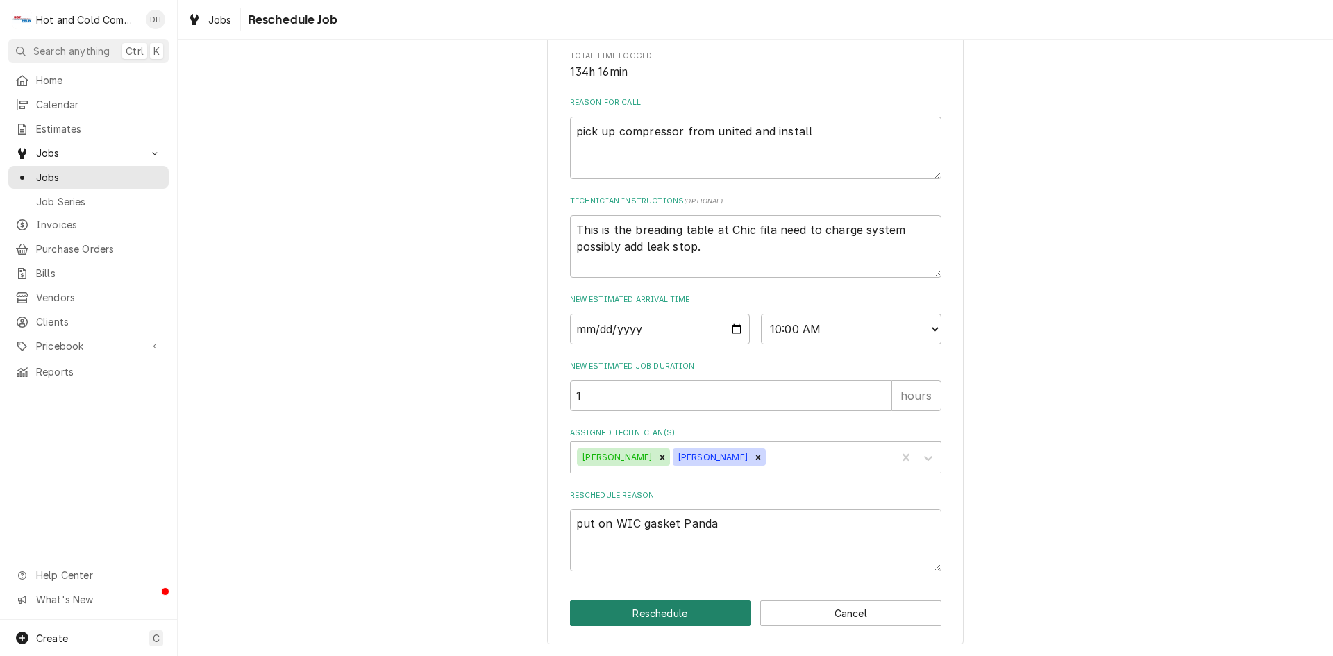
drag, startPoint x: 675, startPoint y: 613, endPoint x: 696, endPoint y: 596, distance: 26.6
click at [676, 612] on button "Reschedule" at bounding box center [660, 613] width 181 height 26
type textarea "x"
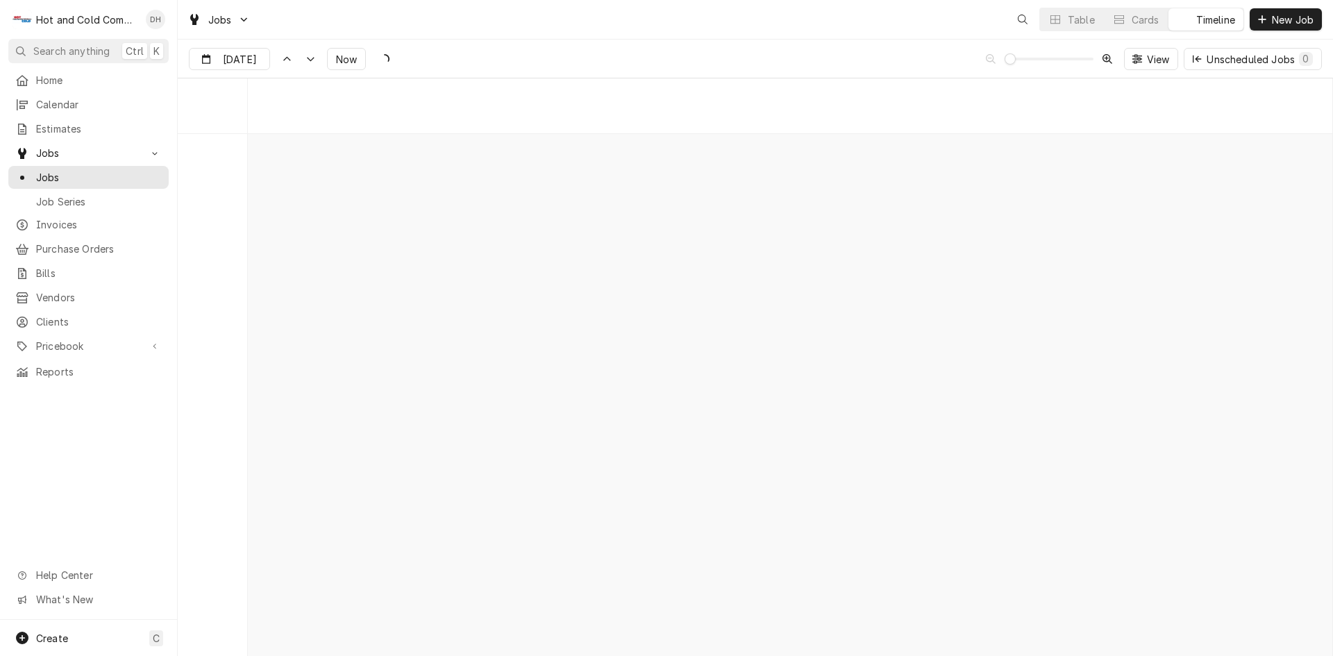
scroll to position [10861, 0]
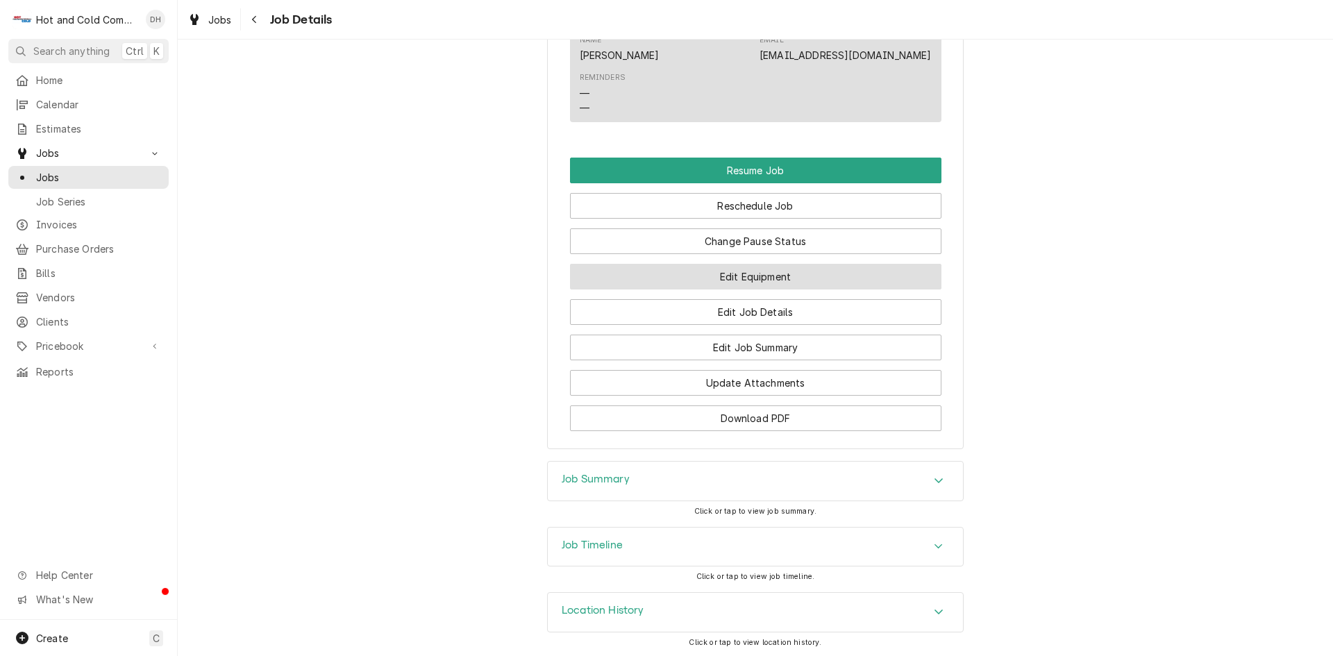
scroll to position [1366, 0]
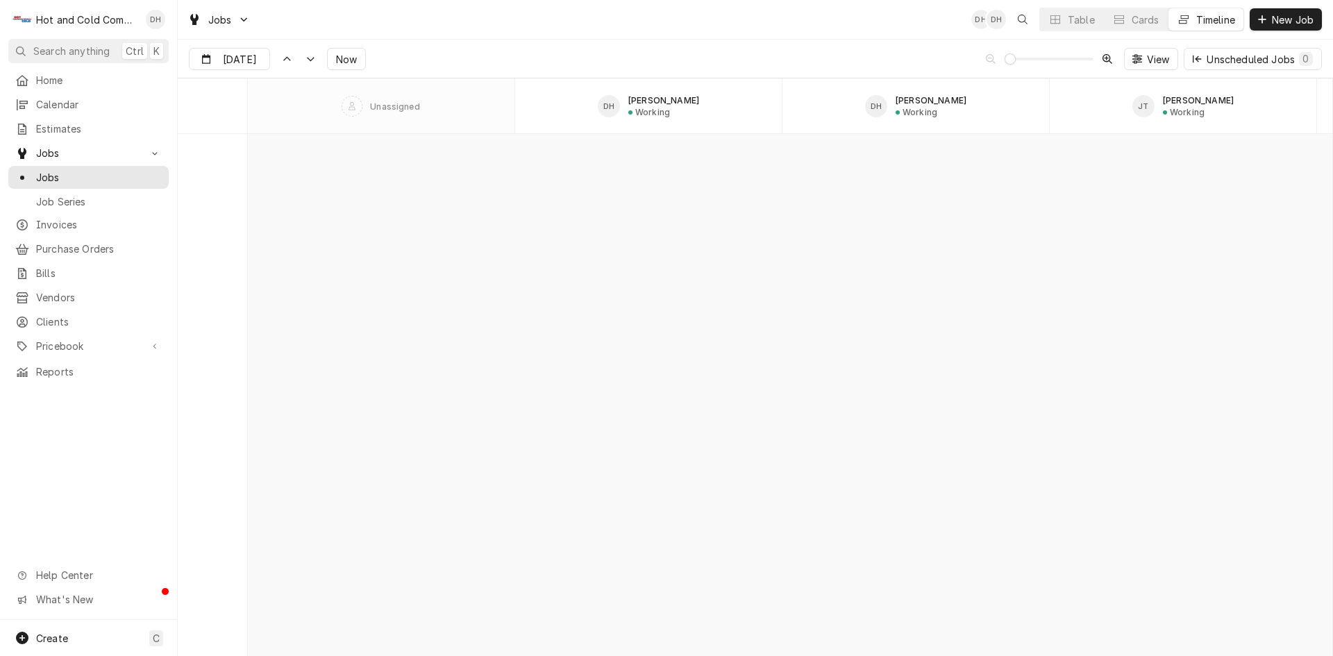
scroll to position [11108, 0]
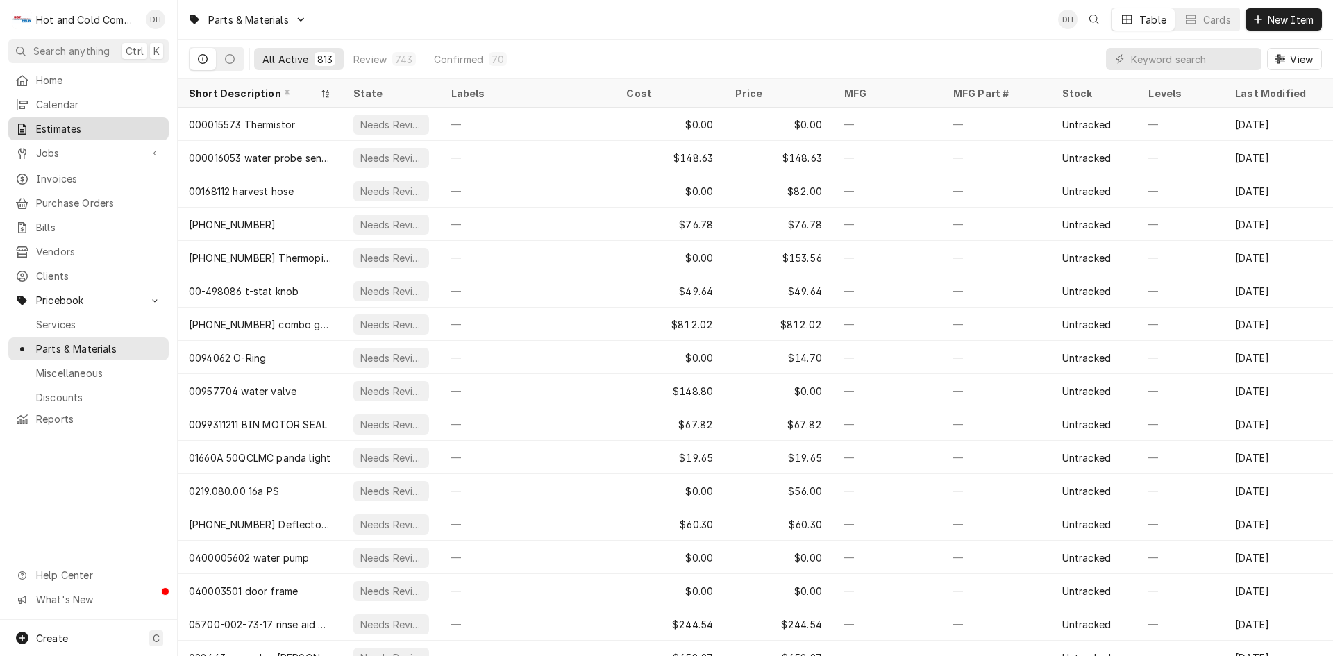
drag, startPoint x: 83, startPoint y: 124, endPoint x: 83, endPoint y: 132, distance: 7.7
click at [83, 124] on span "Estimates" at bounding box center [99, 128] width 126 height 15
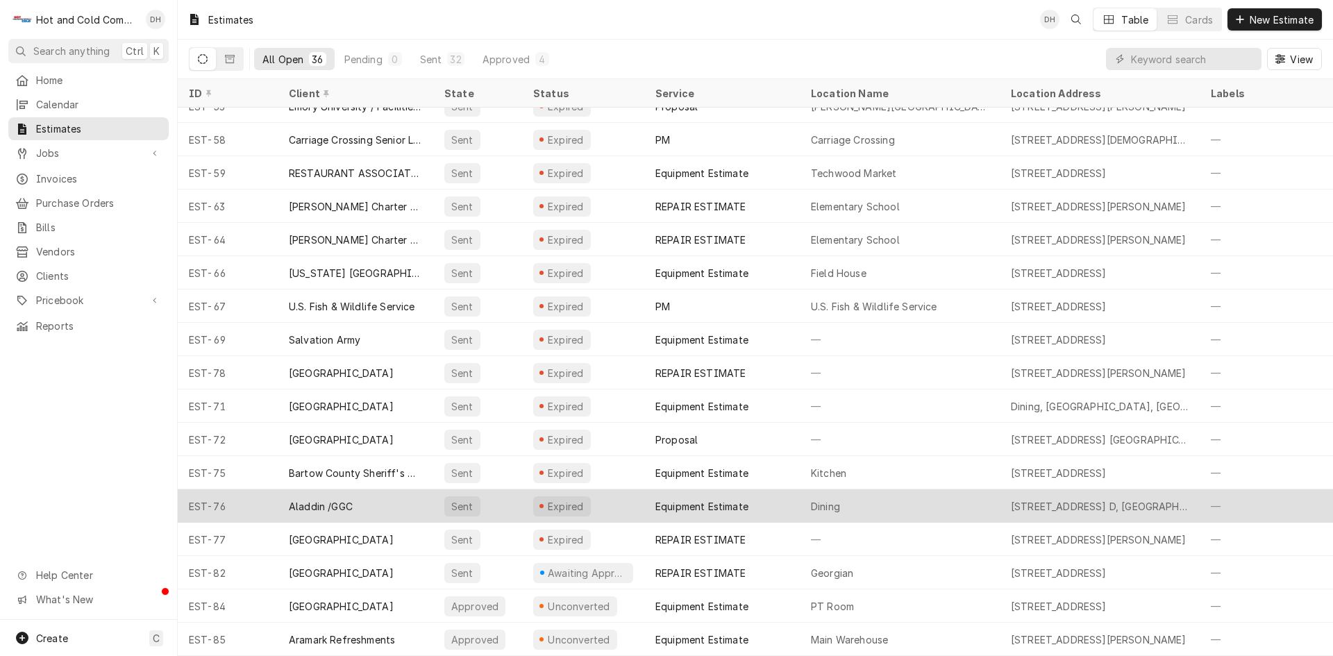
scroll to position [659, 0]
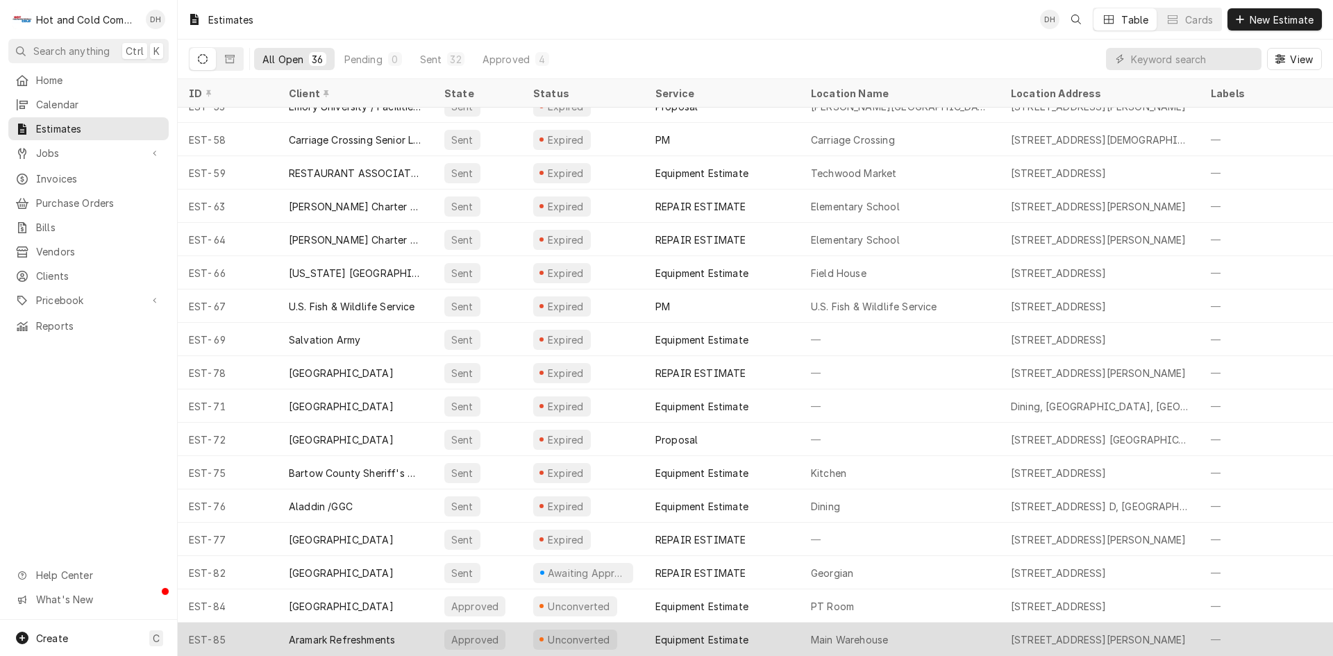
click at [431, 631] on div "Aramark Refreshments" at bounding box center [355, 639] width 155 height 33
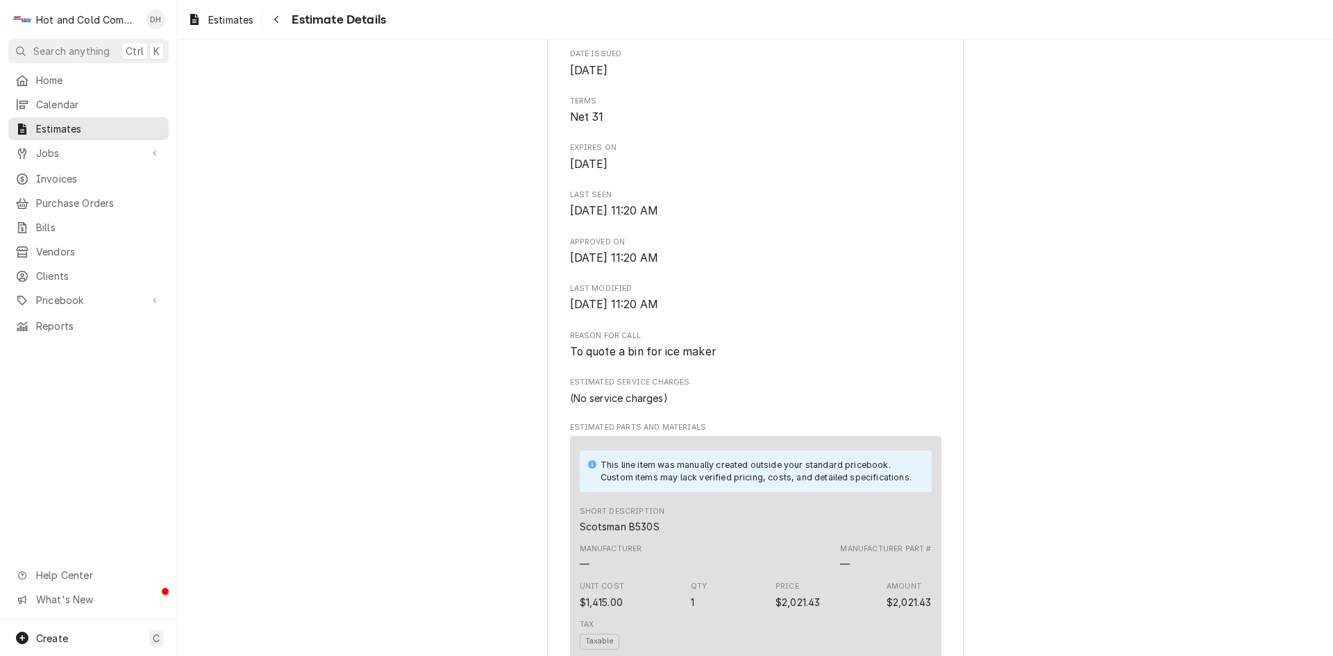
scroll to position [694, 0]
